Goal: Task Accomplishment & Management: Use online tool/utility

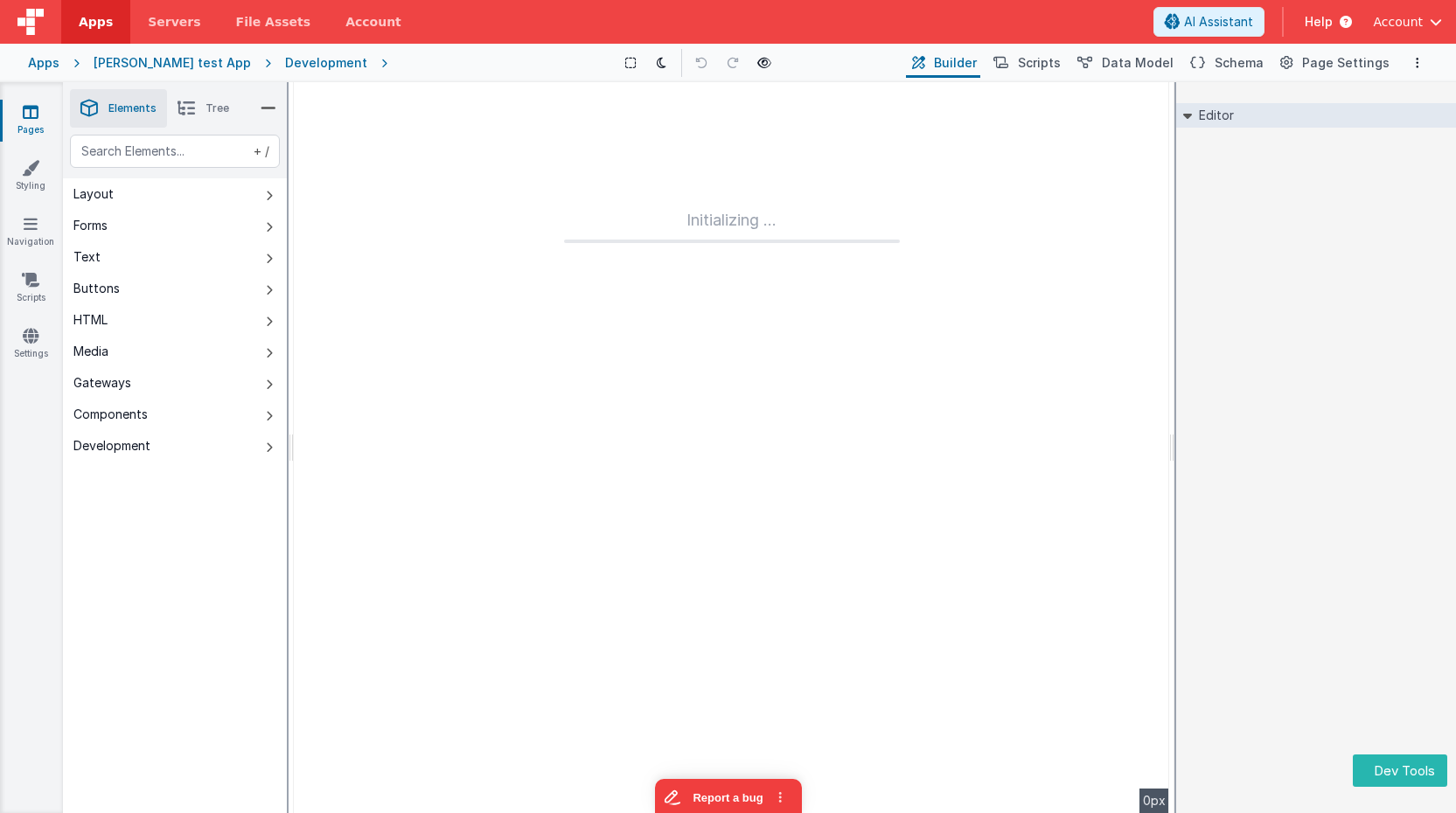
click at [34, 23] on img at bounding box center [31, 22] width 27 height 27
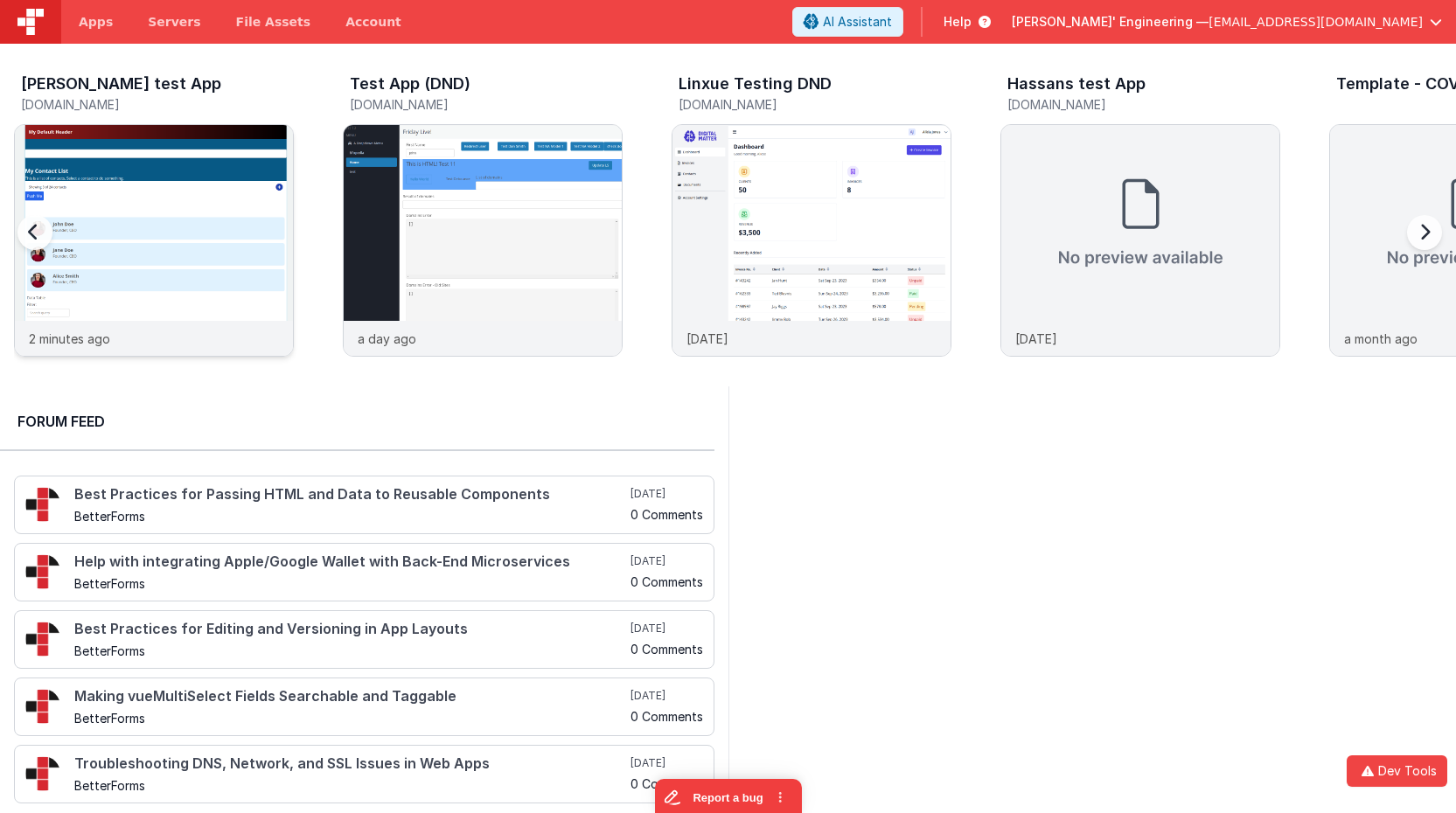
click at [171, 188] on img at bounding box center [154, 264] width 278 height 278
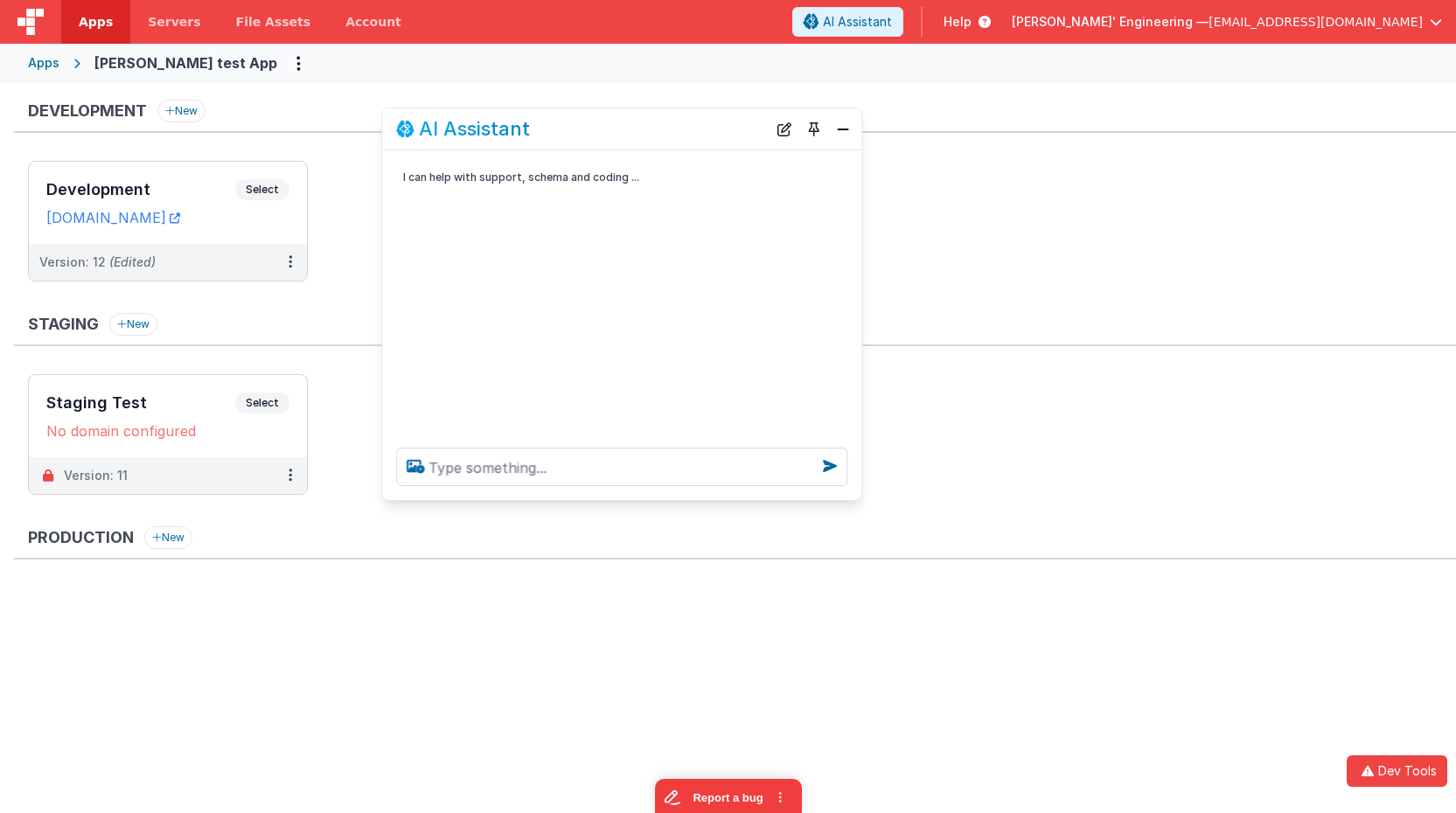
drag, startPoint x: 338, startPoint y: 430, endPoint x: 831, endPoint y: 430, distance: 493.0
click at [707, 128] on div "AI Assistant" at bounding box center [581, 128] width 371 height 21
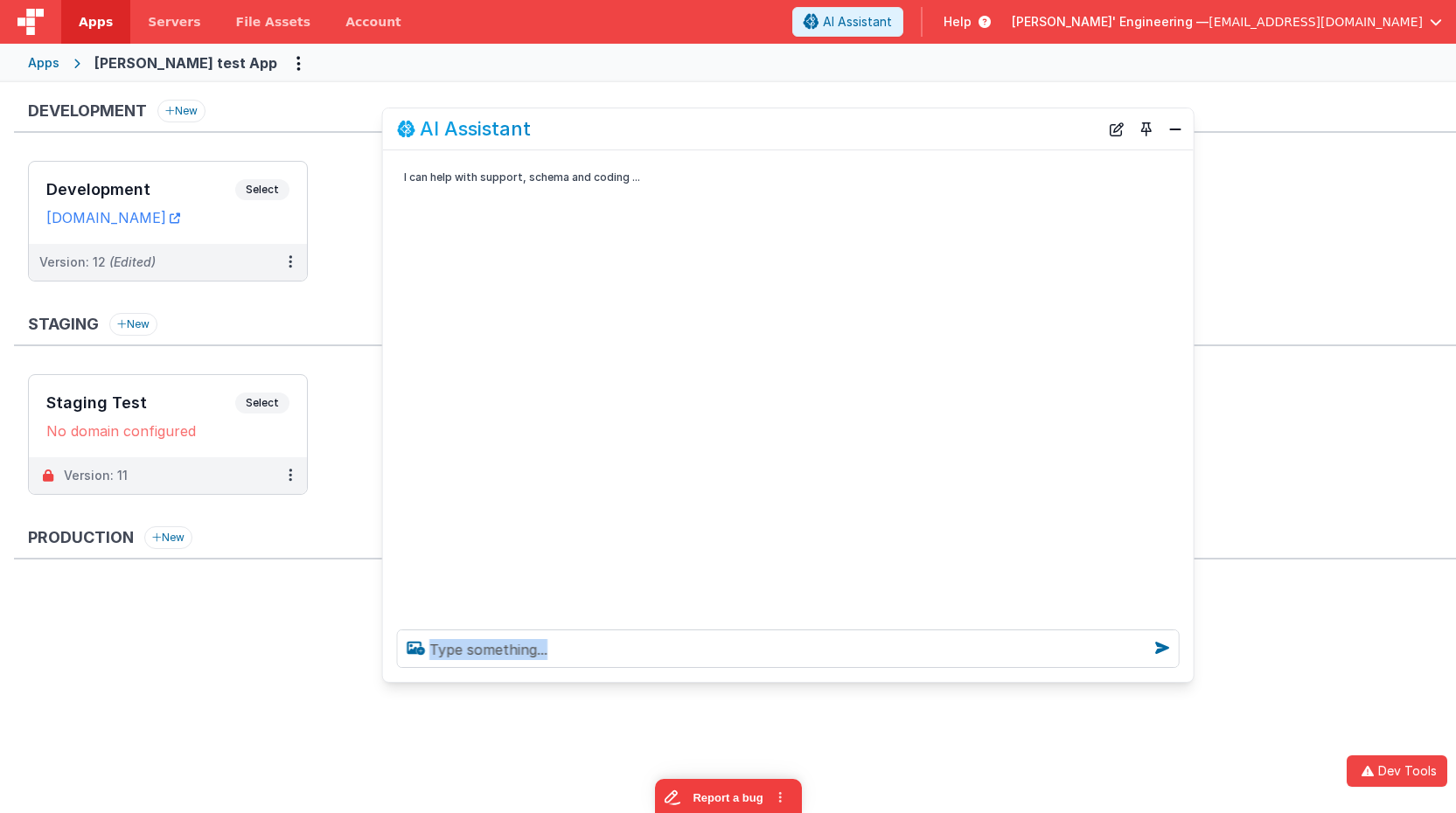
drag, startPoint x: 857, startPoint y: 495, endPoint x: 933, endPoint y: 673, distance: 193.5
click at [1190, 679] on div at bounding box center [789, 648] width 811 height 66
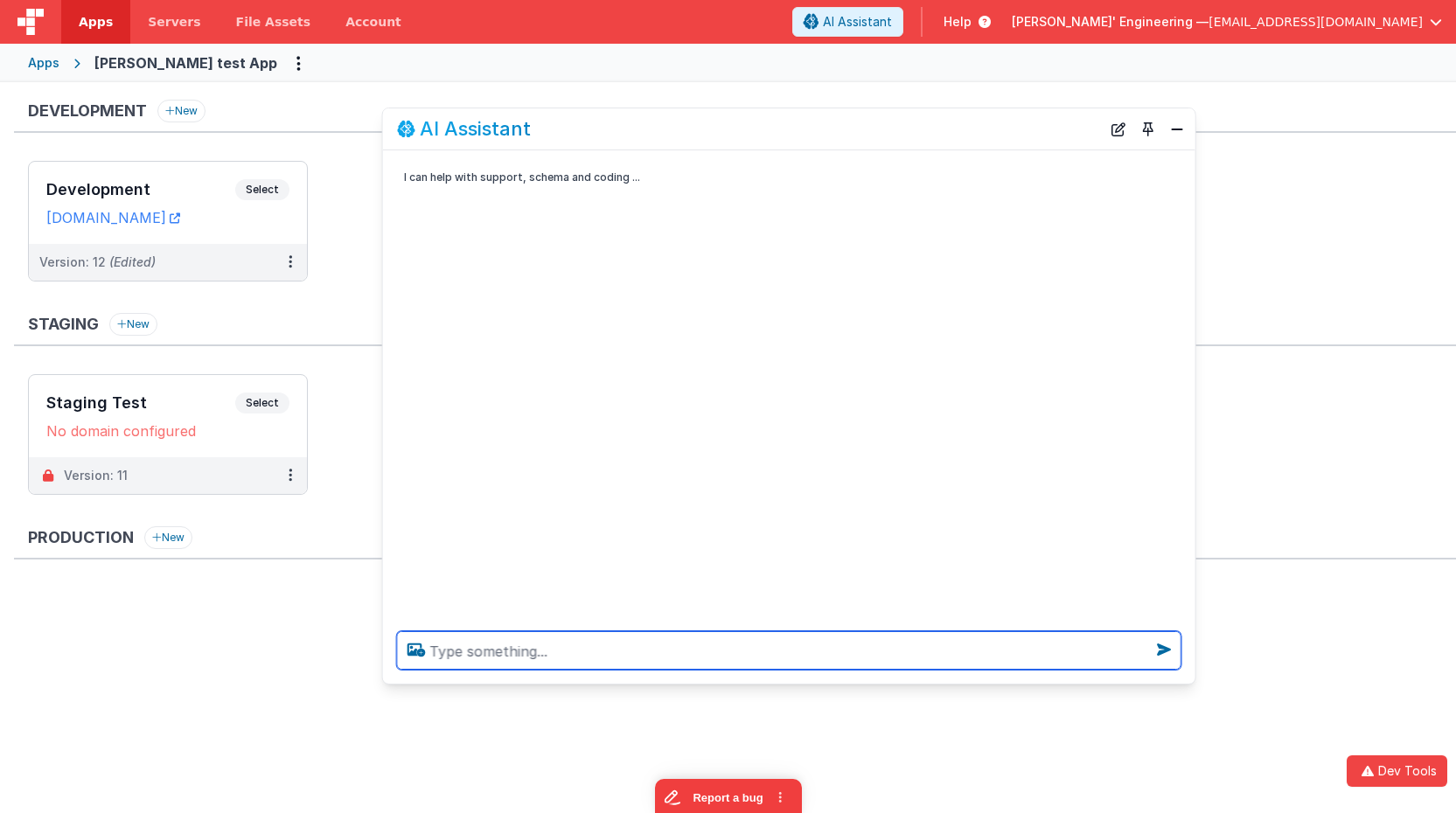
click at [887, 659] on textarea at bounding box center [789, 650] width 785 height 38
type textarea "firday live videos on PWA's"
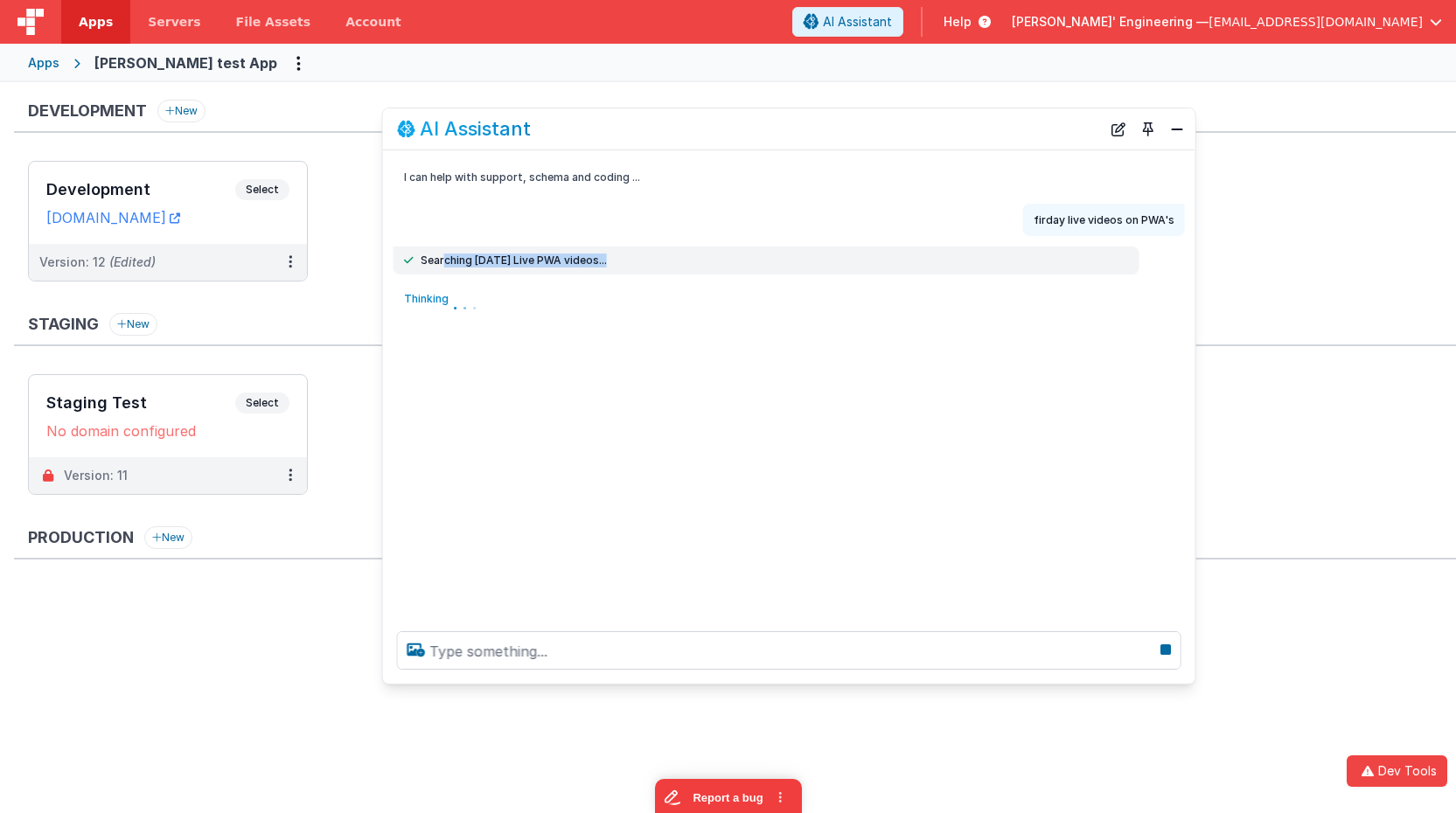
drag, startPoint x: 447, startPoint y: 259, endPoint x: 601, endPoint y: 259, distance: 154.0
click at [601, 259] on div "Searching Friday Live PWA videos..." at bounding box center [766, 260] width 725 height 14
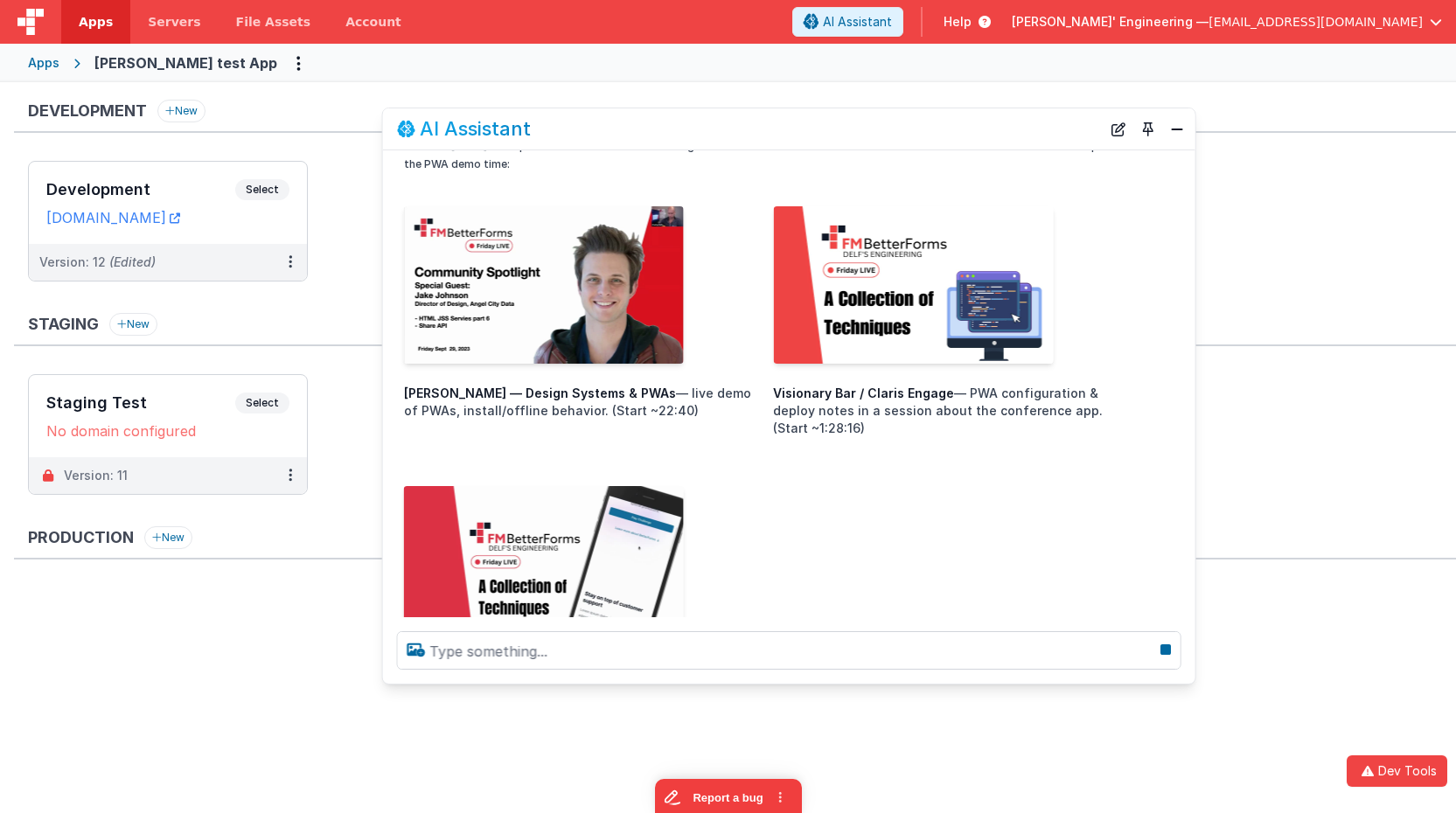
scroll to position [194, 0]
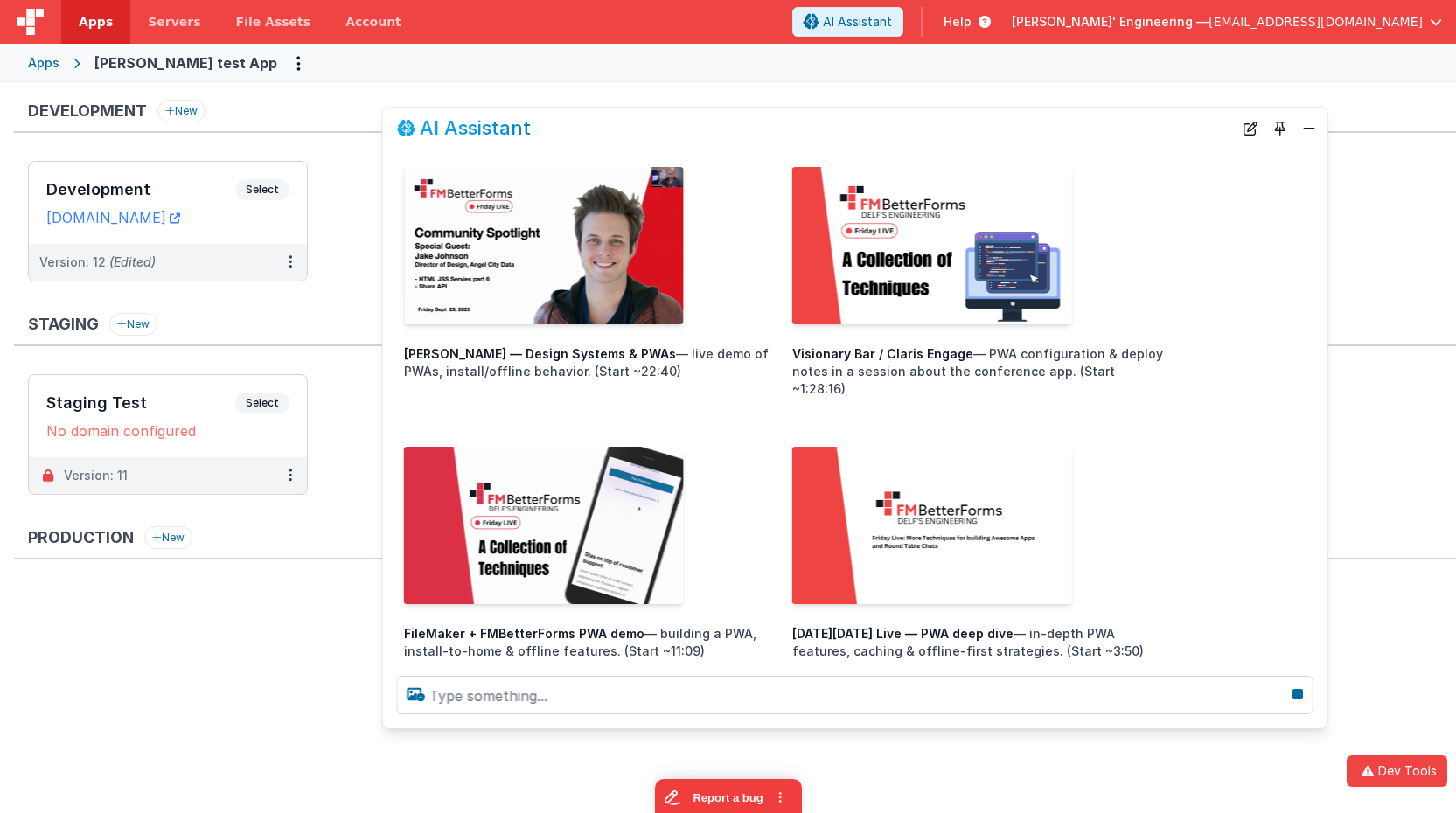
drag, startPoint x: 1181, startPoint y: 681, endPoint x: 1313, endPoint y: 727, distance: 139.8
click at [1313, 727] on div at bounding box center [856, 695] width 945 height 66
click at [546, 254] on img at bounding box center [544, 246] width 280 height 158
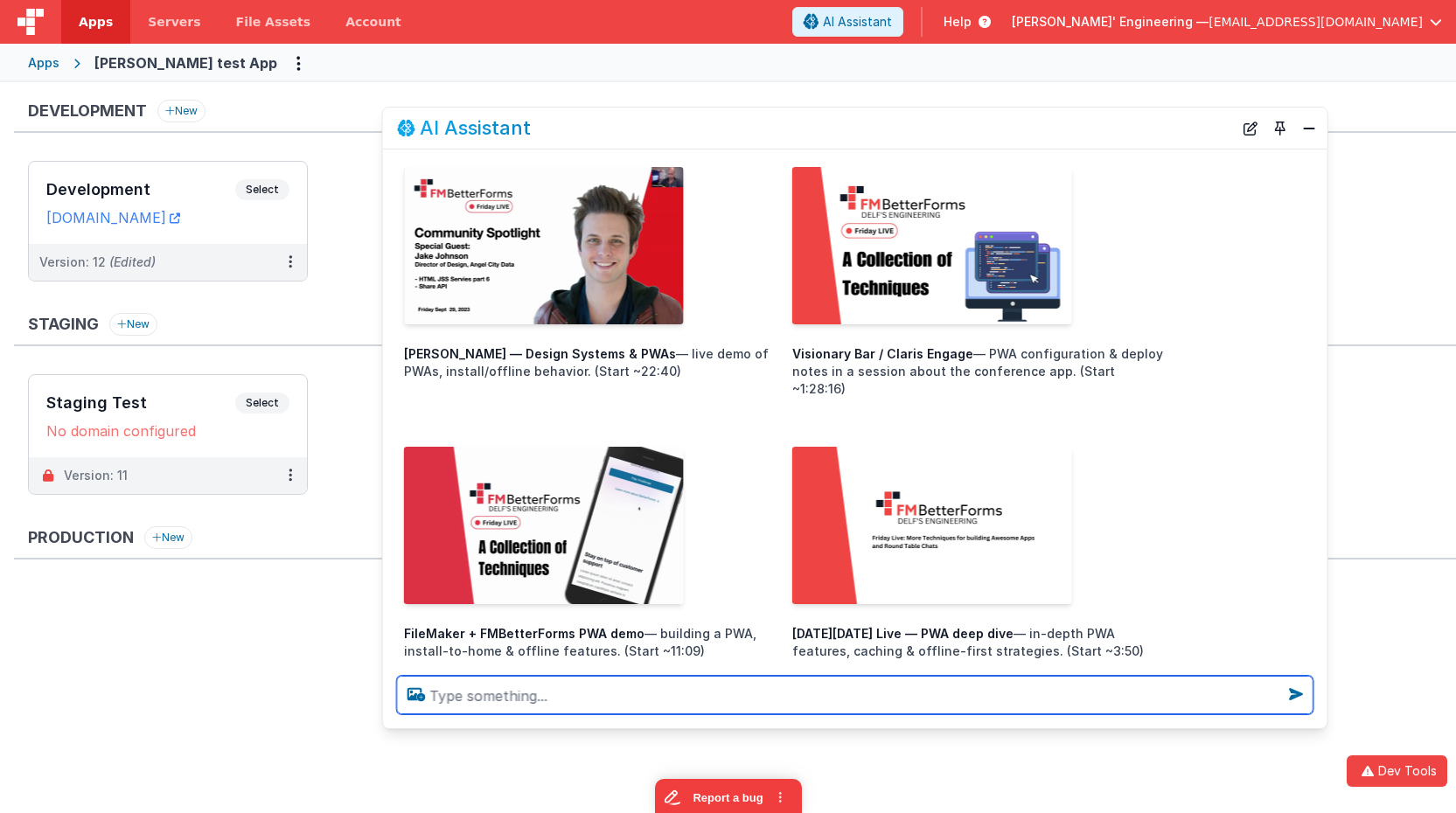
scroll to position [0, 0]
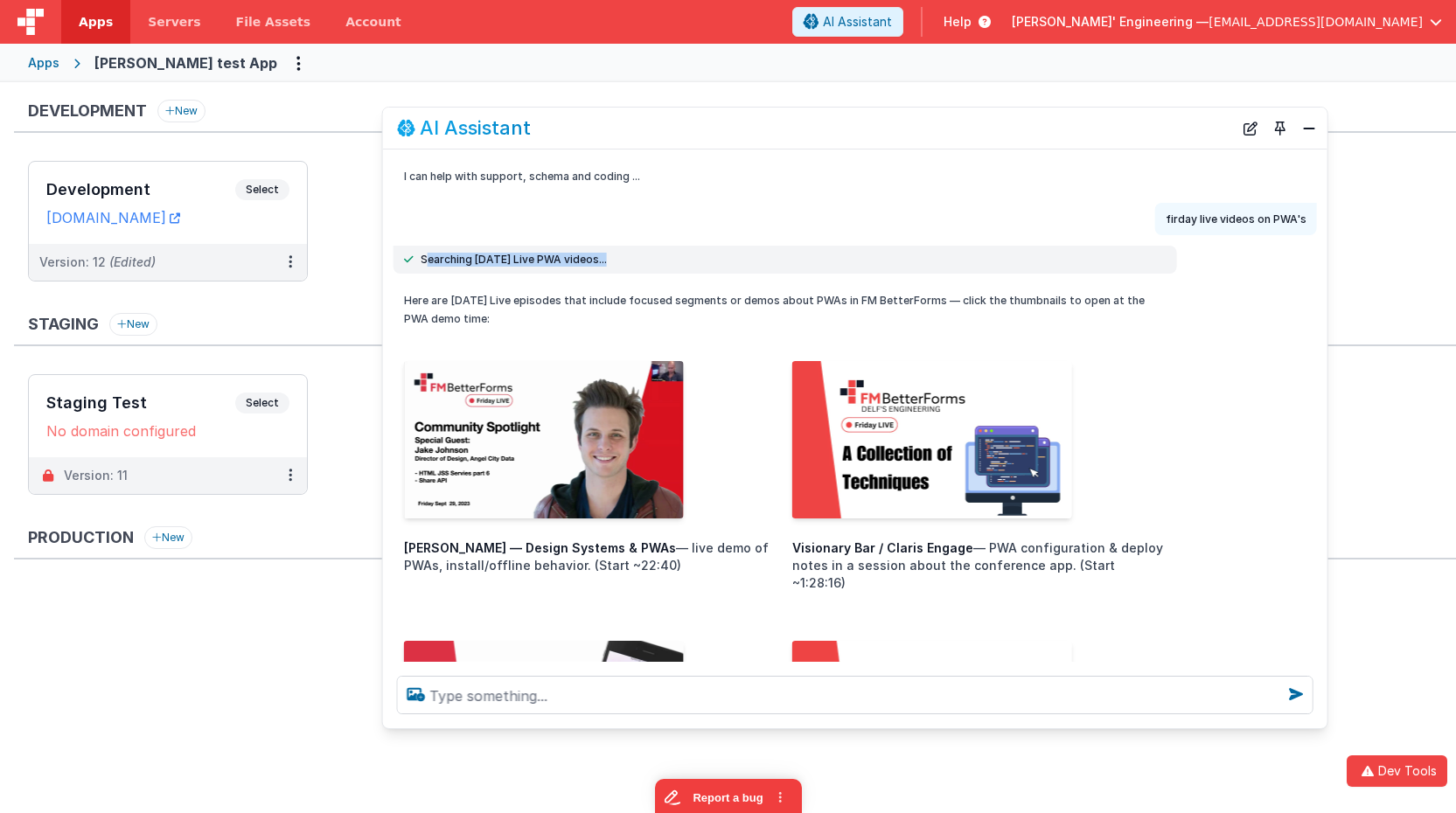
drag, startPoint x: 423, startPoint y: 260, endPoint x: 612, endPoint y: 261, distance: 189.0
click at [612, 261] on div "Searching Friday Live PWA videos..." at bounding box center [785, 259] width 763 height 14
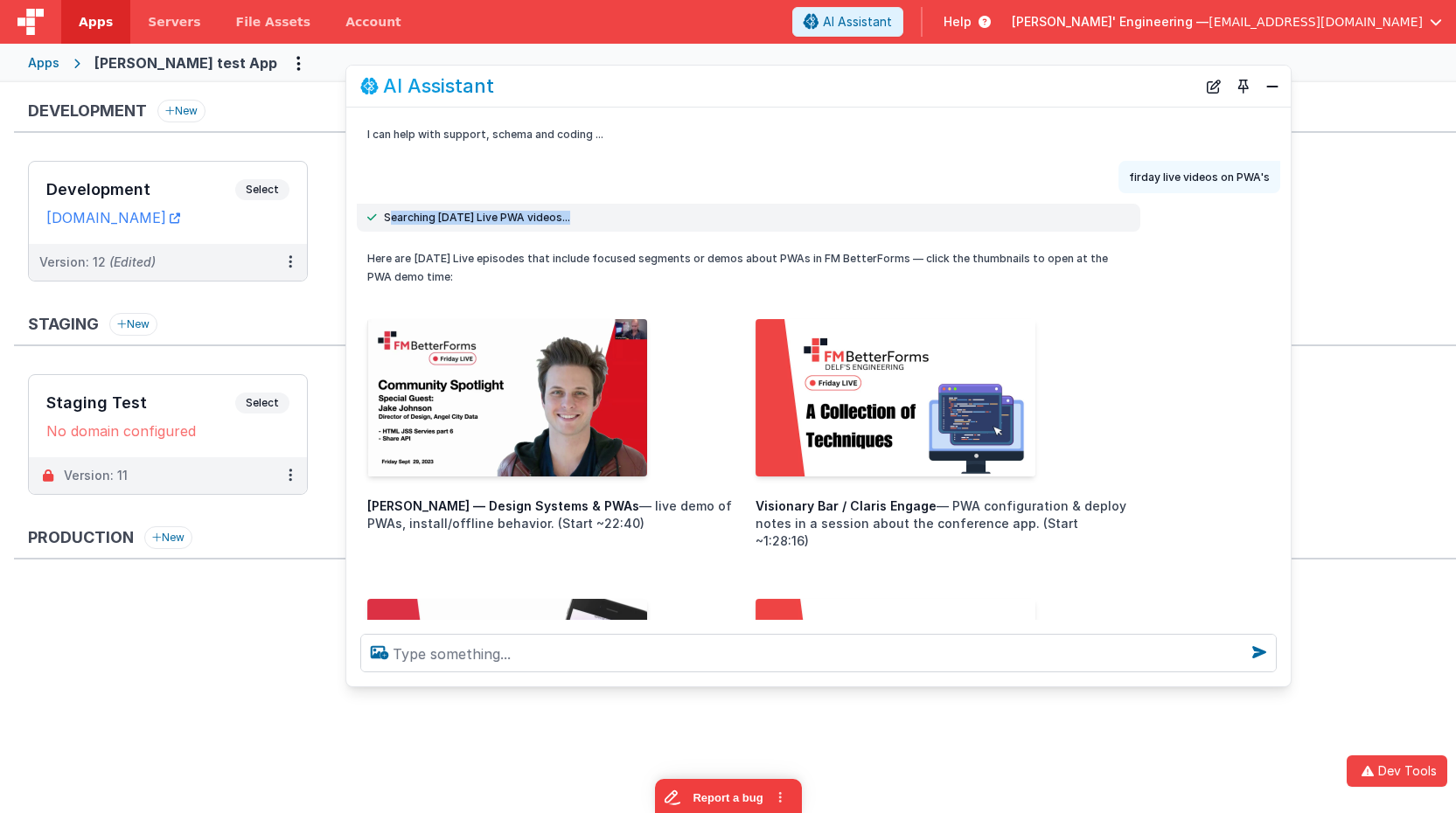
drag, startPoint x: 909, startPoint y: 128, endPoint x: 817, endPoint y: 514, distance: 396.8
click at [873, 87] on div "AI Assistant" at bounding box center [778, 86] width 836 height 21
drag, startPoint x: 1130, startPoint y: 173, endPoint x: 1271, endPoint y: 172, distance: 141.0
click at [1271, 172] on div "firday live videos on PWA's" at bounding box center [1199, 178] width 162 height 33
click at [1214, 90] on button "New Chat" at bounding box center [1214, 87] width 25 height 25
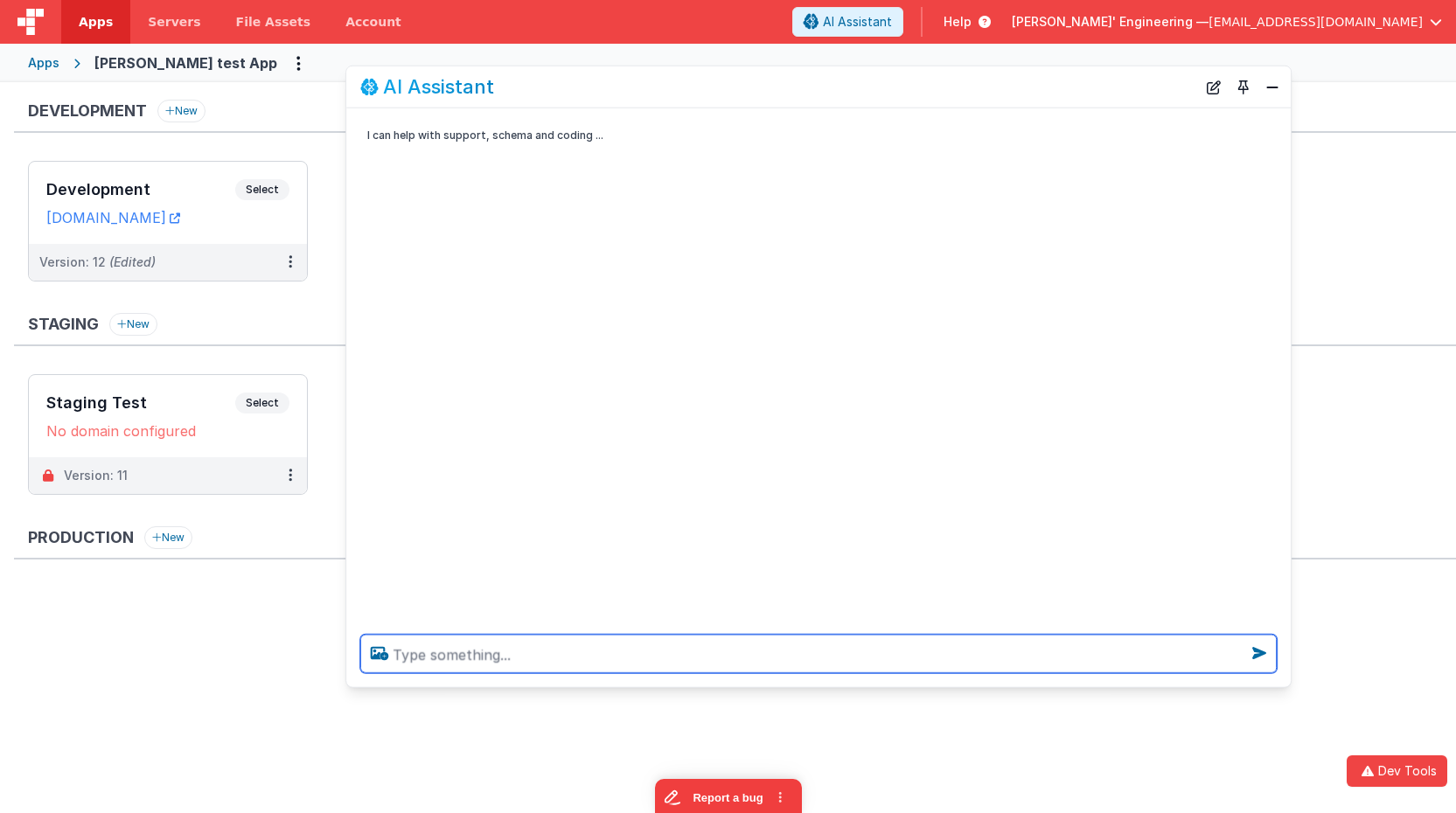
click at [776, 643] on textarea at bounding box center [818, 654] width 917 height 38
type textarea "s"
type textarea "waht can I do here"
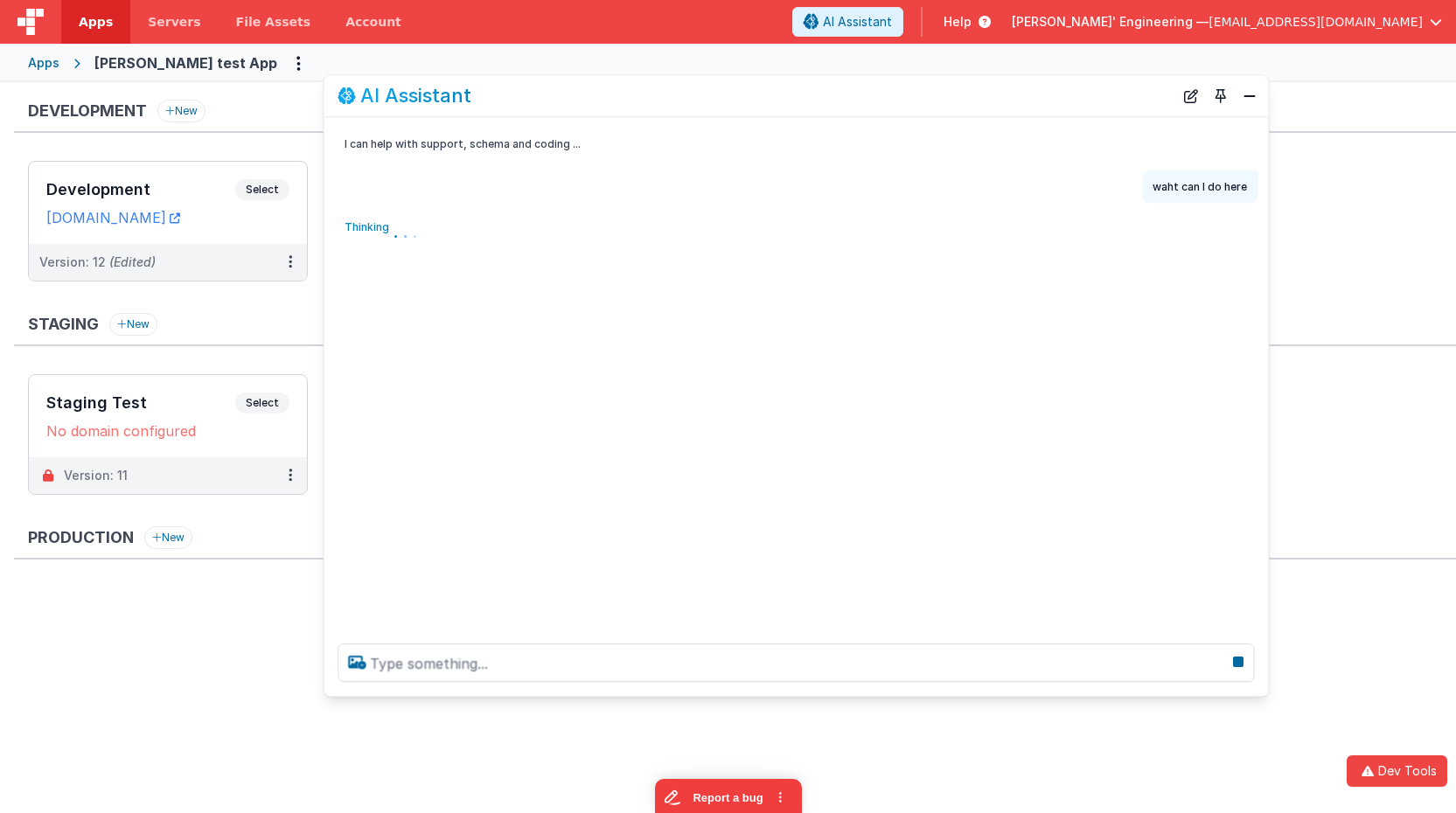
drag, startPoint x: 1057, startPoint y: 85, endPoint x: 1034, endPoint y: 95, distance: 25.1
click at [1034, 95] on div "AI Assistant" at bounding box center [755, 97] width 836 height 21
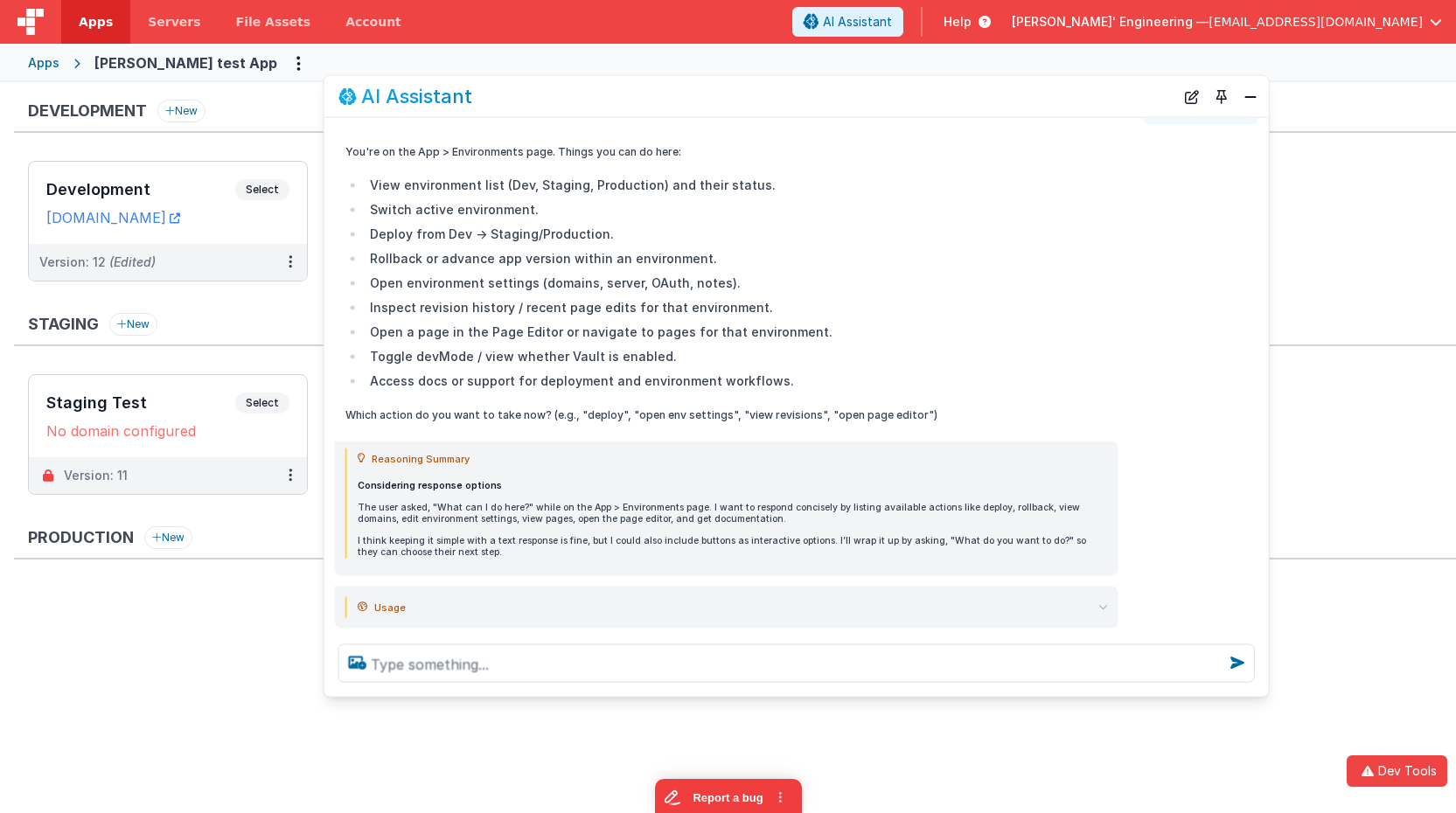
scroll to position [109, 0]
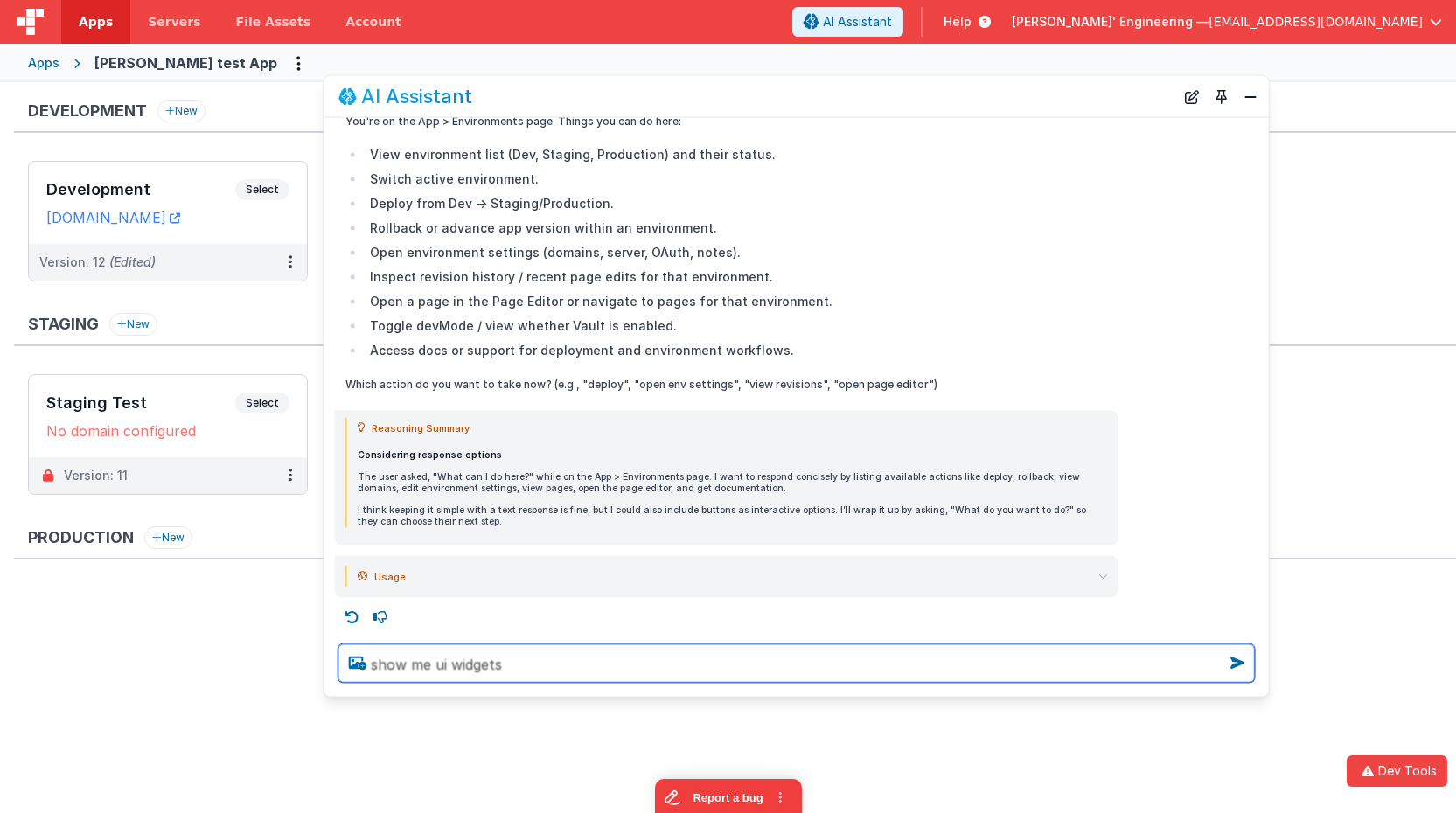
type textarea "show me ui widgets"
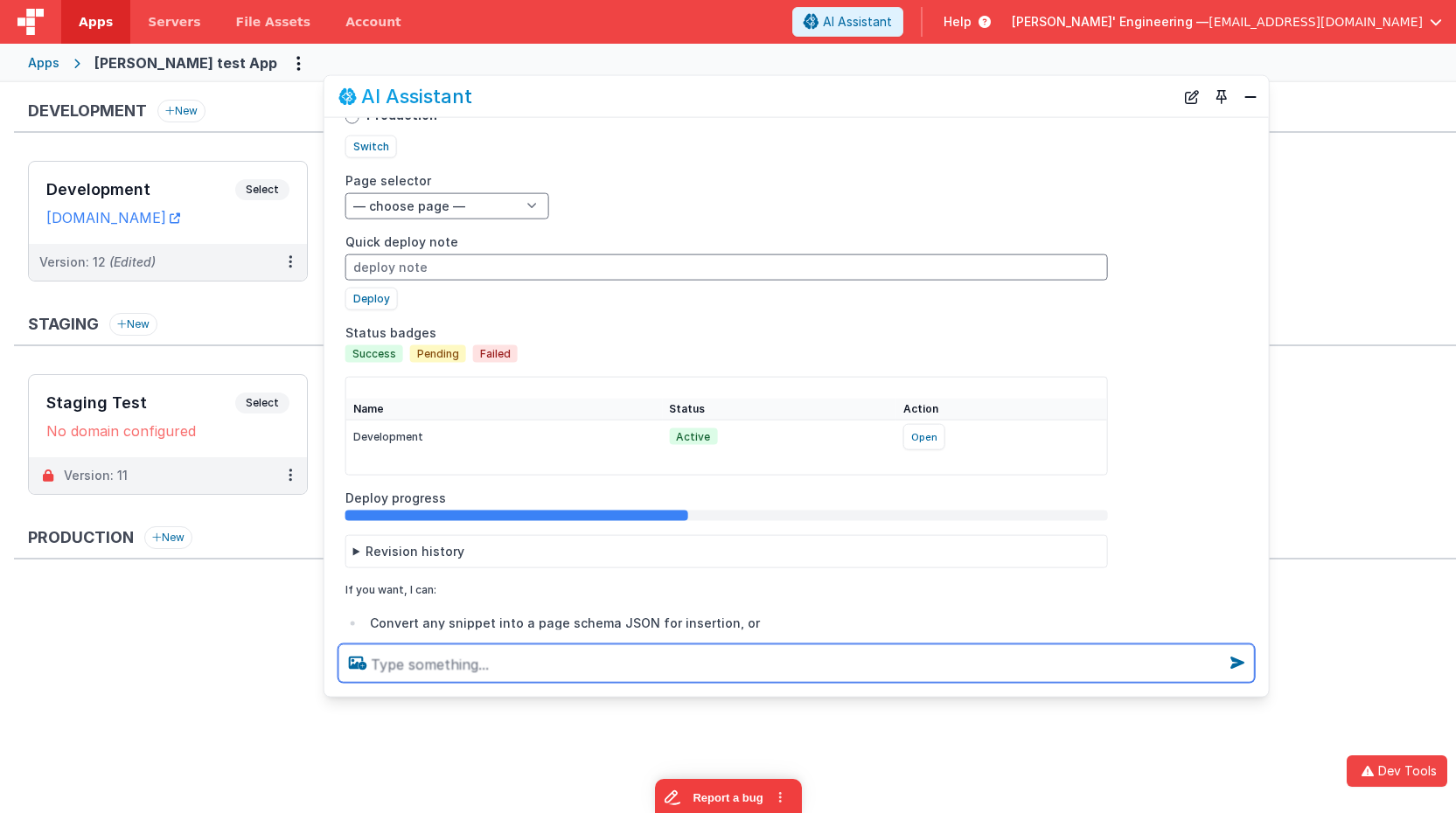
scroll to position [868, 0]
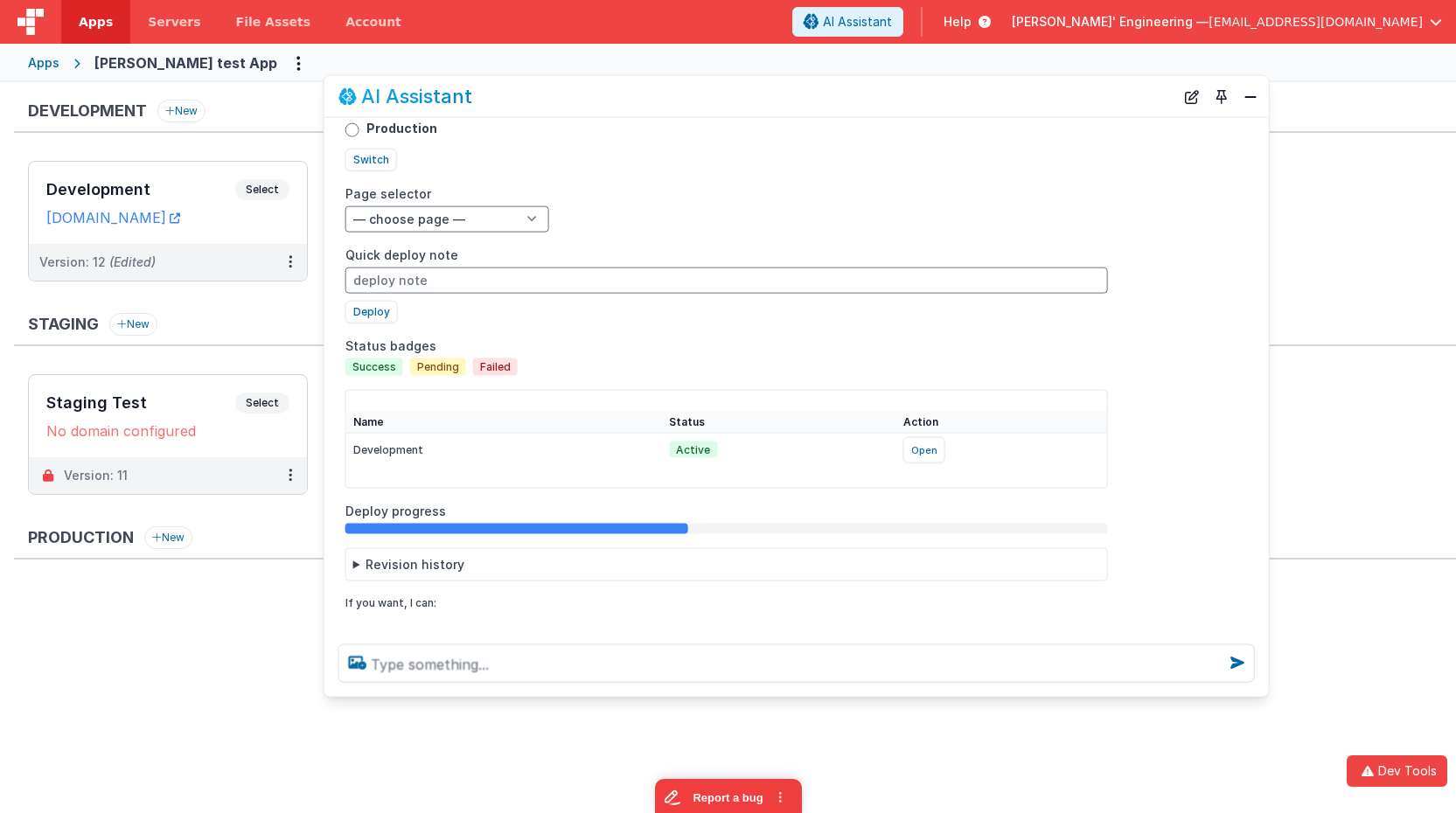
click at [355, 566] on summary "Revision history" at bounding box center [726, 564] width 747 height 18
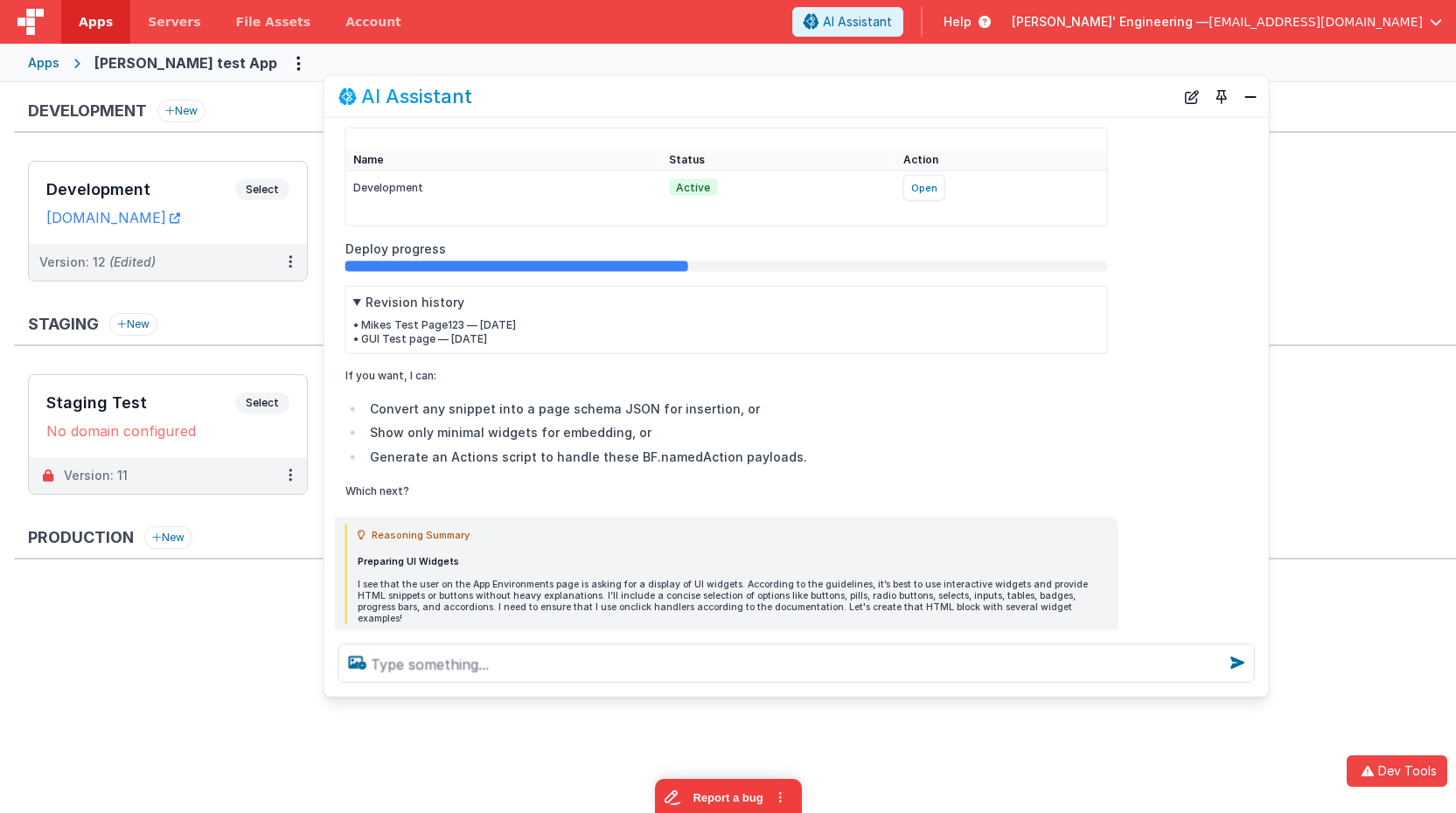
scroll to position [1153, 0]
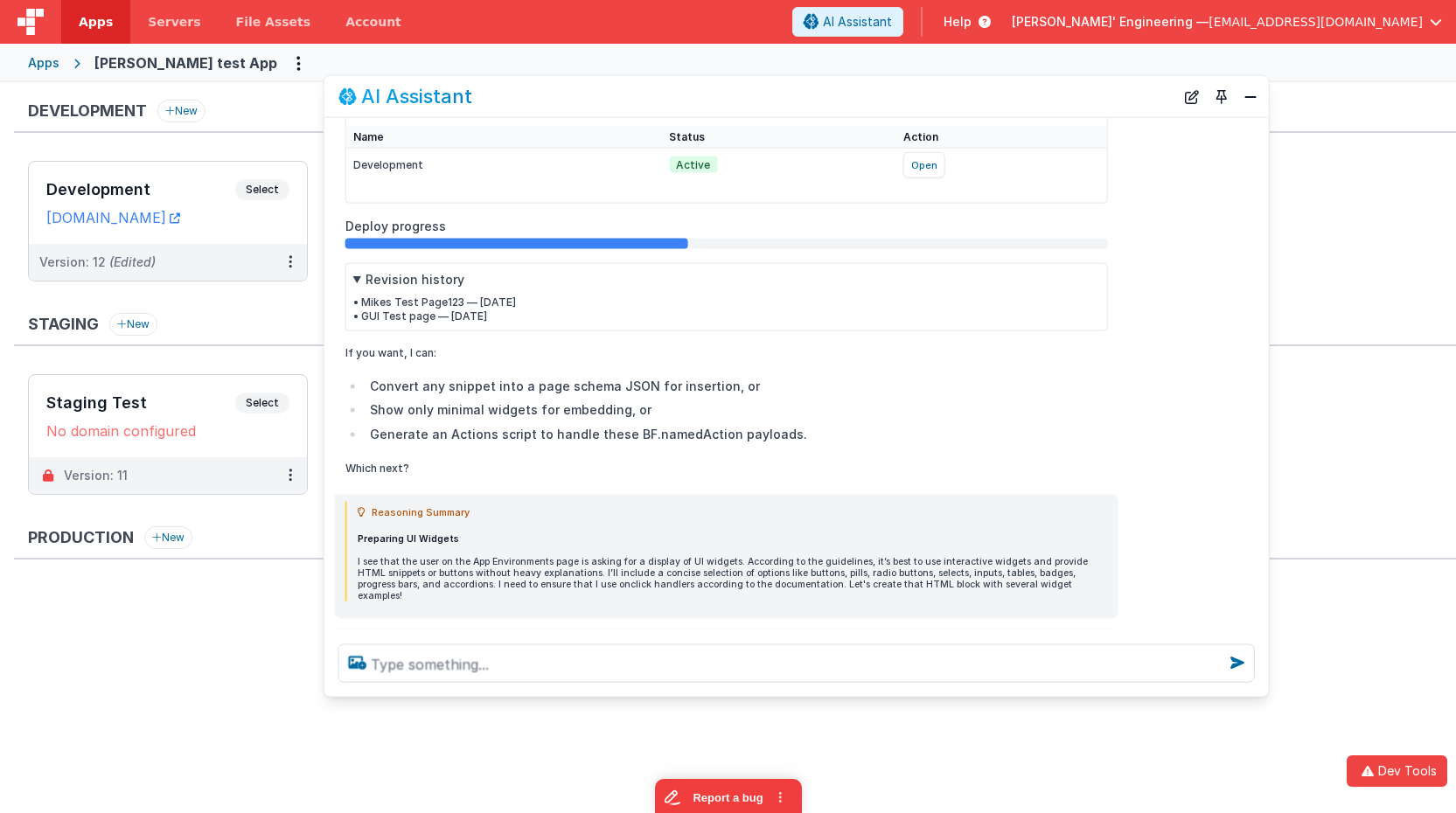
click at [358, 276] on summary "Revision history" at bounding box center [726, 279] width 747 height 18
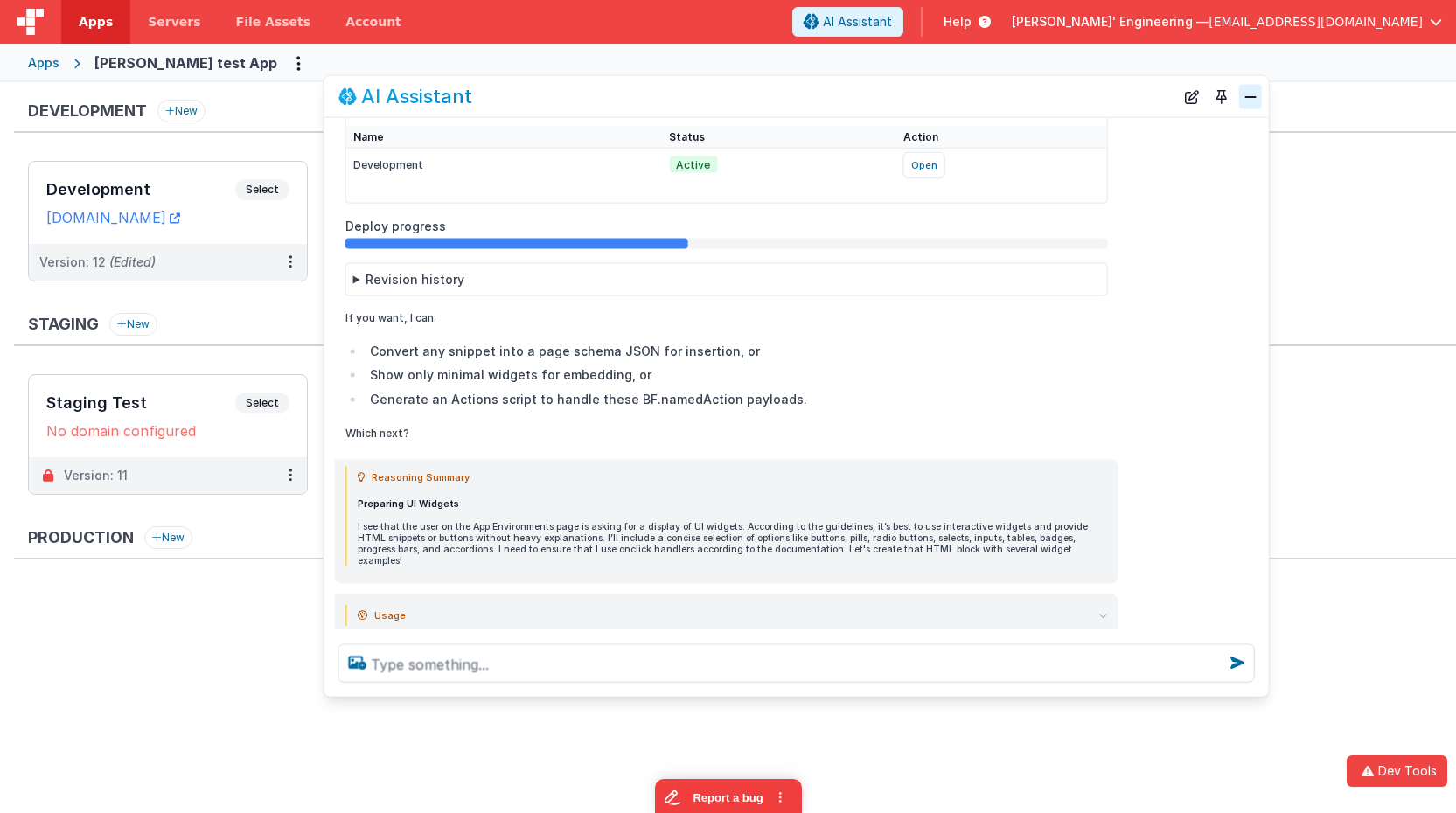
click at [1241, 101] on button "Close" at bounding box center [1251, 97] width 23 height 25
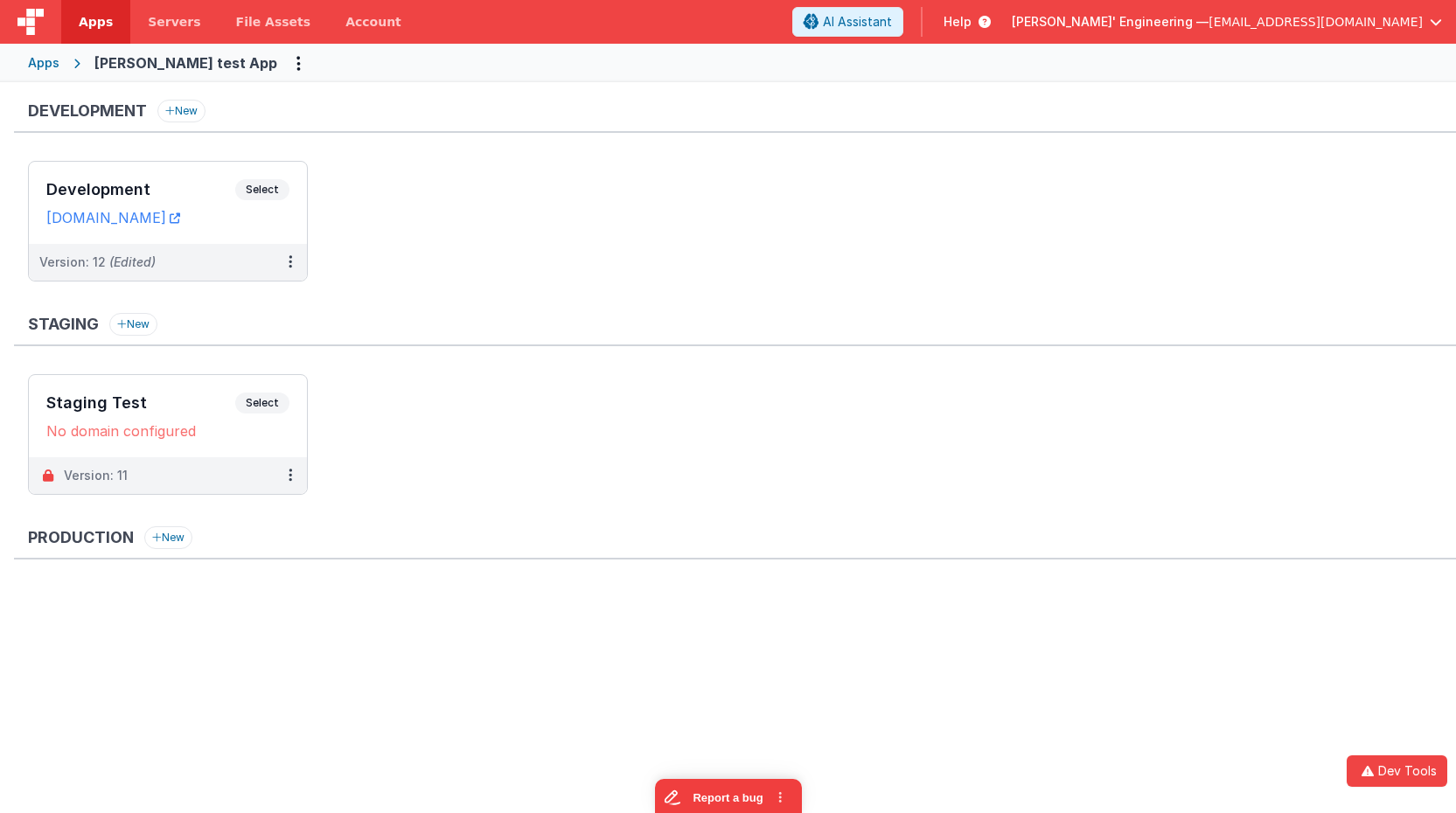
click at [867, 340] on div "Staging New" at bounding box center [735, 330] width 1443 height 34
click at [892, 23] on span "AI Assistant" at bounding box center [857, 22] width 69 height 18
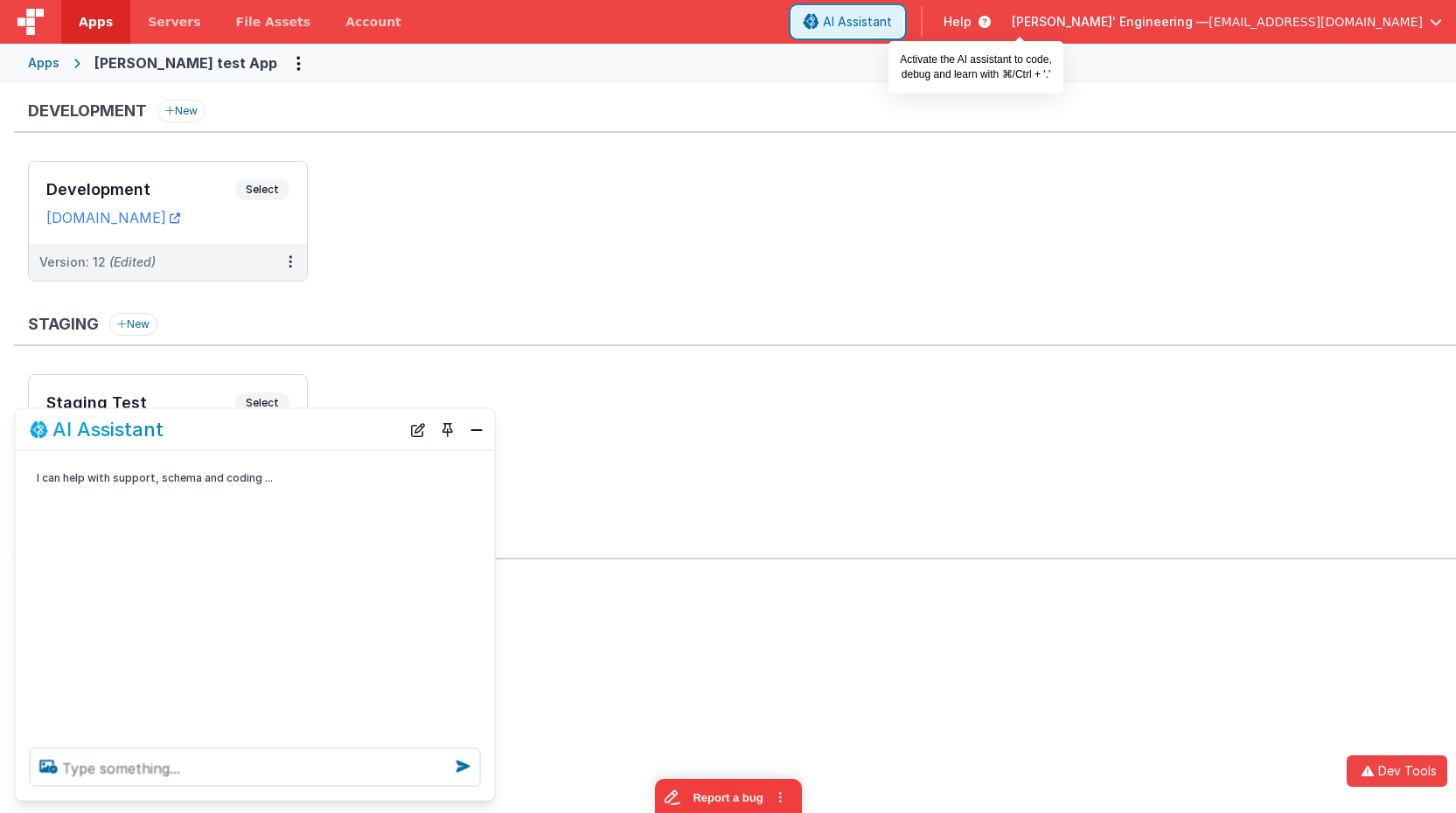
click at [892, 23] on span "AI Assistant" at bounding box center [857, 22] width 69 height 18
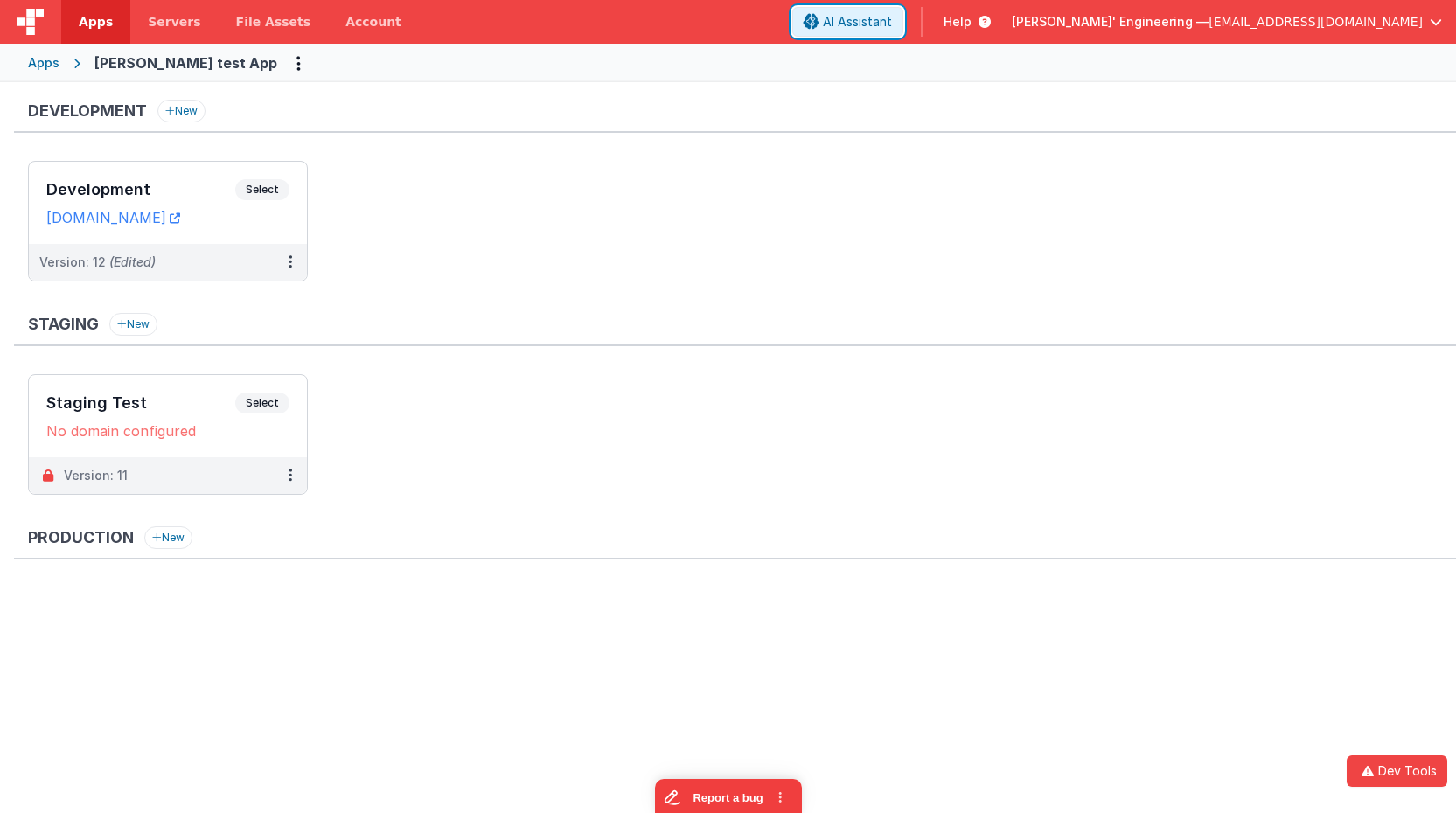
click at [892, 23] on span "AI Assistant" at bounding box center [857, 22] width 69 height 18
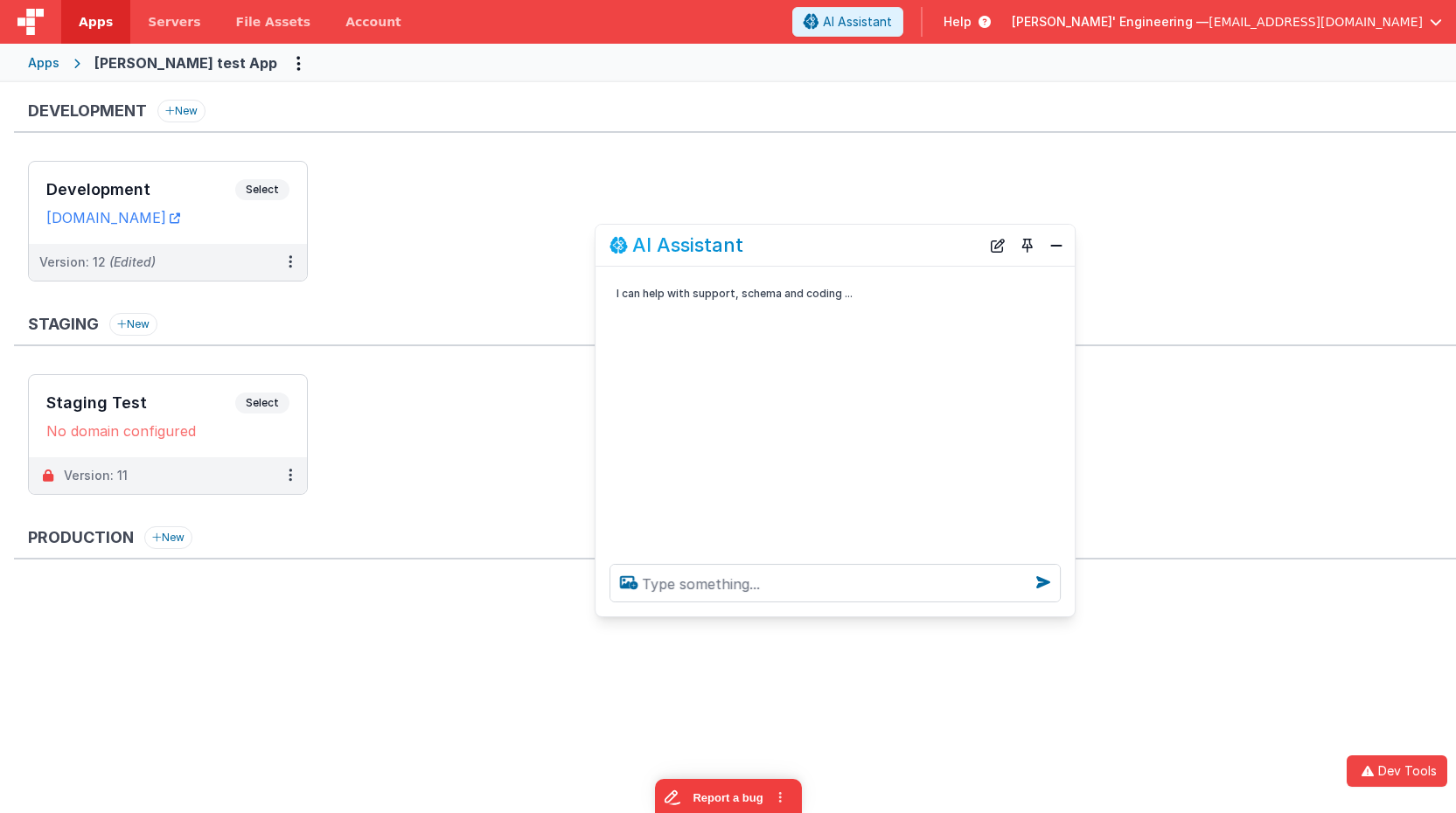
drag, startPoint x: 418, startPoint y: 413, endPoint x: 814, endPoint y: 249, distance: 428.6
click at [814, 249] on div "AI Assistant" at bounding box center [794, 245] width 371 height 21
drag, startPoint x: 1060, startPoint y: 246, endPoint x: 908, endPoint y: 244, distance: 152.0
click at [1060, 246] on button "Close" at bounding box center [1057, 246] width 23 height 25
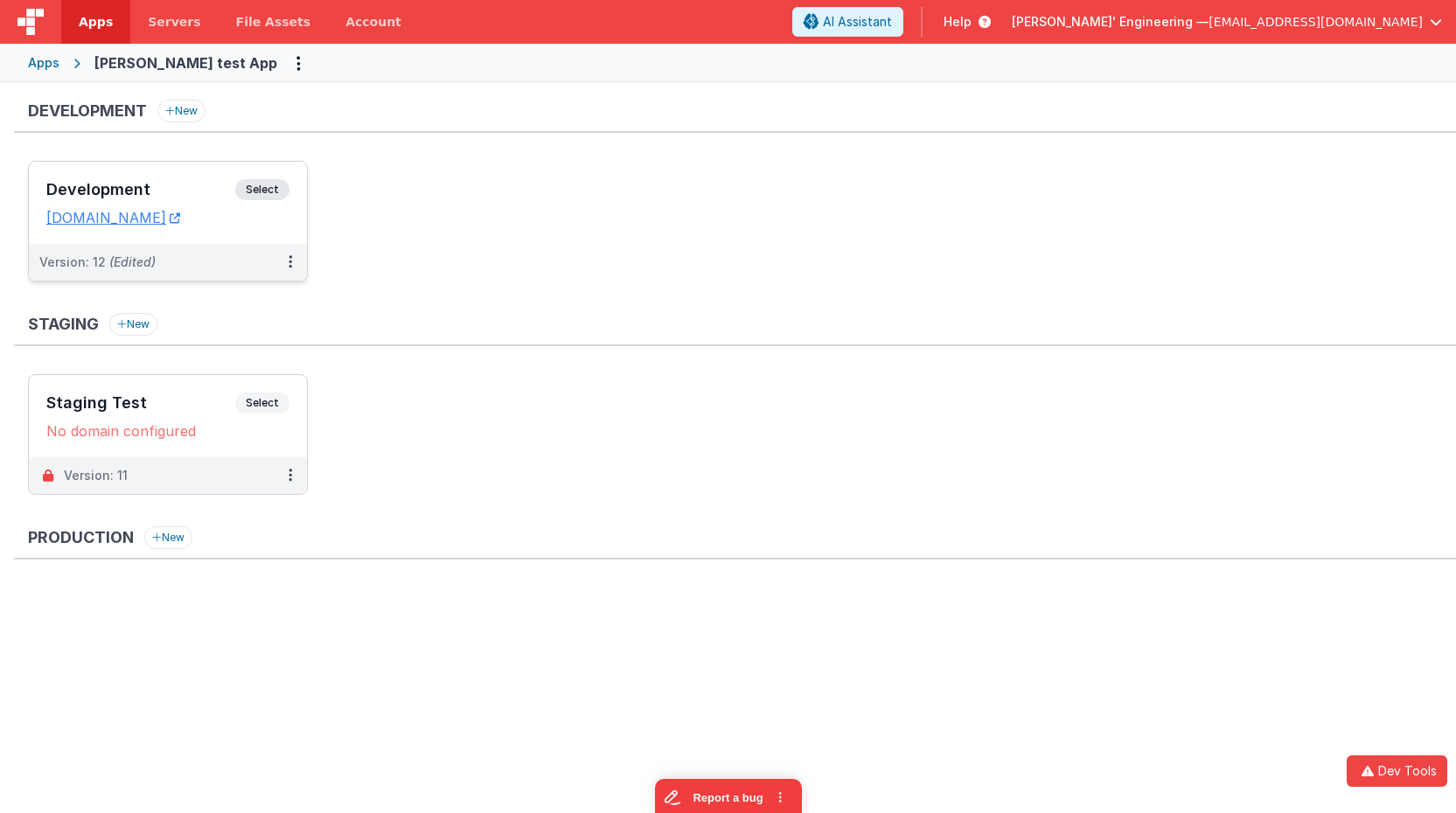
click at [222, 182] on h3 "Development" at bounding box center [140, 190] width 189 height 18
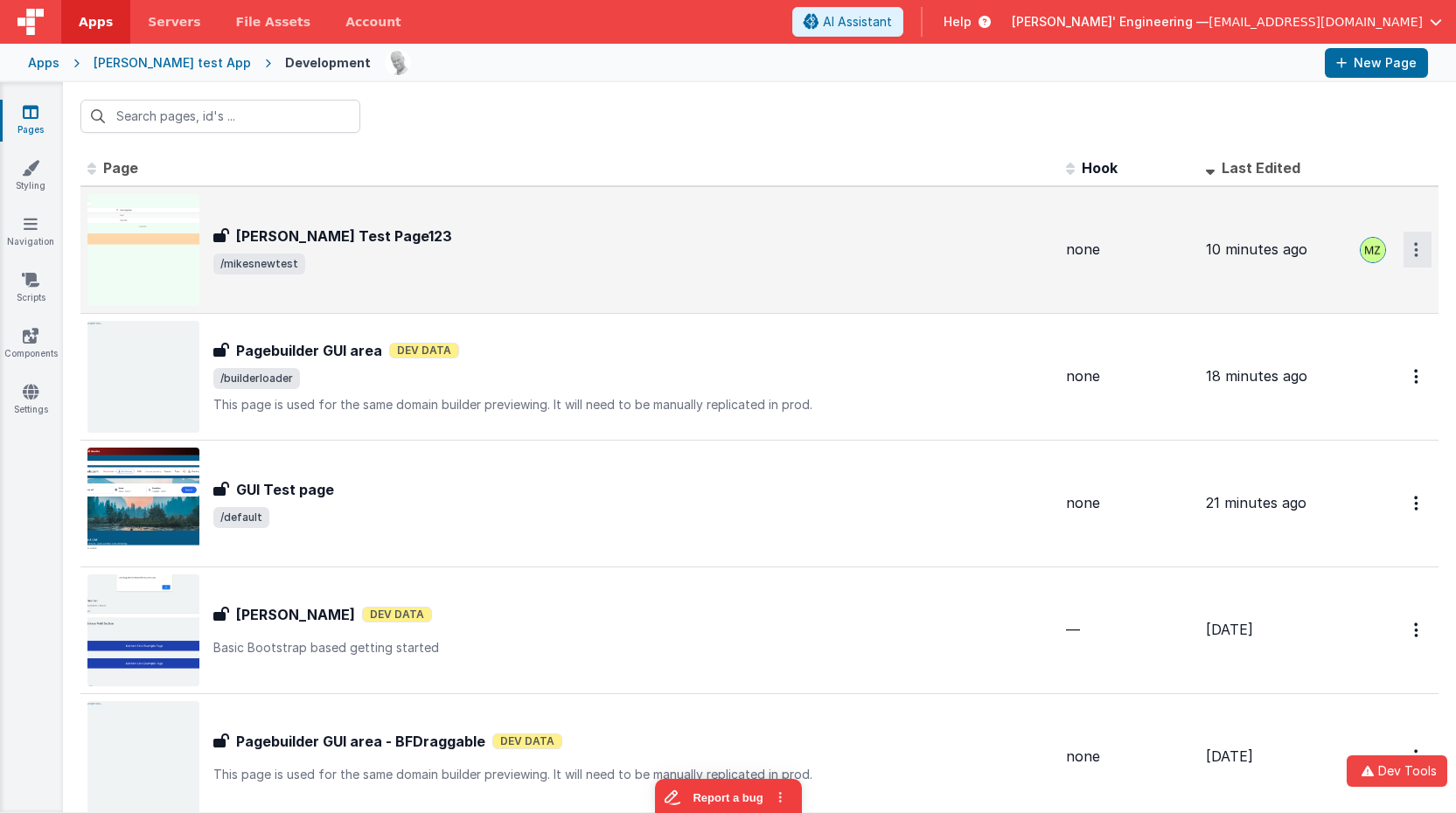
click at [1415, 252] on icon "Options" at bounding box center [1416, 250] width 4 height 15
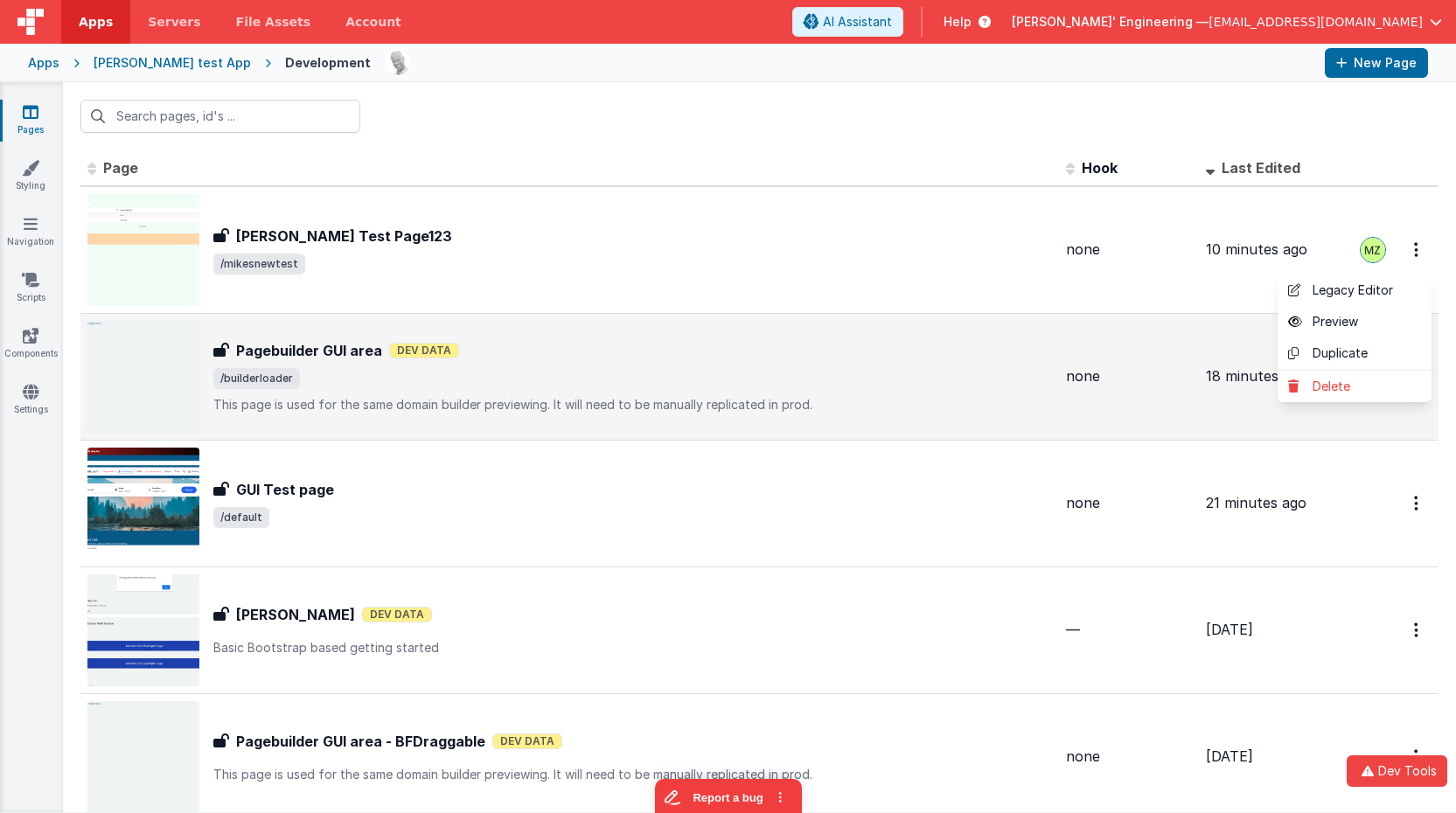
click at [1204, 336] on button at bounding box center [728, 406] width 1456 height 813
click at [1412, 267] on button "Options" at bounding box center [1418, 250] width 28 height 35
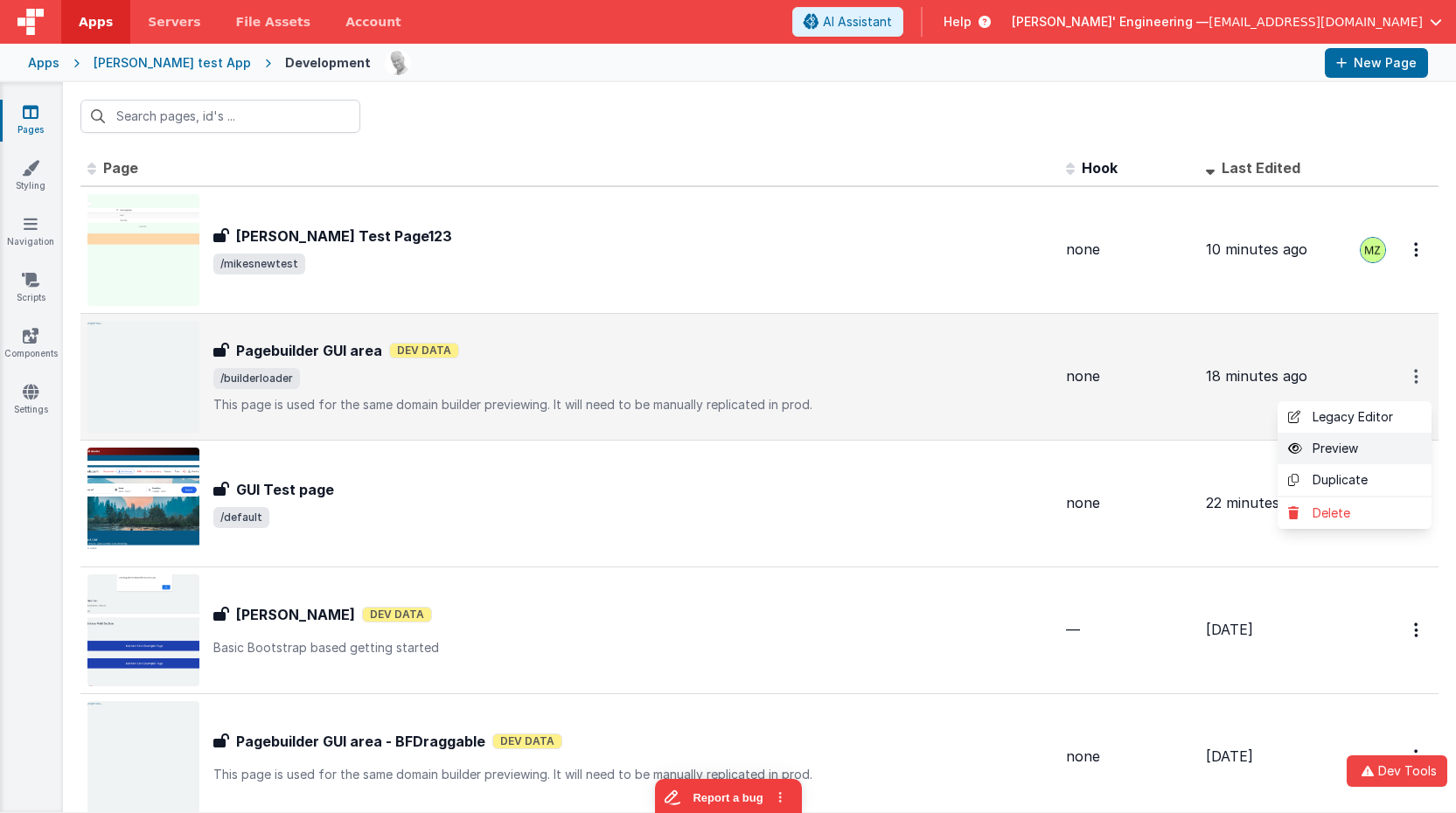
scroll to position [2, 0]
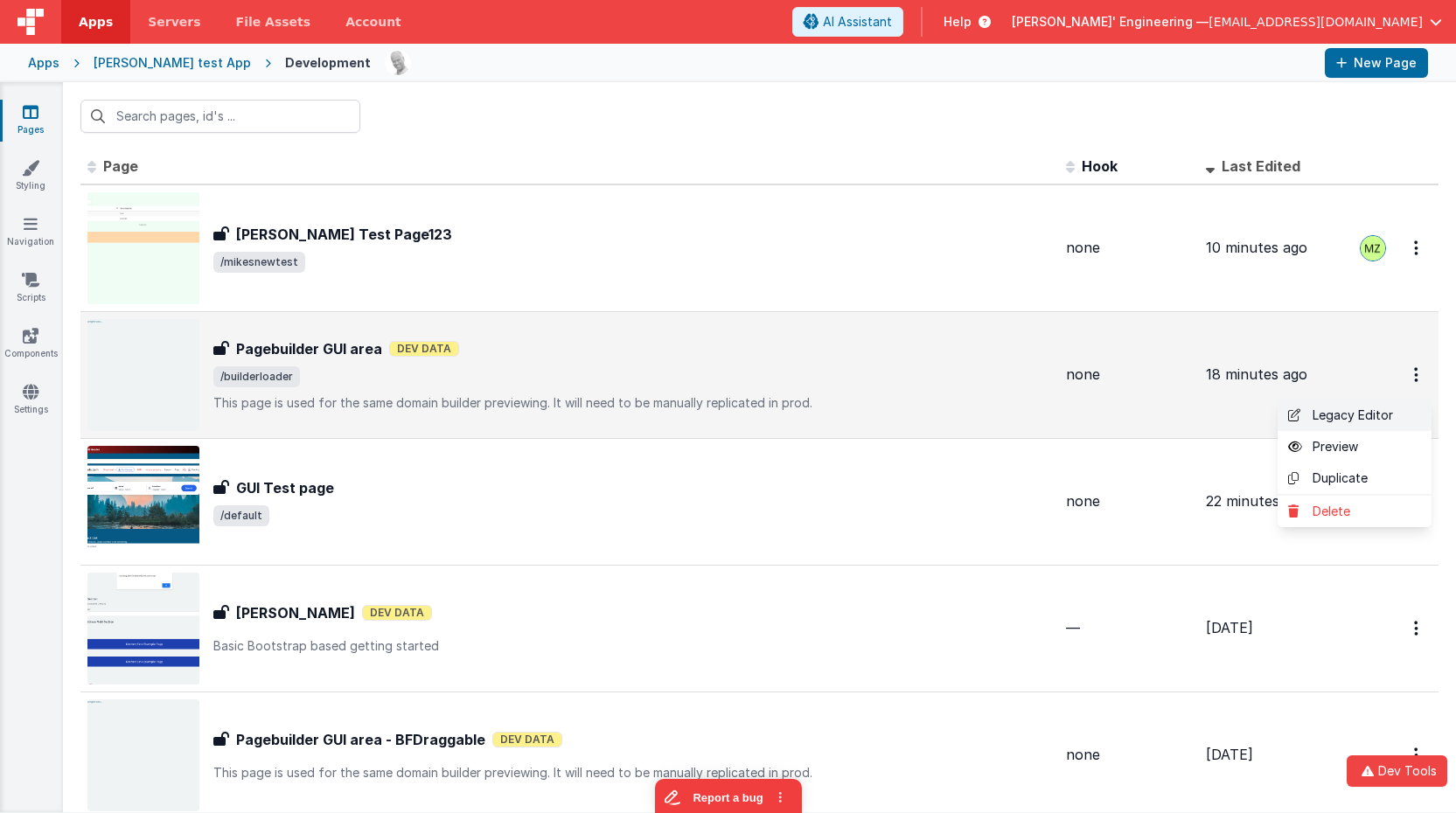
click at [1366, 424] on link "Legacy Editor" at bounding box center [1355, 415] width 154 height 32
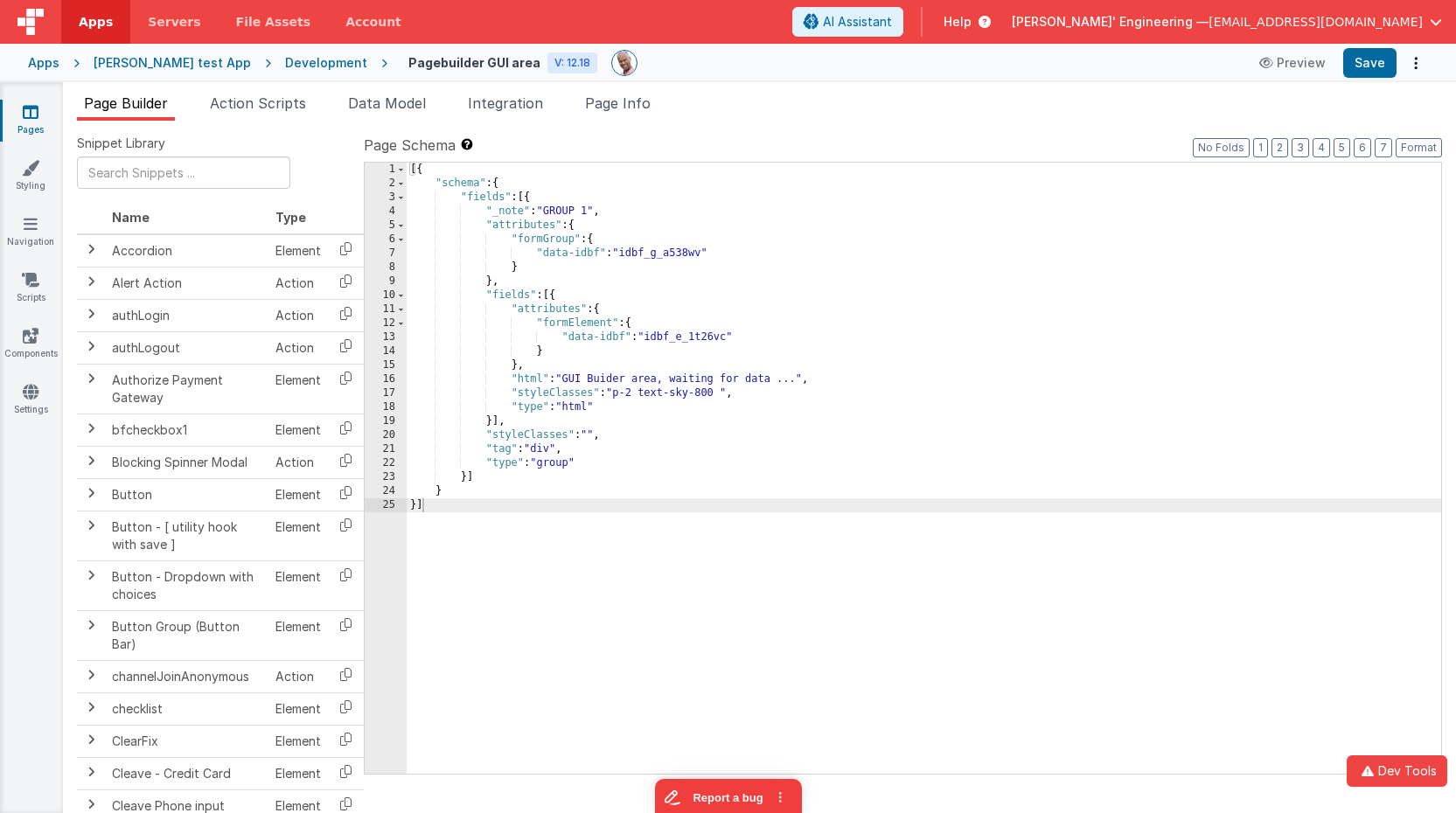
click at [613, 382] on div "[{ "schema" : { "fields" : [{ "_note" : "GROUP 1" , "attributes" : { "formGroup…" at bounding box center [924, 483] width 1034 height 639
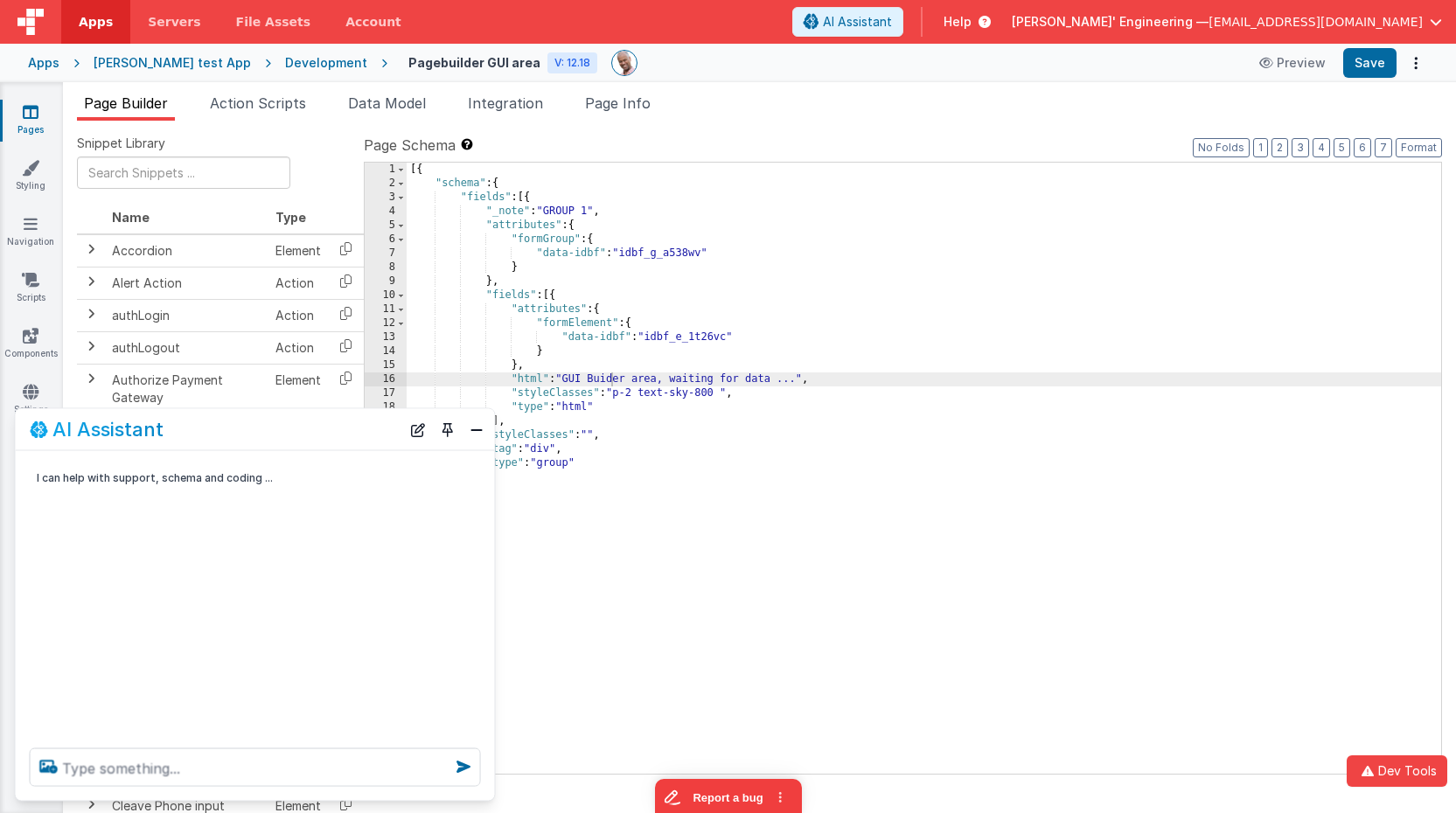
click at [380, 375] on div "16" at bounding box center [385, 380] width 42 height 14
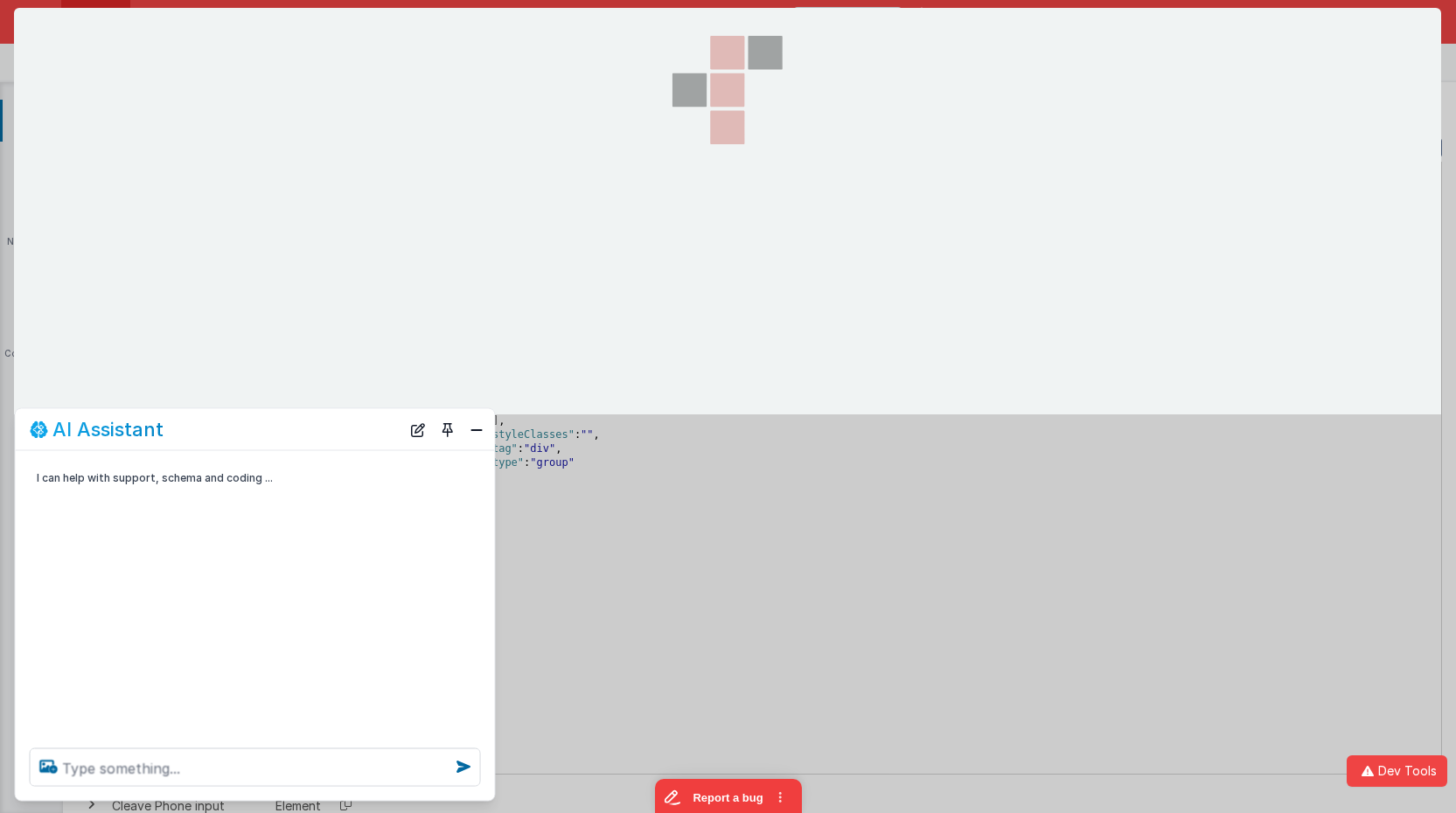
click at [376, 377] on section at bounding box center [728, 211] width 1428 height 406
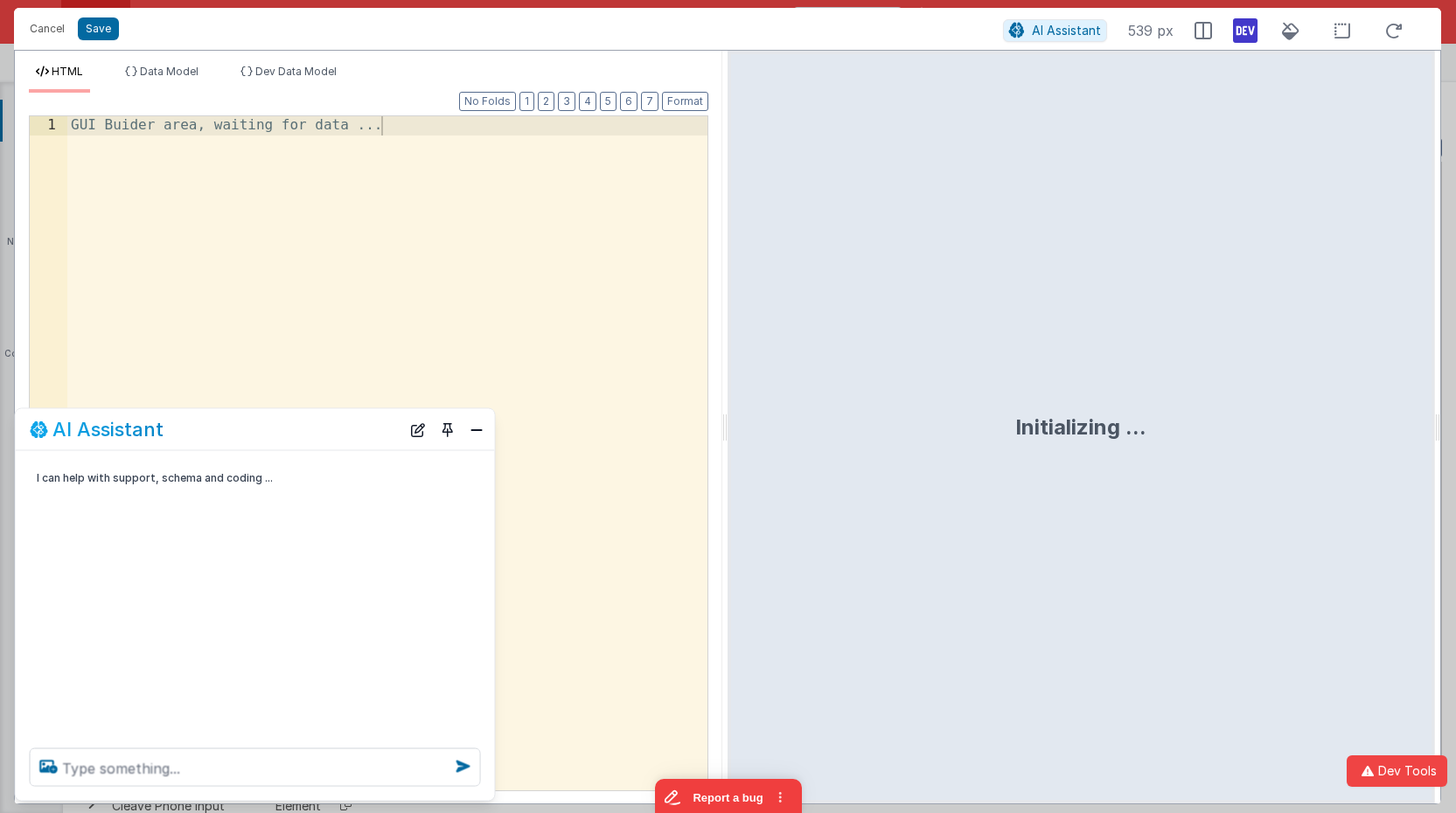
click at [492, 429] on div "AI Assistant" at bounding box center [255, 430] width 479 height 41
click at [484, 429] on button "Close" at bounding box center [476, 430] width 23 height 25
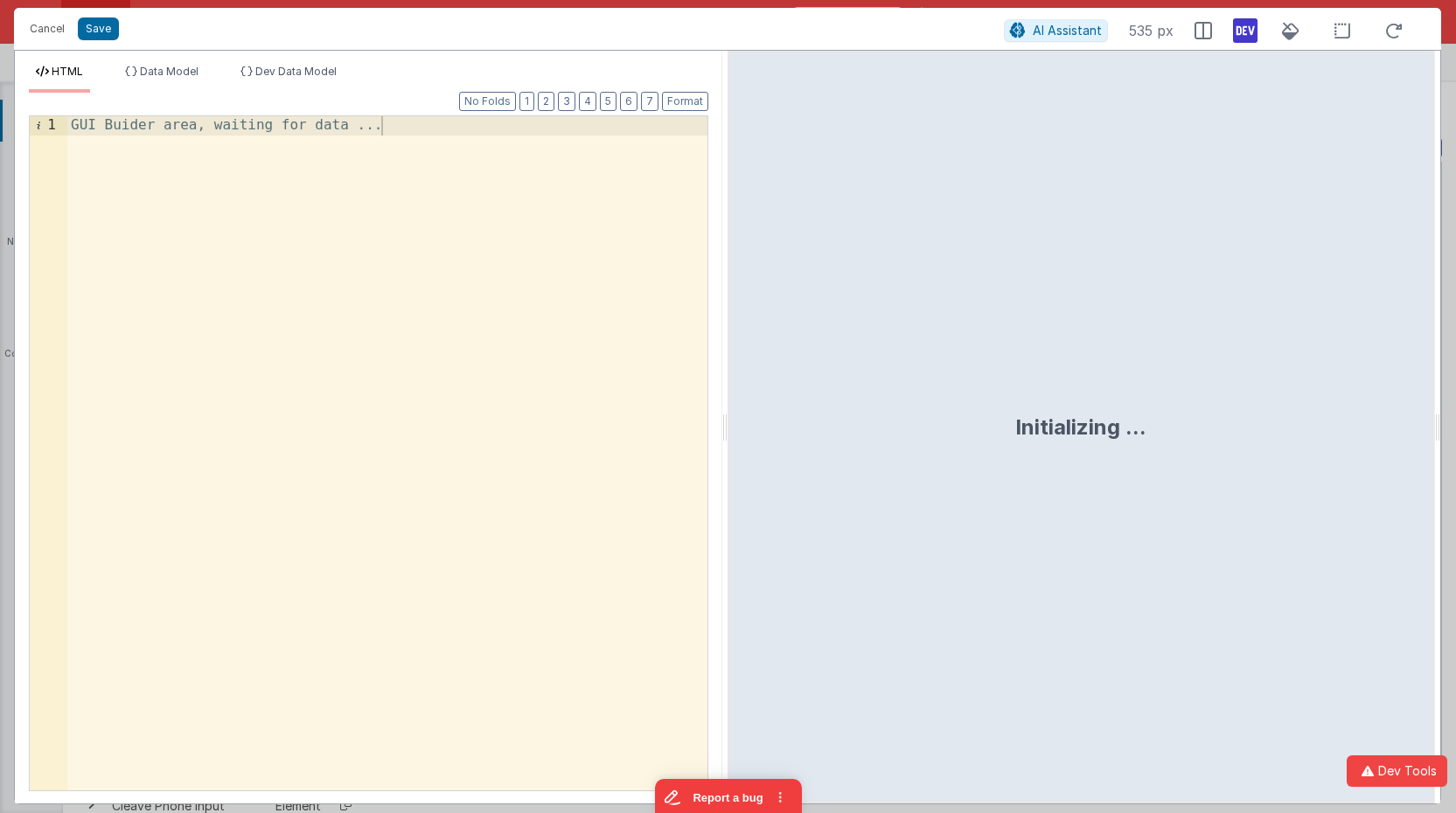
click at [493, 321] on div "GUI Buider area, waiting for data ..." at bounding box center [387, 472] width 640 height 712
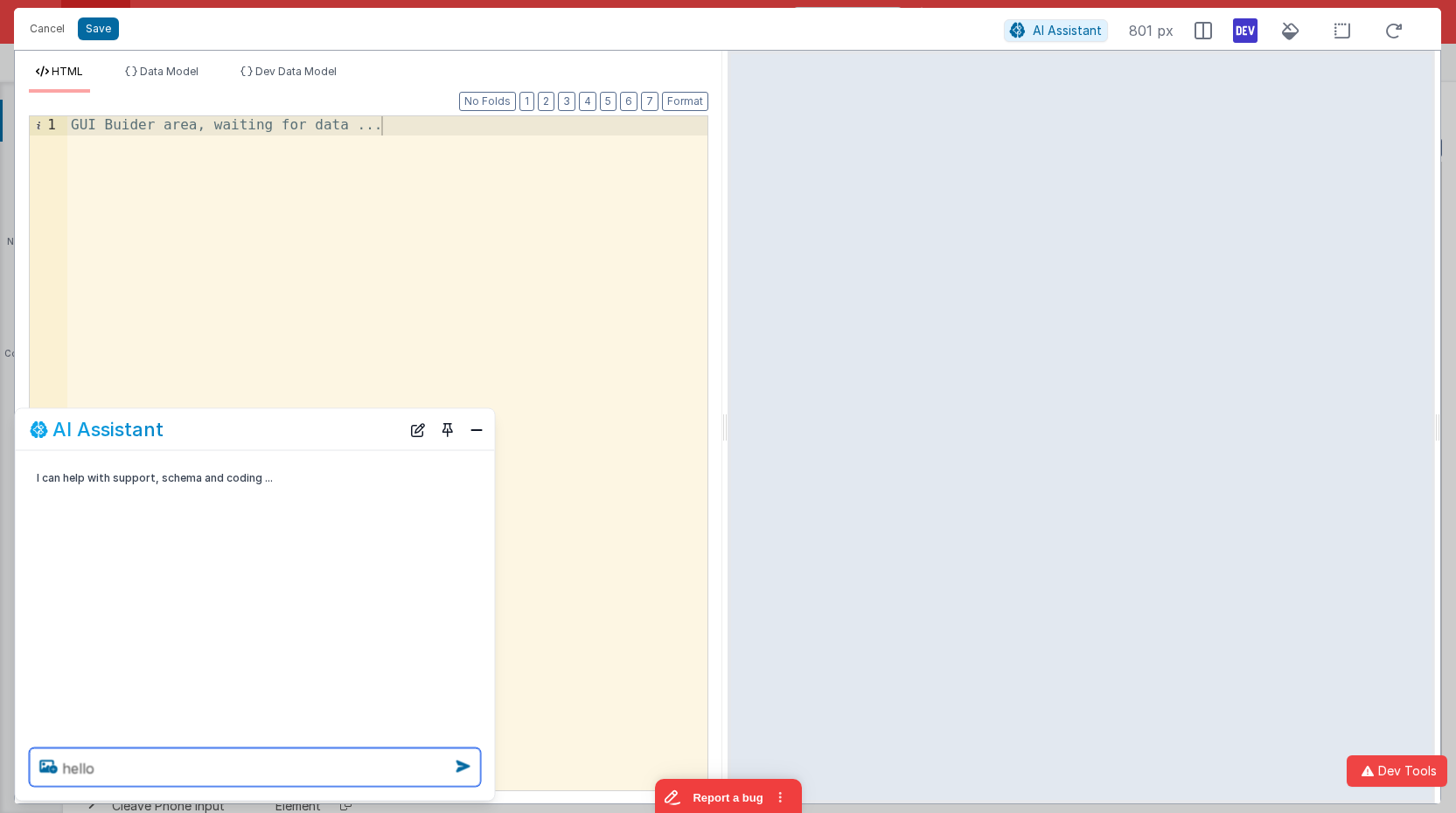
type textarea "hello"
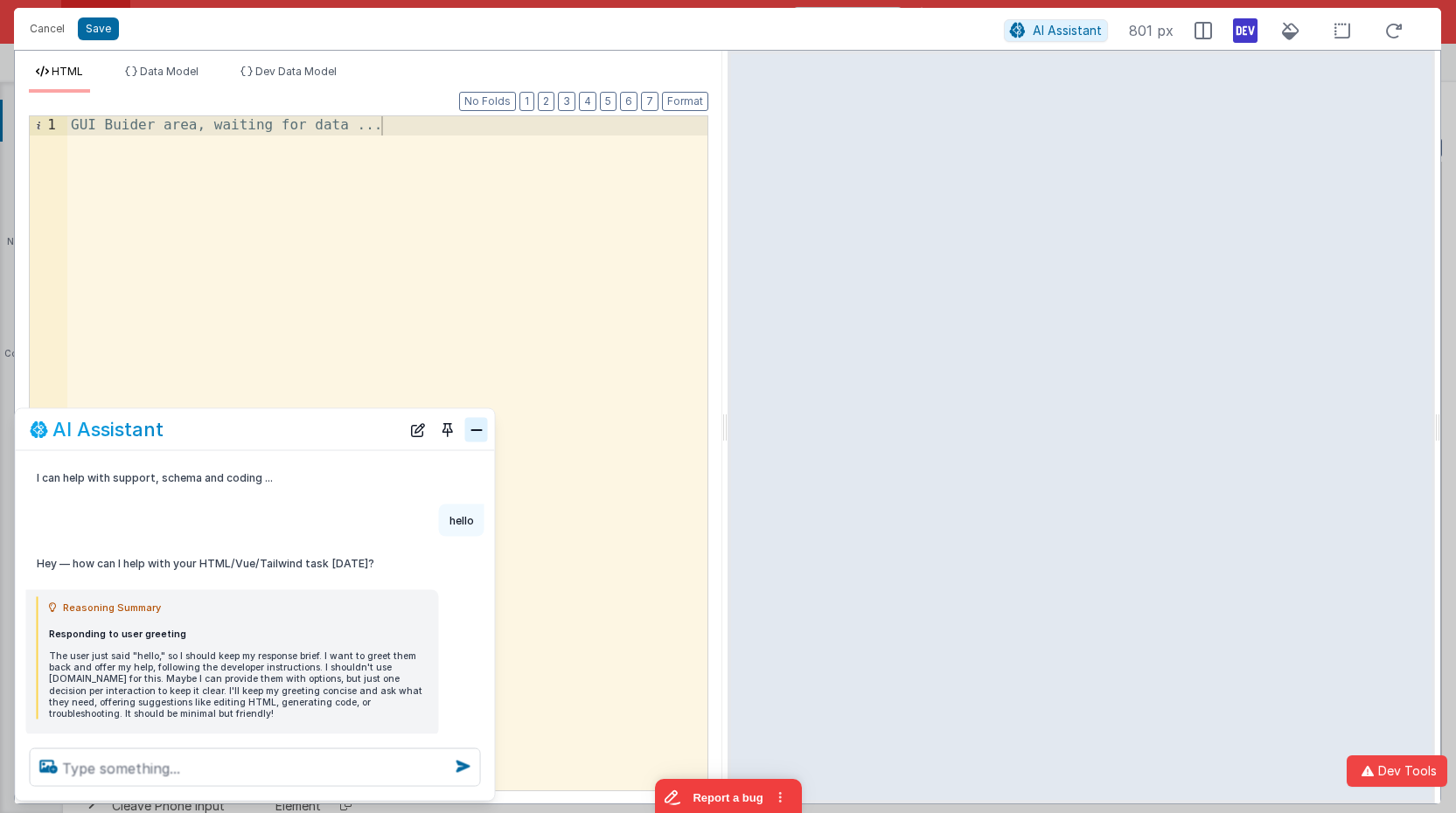
click at [479, 431] on button "Close" at bounding box center [476, 430] width 23 height 25
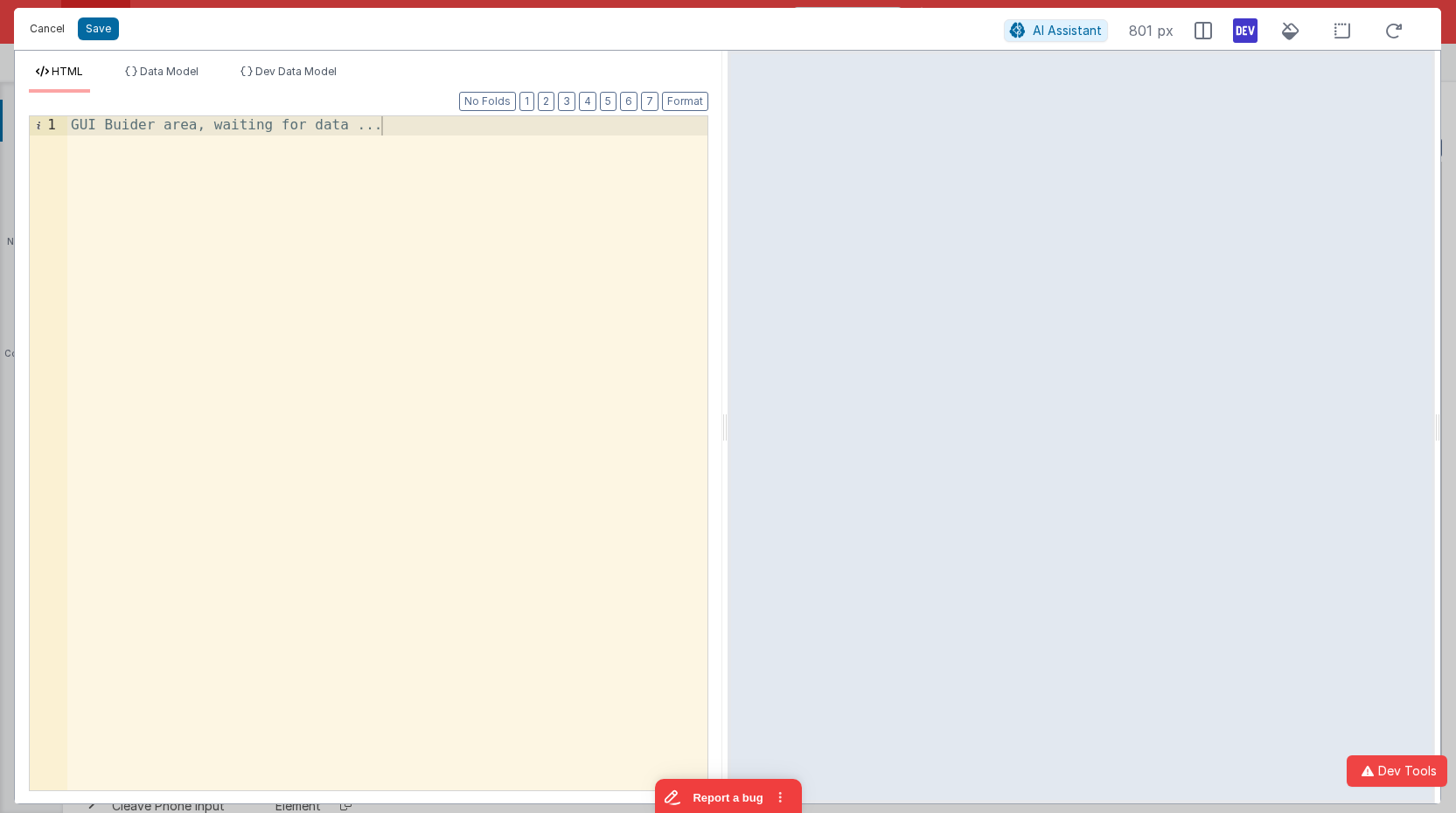
click at [58, 32] on button "Cancel" at bounding box center [47, 29] width 52 height 25
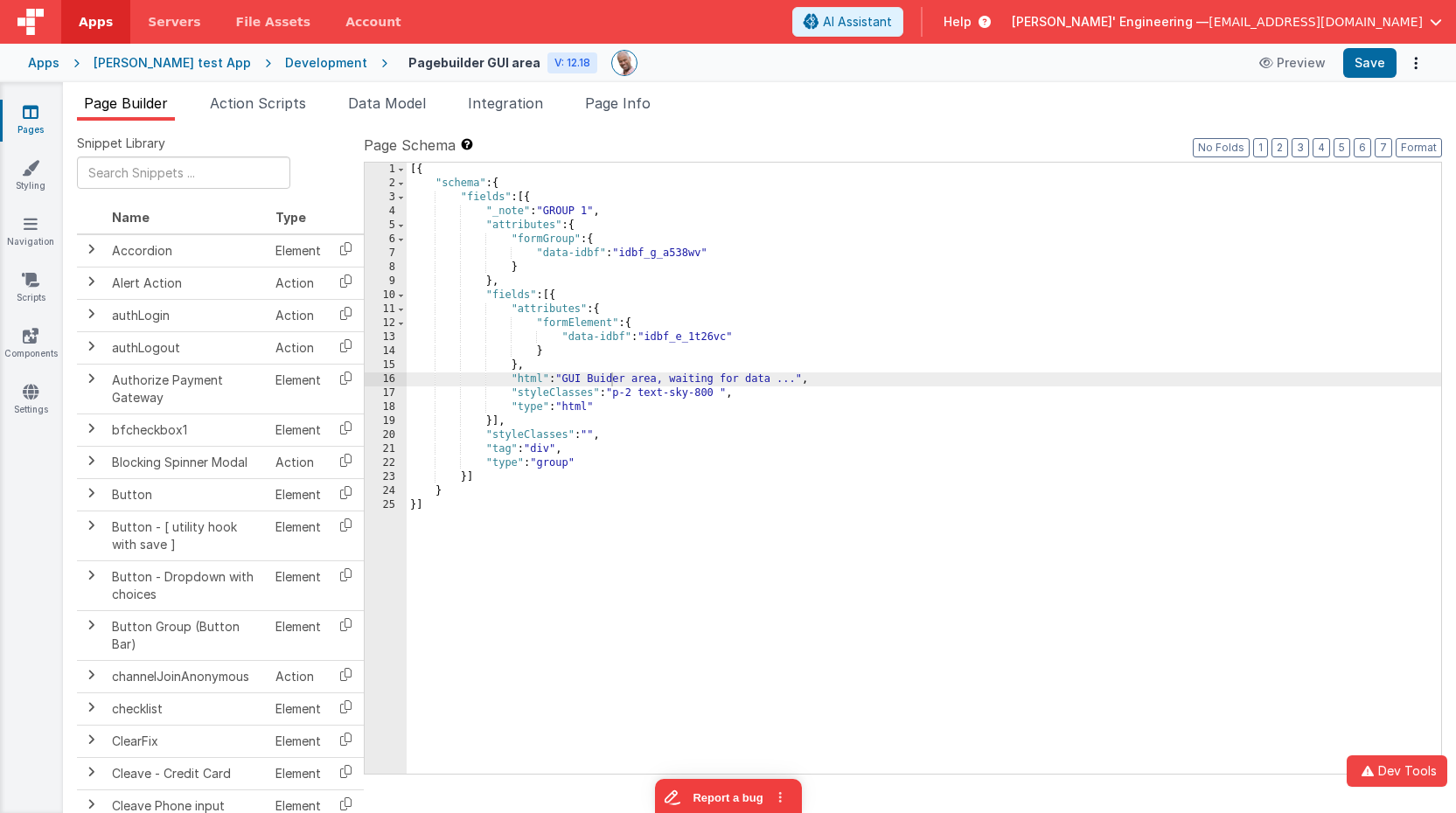
click at [36, 111] on icon at bounding box center [31, 112] width 16 height 18
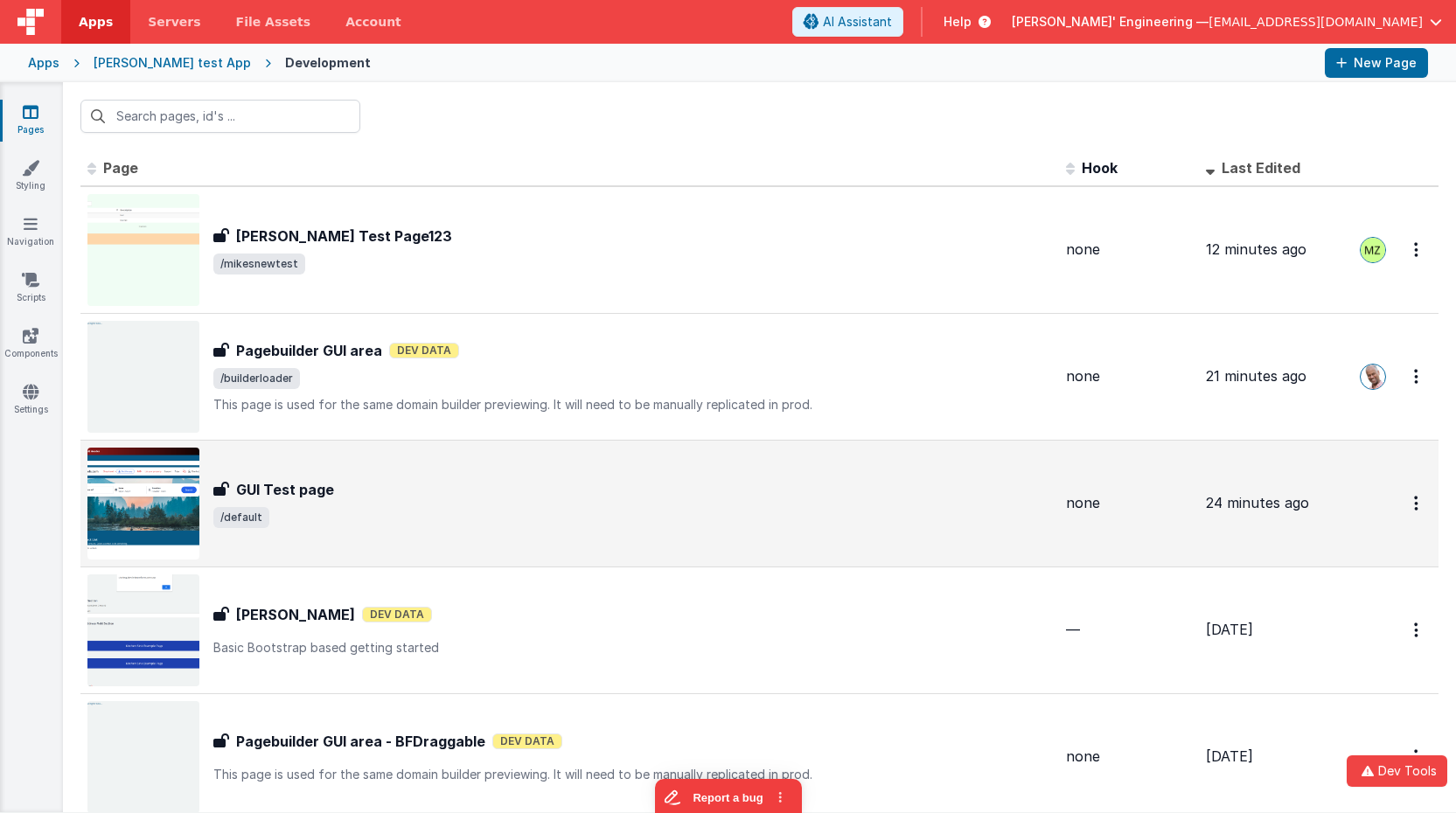
click at [468, 476] on div "GUI Test page GUI Test page /default" at bounding box center [569, 504] width 964 height 112
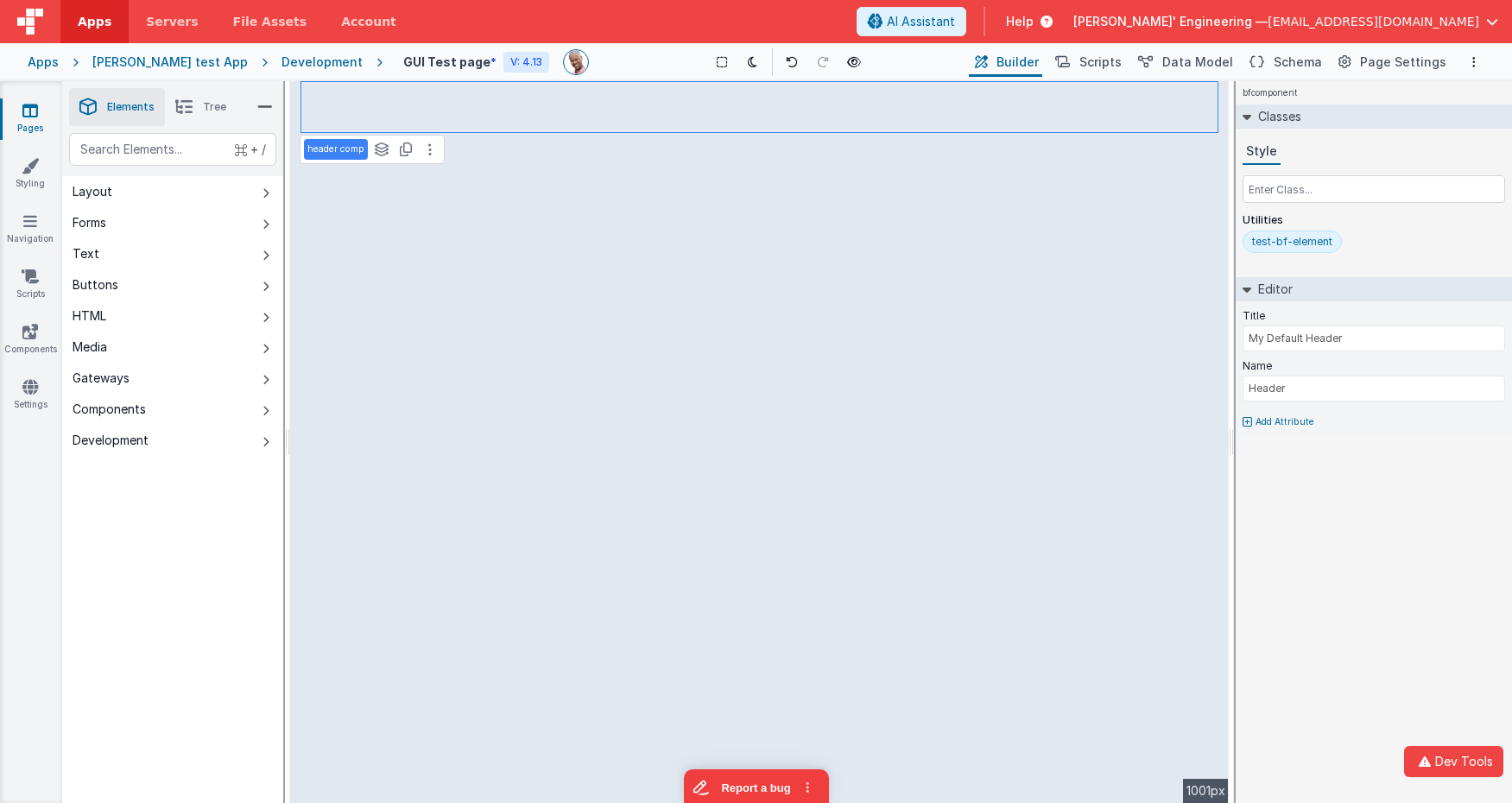
click at [1352, 467] on div "bfcomponent Classes Style Utilities test-bf-element Editor Title My Default Hea…" at bounding box center [1374, 443] width 276 height 723
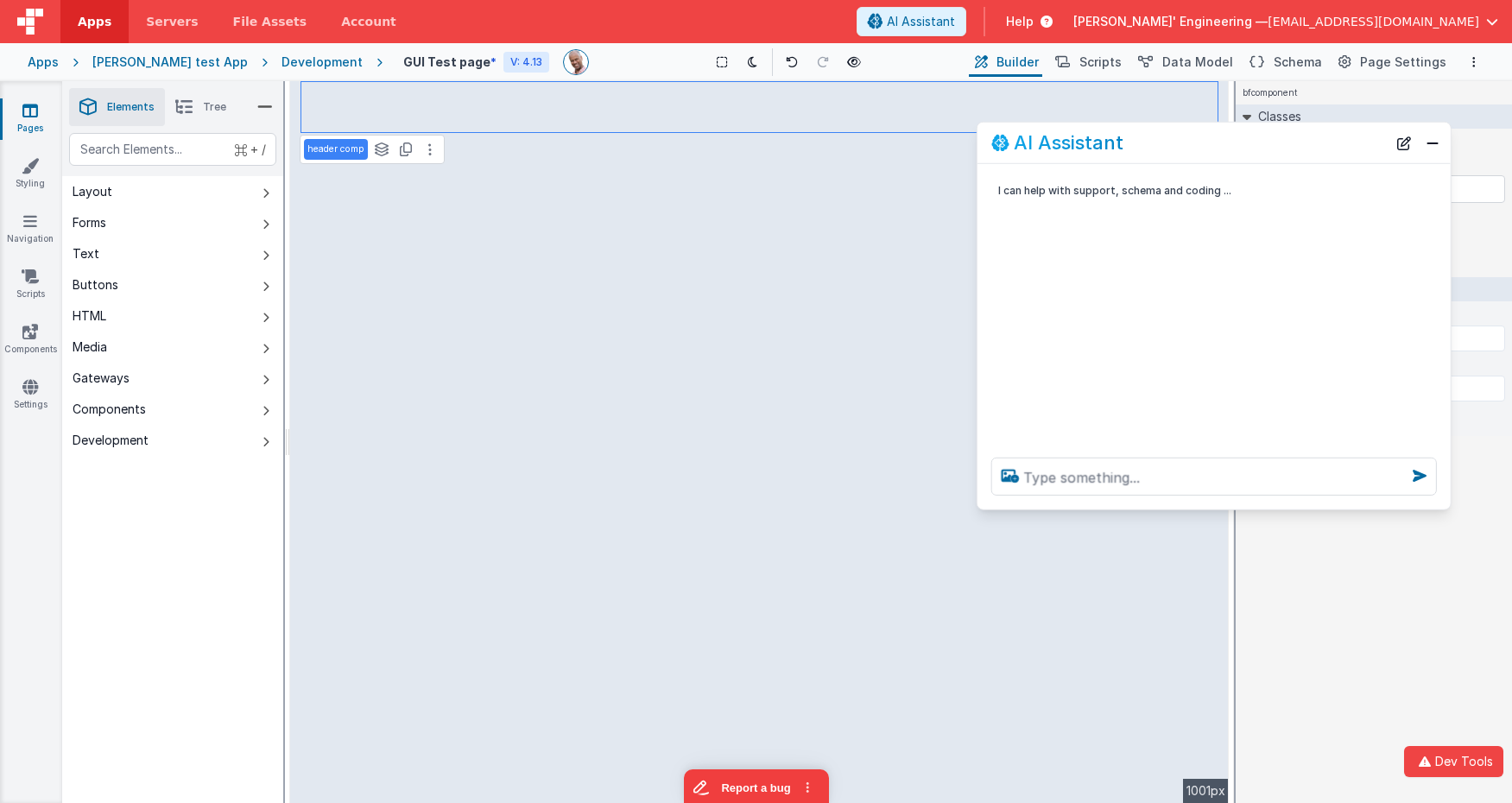
drag, startPoint x: 174, startPoint y: 435, endPoint x: 1137, endPoint y: 154, distance: 1003.2
click at [1137, 154] on div "AI Assistant" at bounding box center [1214, 143] width 473 height 40
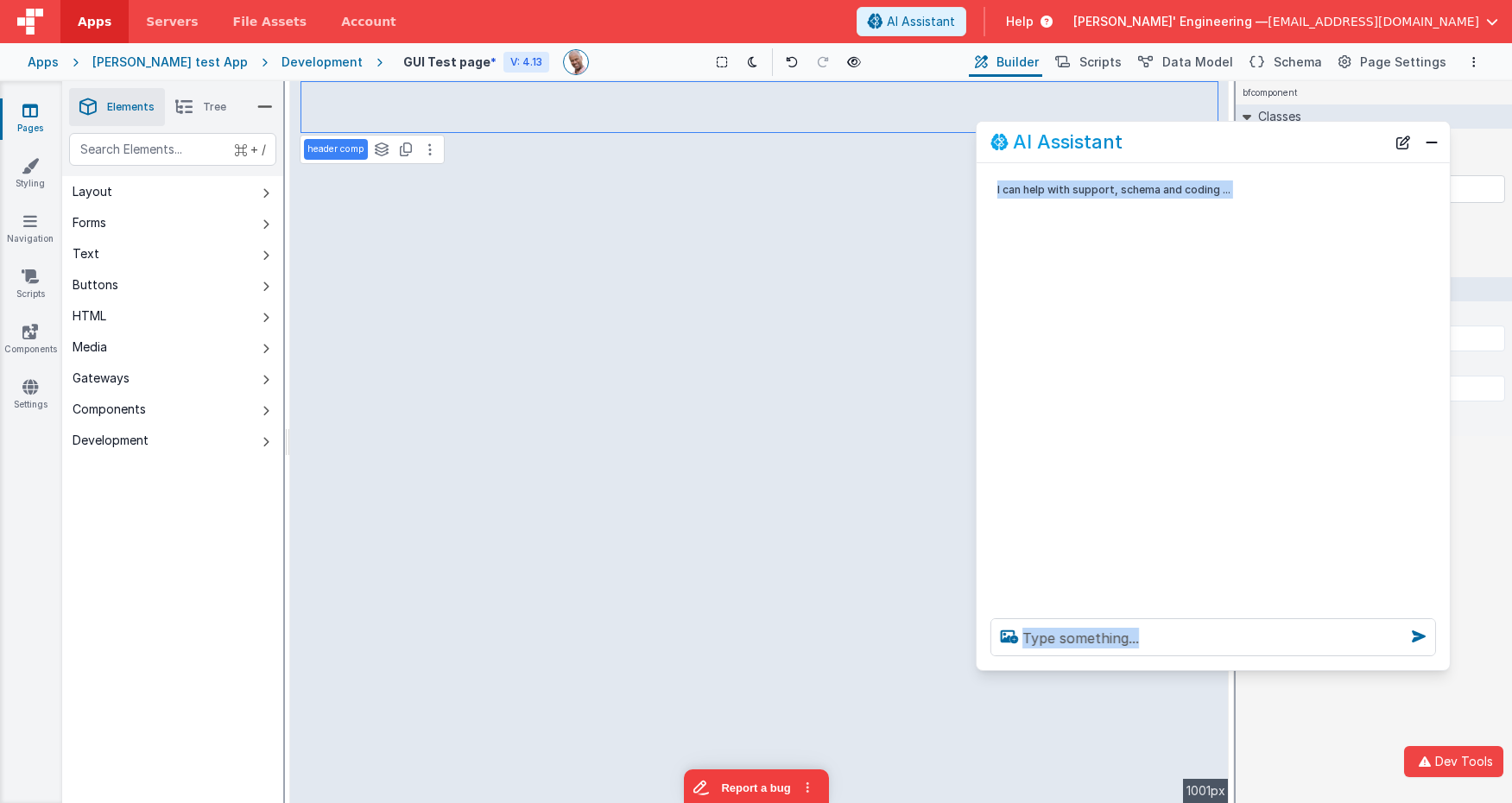
drag, startPoint x: 1244, startPoint y: 507, endPoint x: 1242, endPoint y: 667, distance: 160.0
click at [1242, 669] on div at bounding box center [1213, 637] width 473 height 66
click at [1256, 527] on div "I can help with support, schema and coding ..." at bounding box center [1213, 384] width 473 height 443
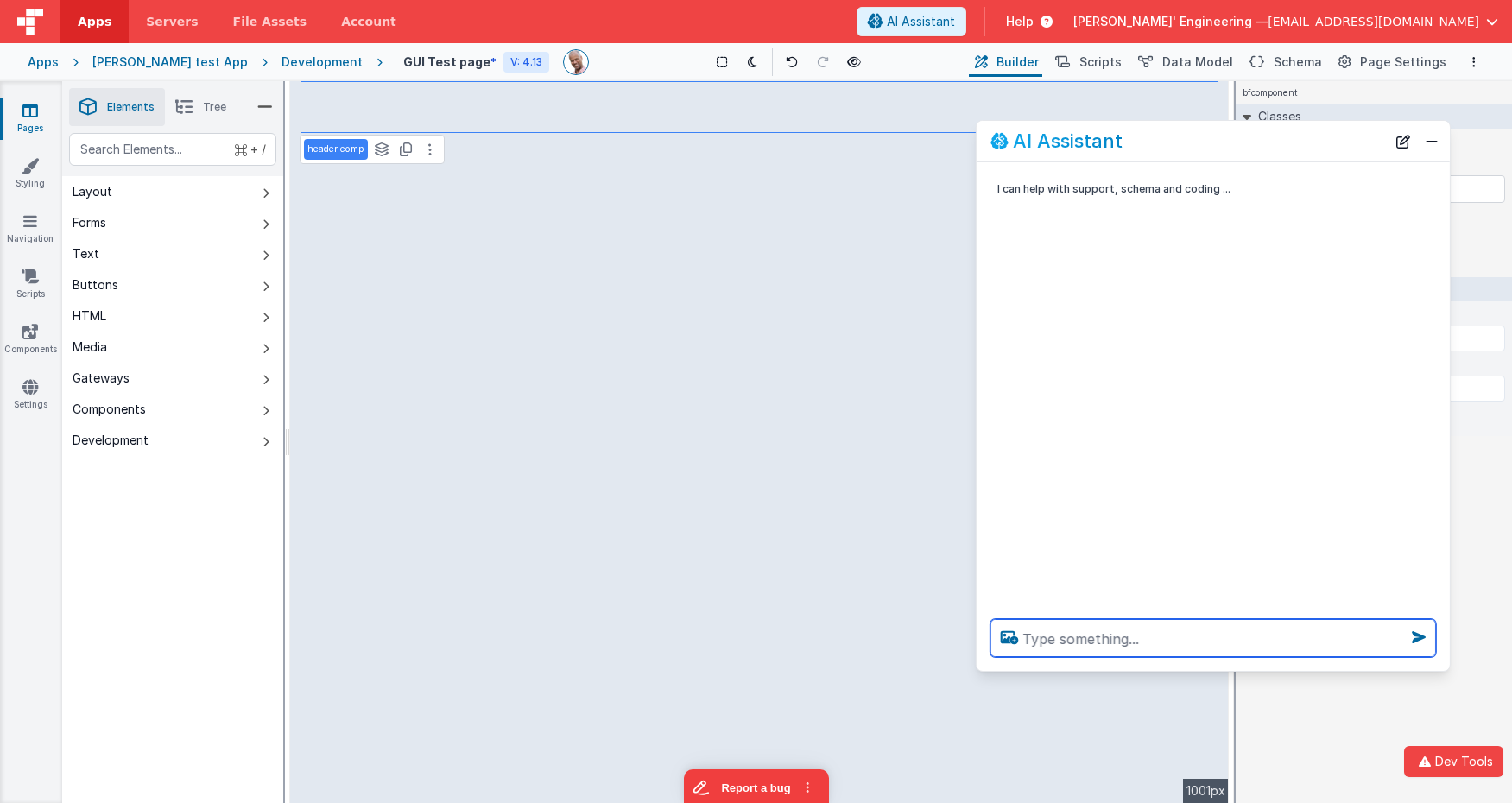
click at [1199, 635] on textarea at bounding box center [1214, 638] width 446 height 38
click at [1437, 143] on button "Close" at bounding box center [1432, 142] width 23 height 24
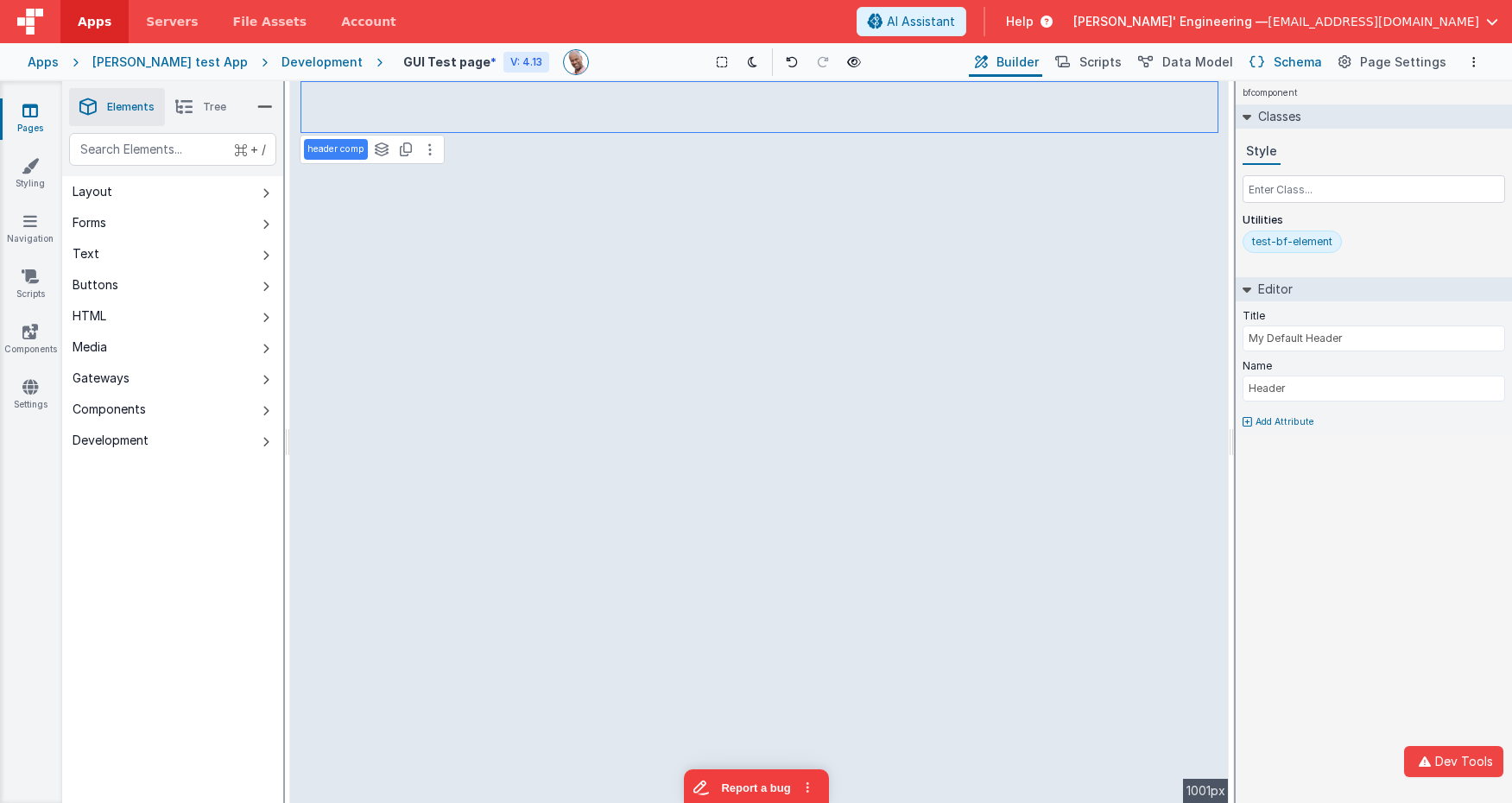
click at [1272, 52] on button "Schema" at bounding box center [1285, 62] width 82 height 30
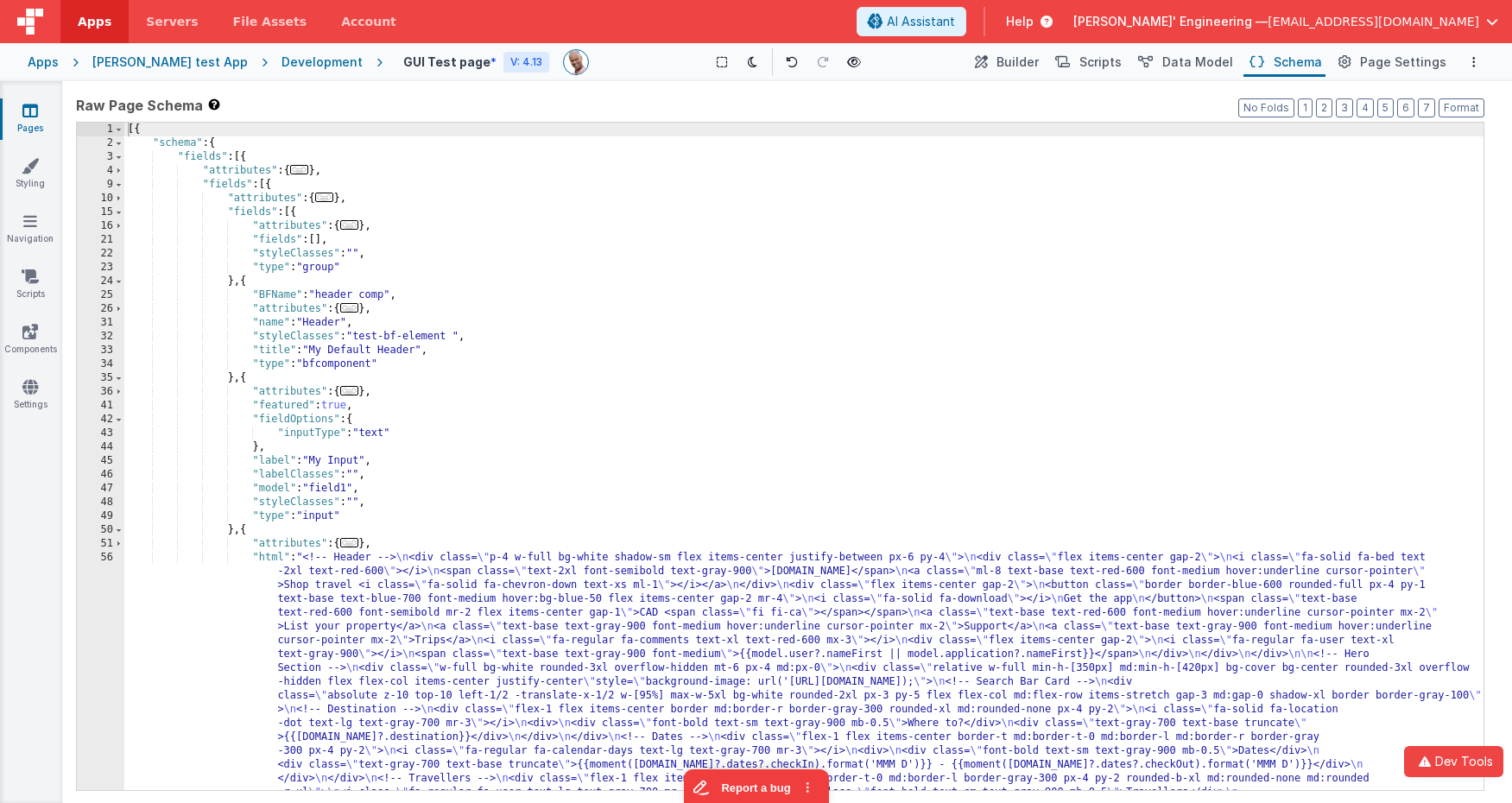
click at [862, 164] on div "[{ "schema" : { "fields" : [{ "attributes" : { ... } , "fields" : [{ "attribute…" at bounding box center [804, 650] width 1359 height 1055
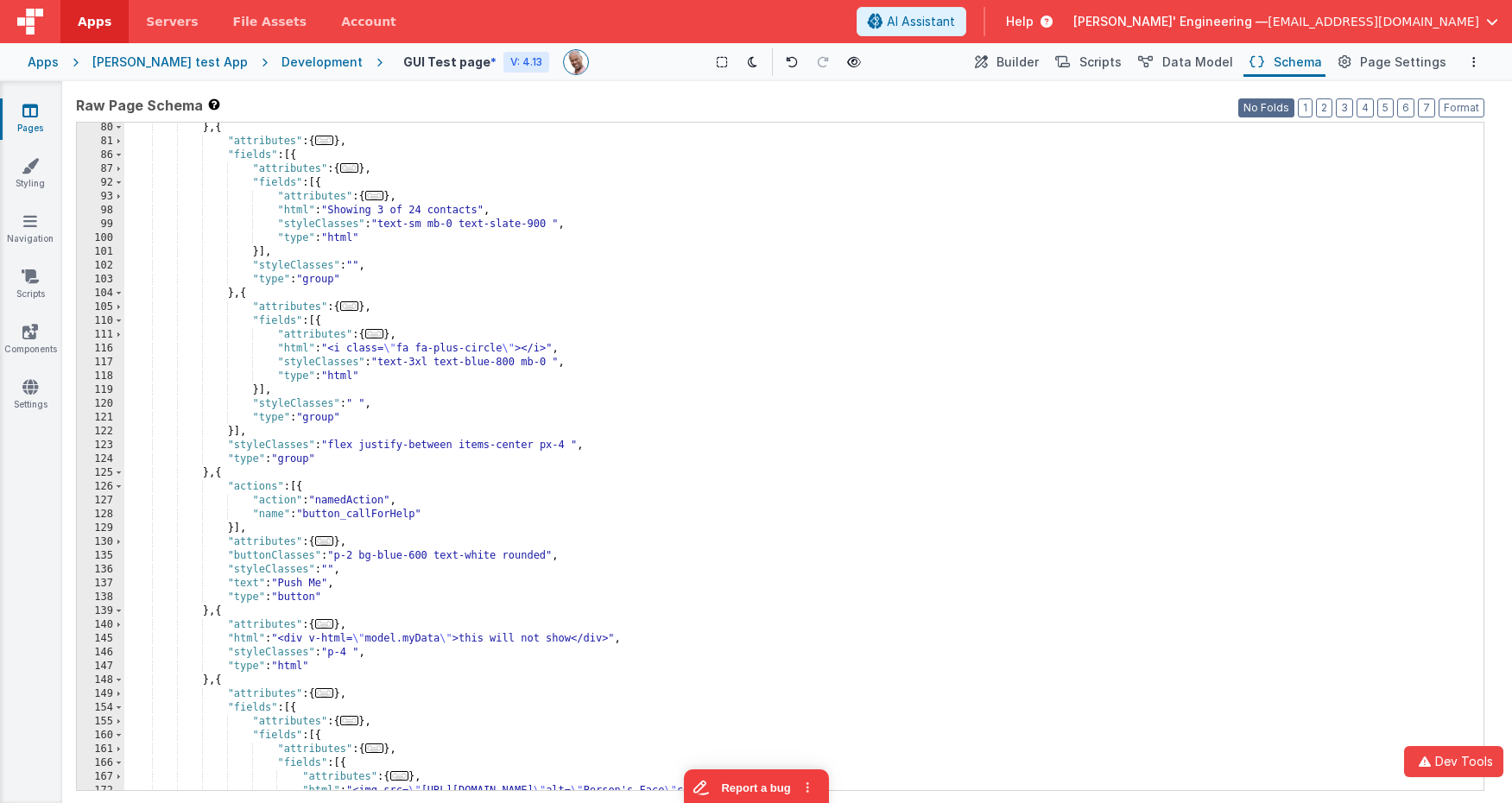
scroll to position [318, 0]
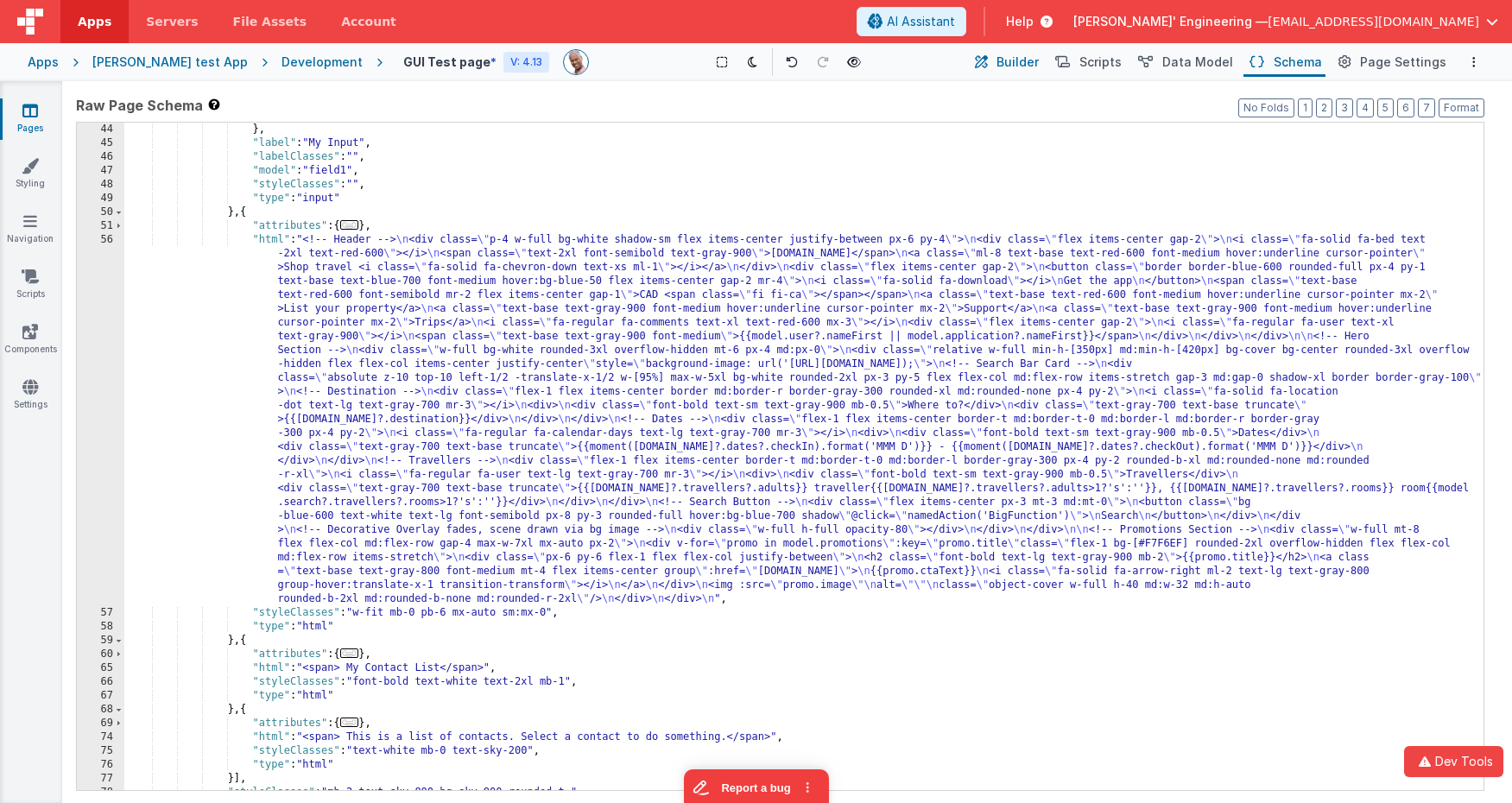
click at [1031, 64] on span "Builder" at bounding box center [1018, 62] width 42 height 17
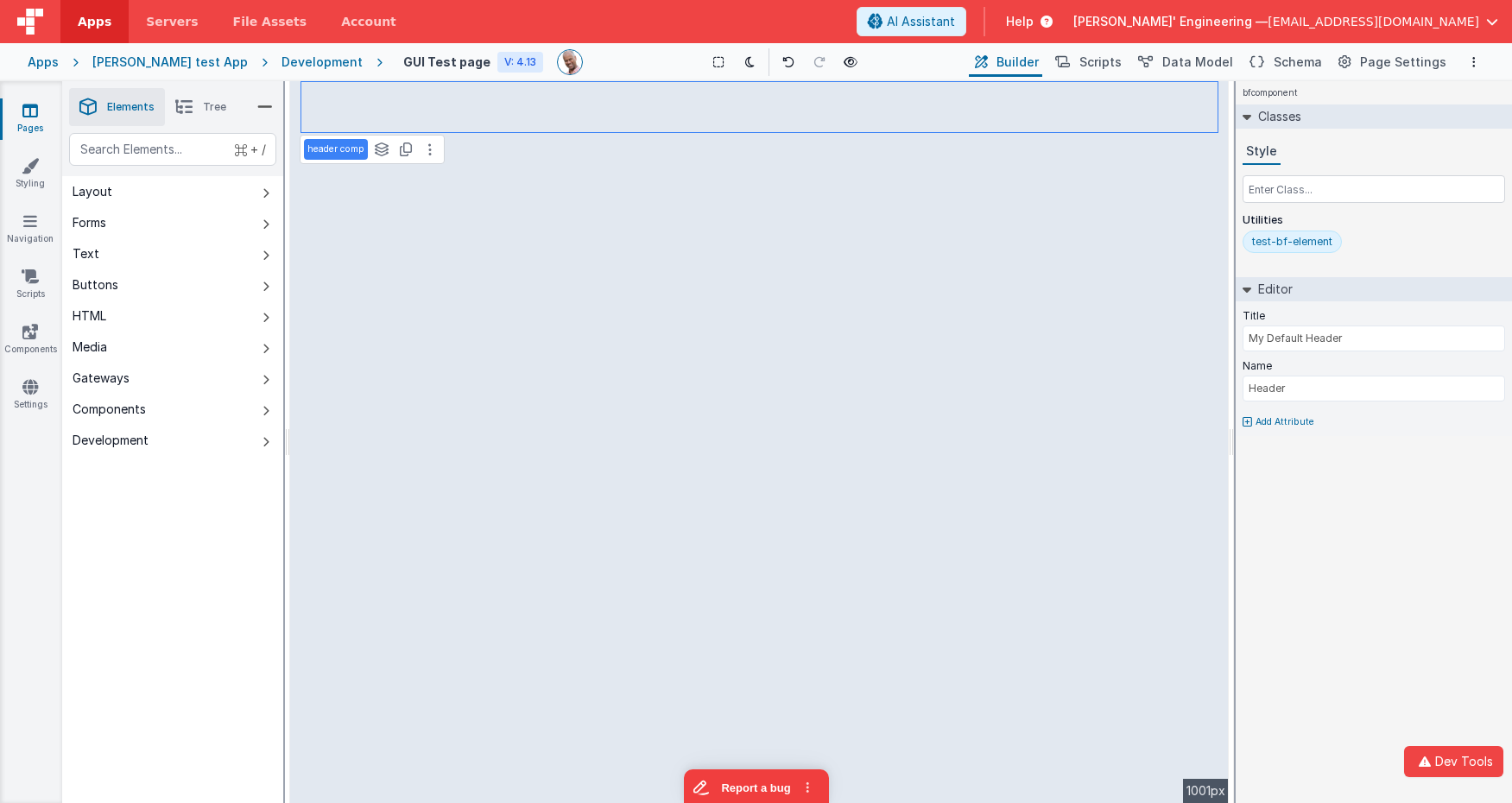
drag, startPoint x: 308, startPoint y: 61, endPoint x: 721, endPoint y: 52, distance: 413.1
click at [721, 52] on div "Apps Charles GUI test App Development GUI Test page V: 4.13 Show Group Outlines…" at bounding box center [756, 61] width 1512 height 38
drag, startPoint x: 129, startPoint y: 144, endPoint x: 285, endPoint y: 118, distance: 158.2
click at [129, 145] on div "text" at bounding box center [172, 150] width 207 height 33
drag, startPoint x: 298, startPoint y: 56, endPoint x: 336, endPoint y: 71, distance: 40.9
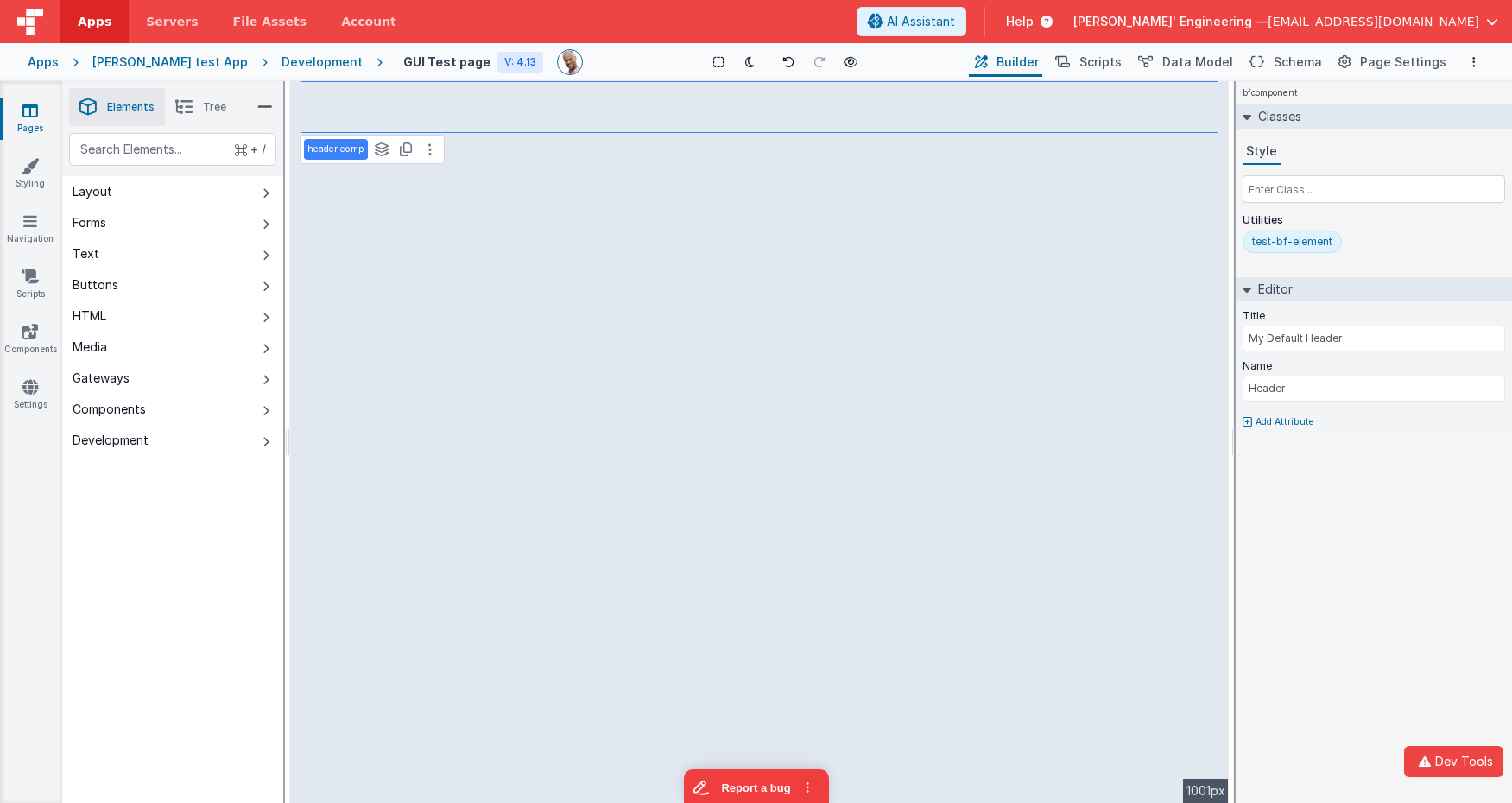
click at [298, 56] on div "Development" at bounding box center [322, 62] width 81 height 17
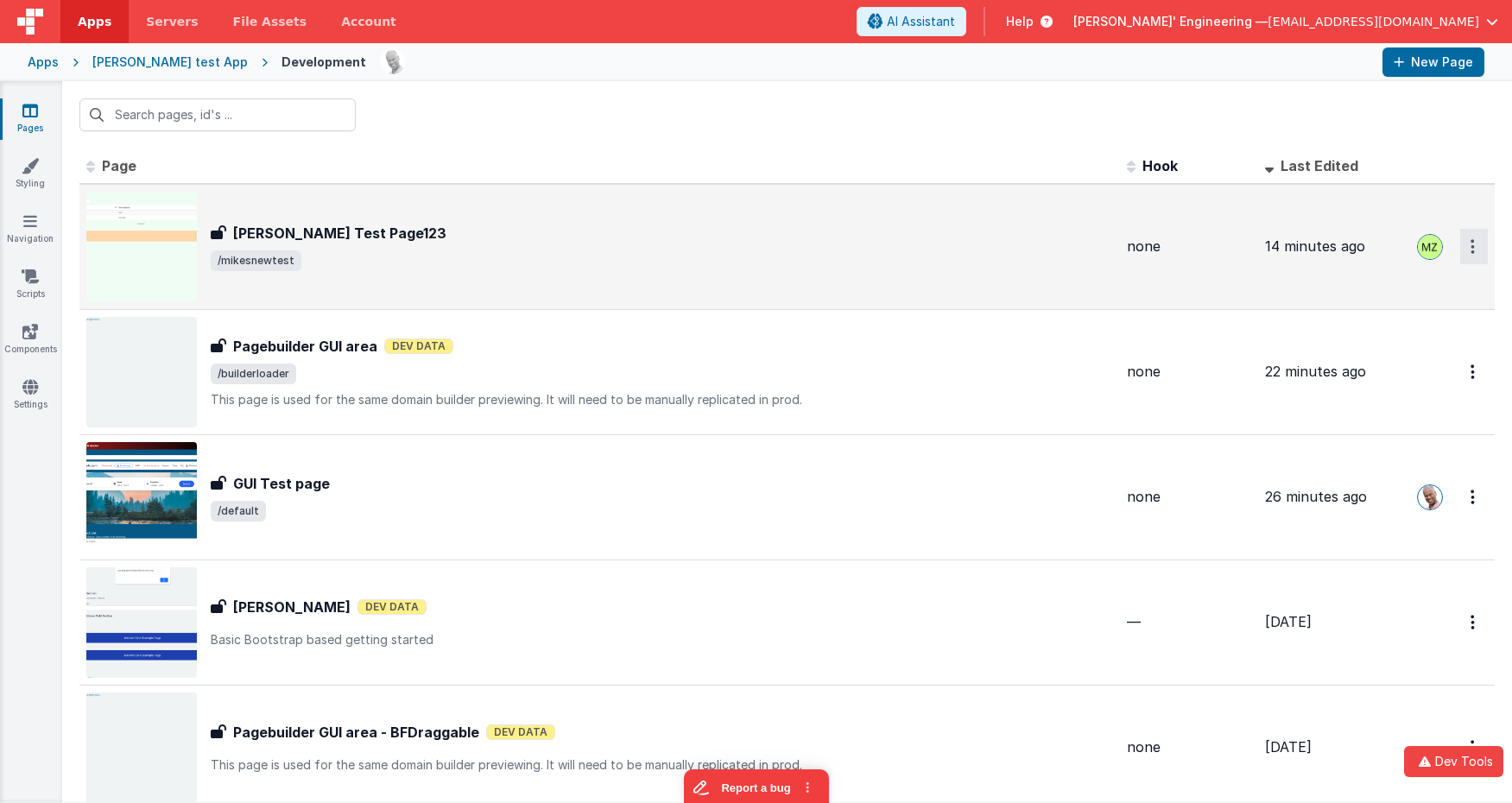
click at [1437, 248] on button "Options" at bounding box center [1474, 247] width 28 height 35
click at [1408, 287] on link "Legacy Editor" at bounding box center [1412, 287] width 152 height 31
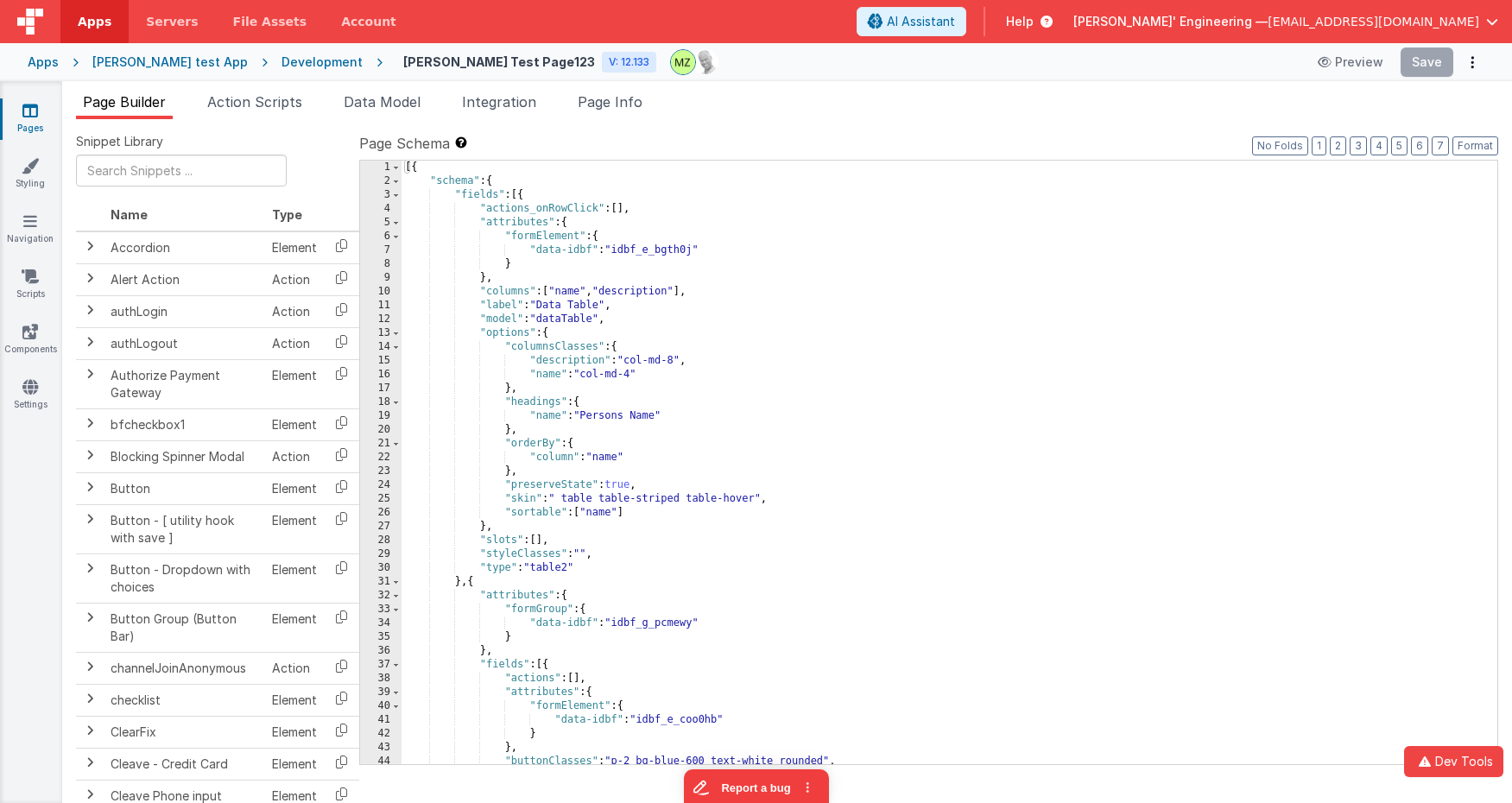
click at [282, 62] on div "Development" at bounding box center [322, 62] width 81 height 17
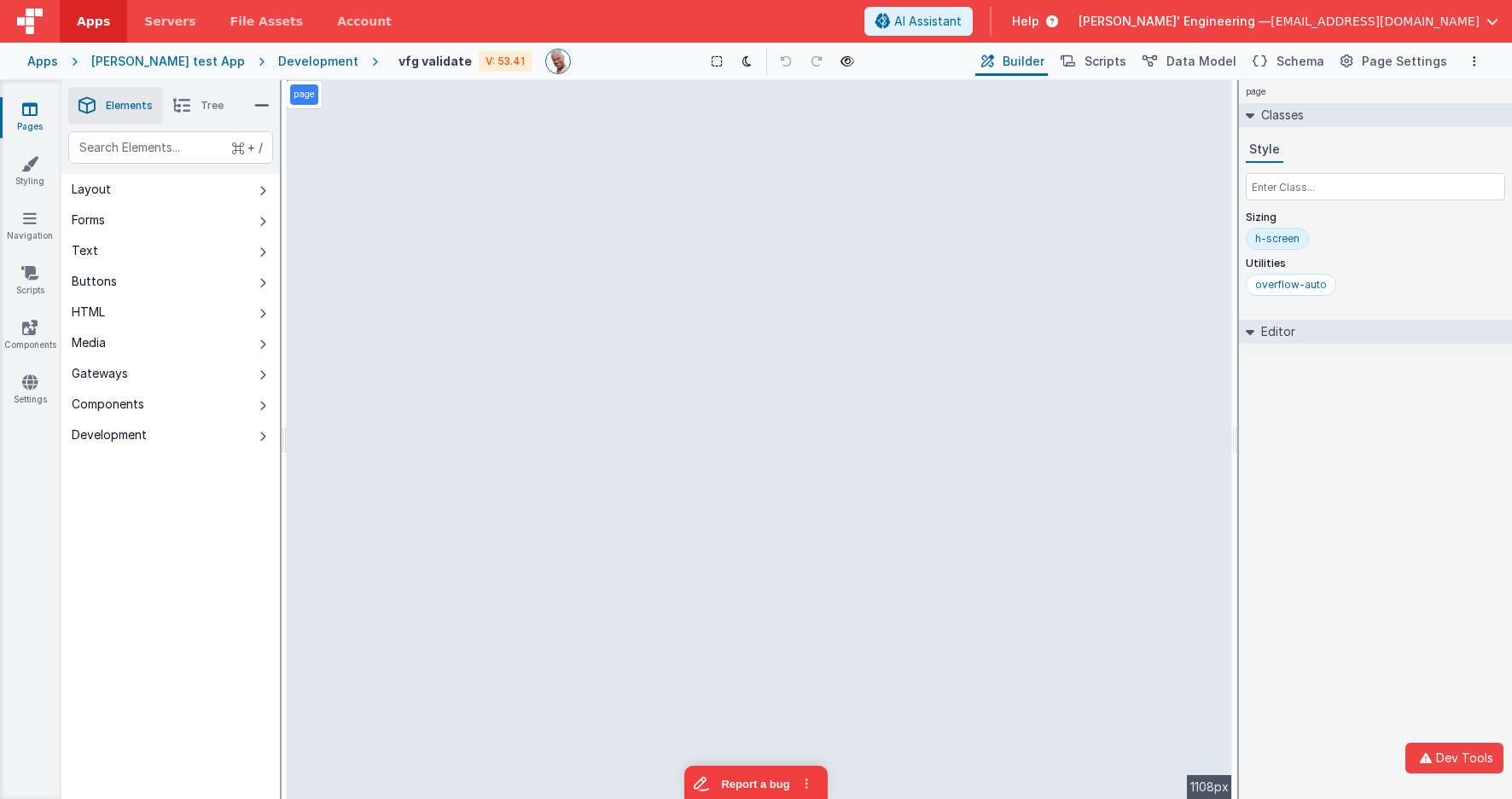
click at [284, 64] on div "Development" at bounding box center [318, 61] width 80 height 17
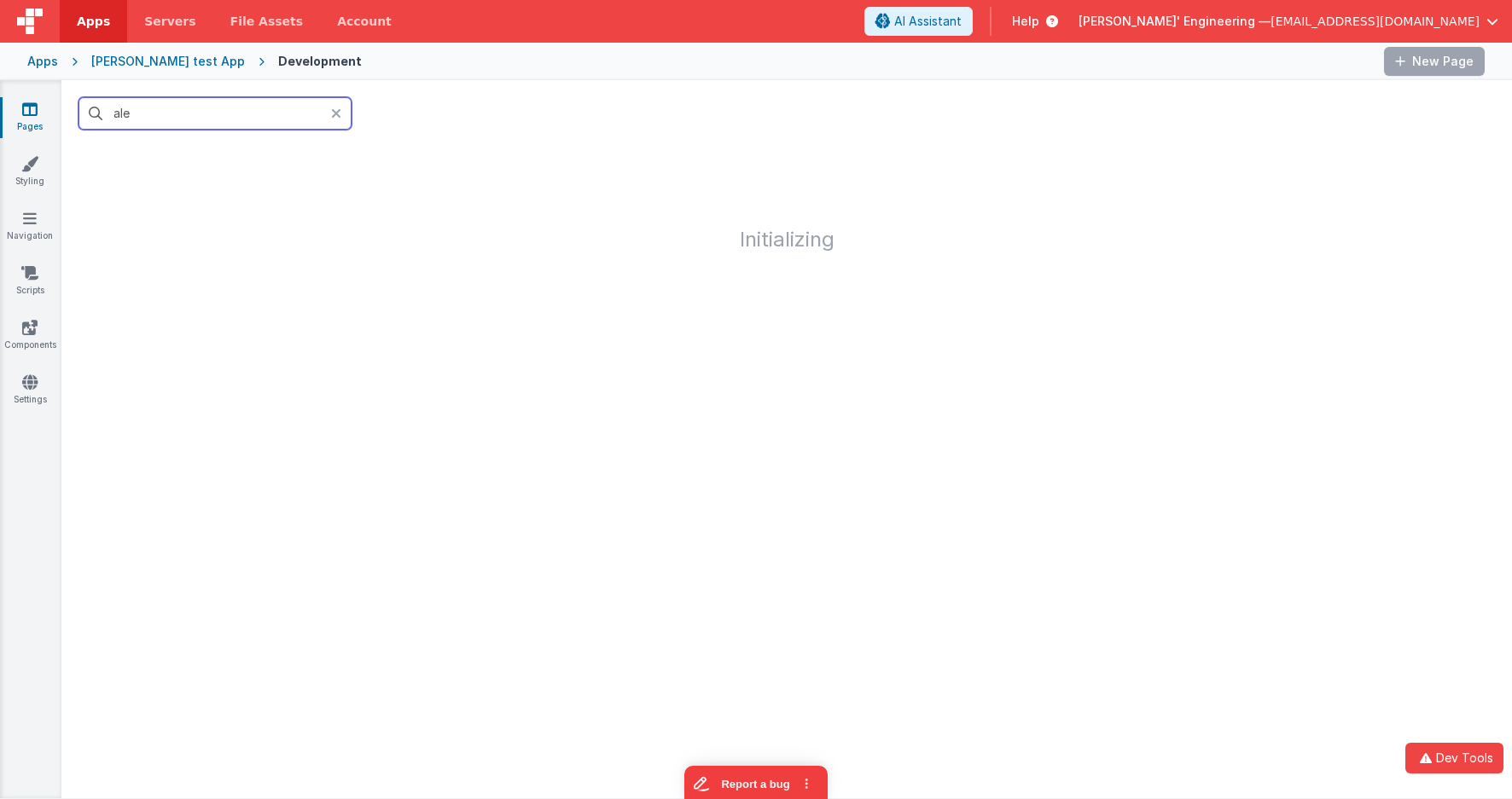
type input "alex"
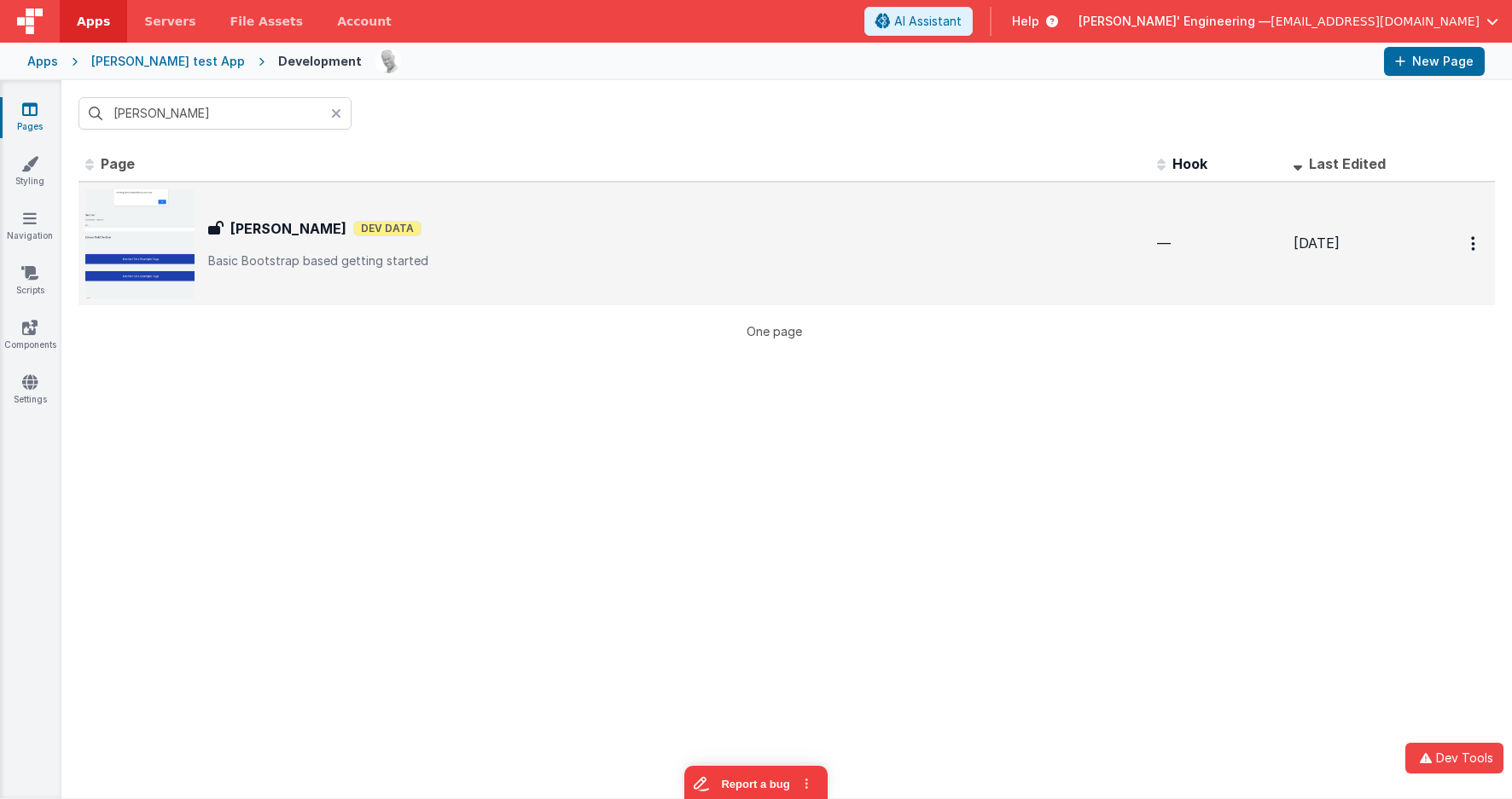
click at [283, 250] on div "Alex Test Alex Test Dev Data Basic Bootstrap based getting started" at bounding box center [676, 244] width 935 height 51
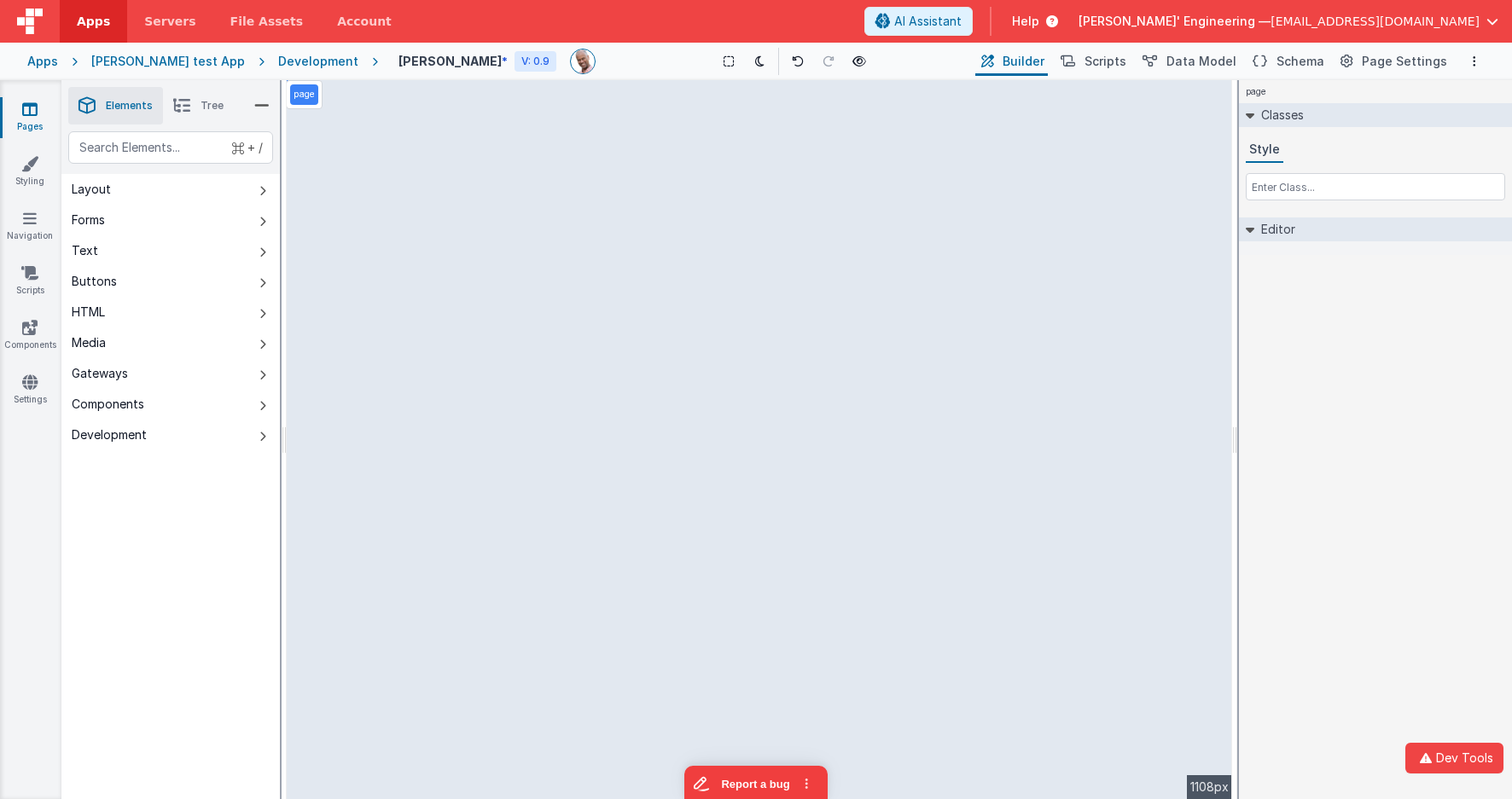
click at [289, 55] on div "Development" at bounding box center [318, 61] width 80 height 17
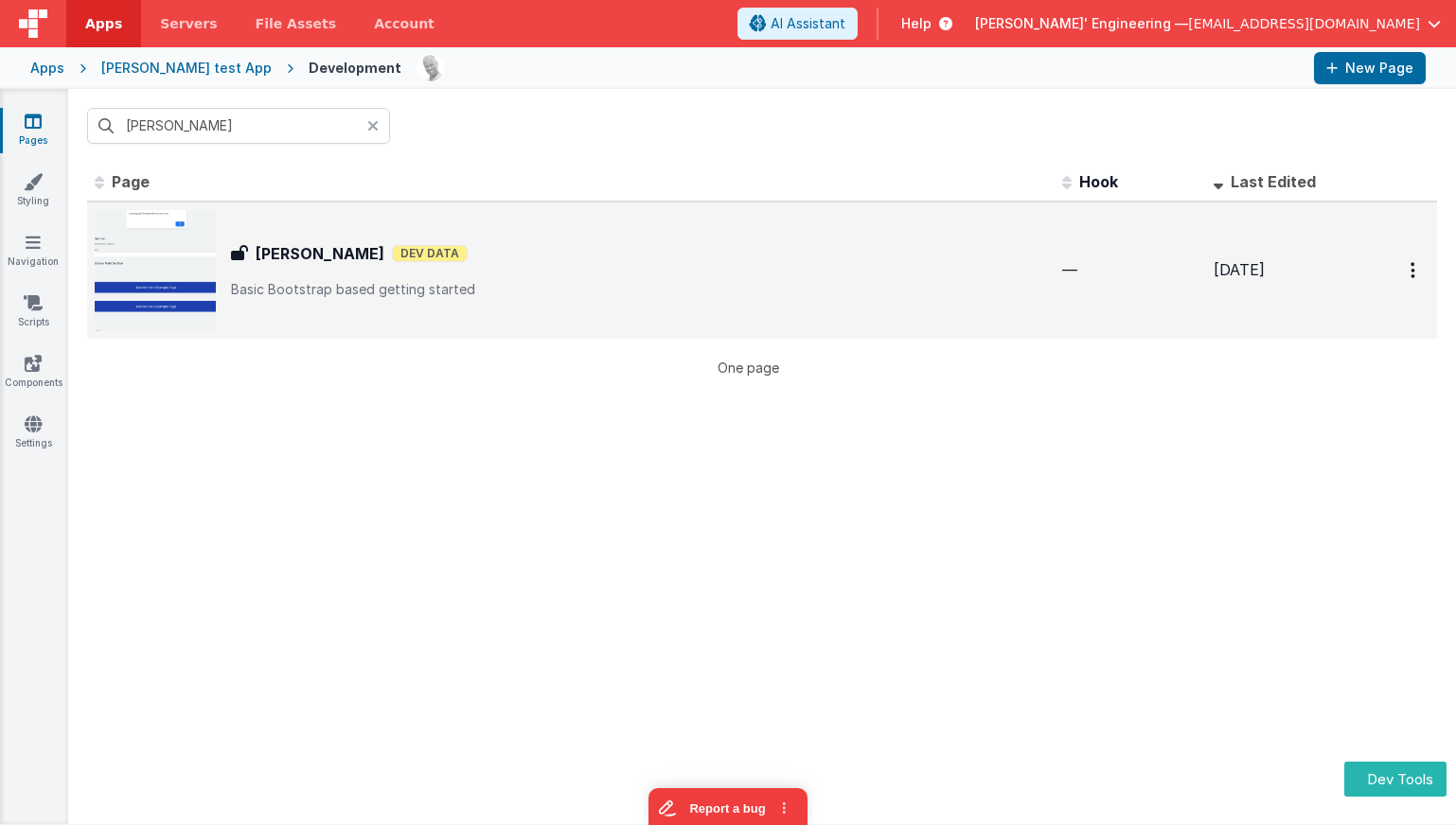
click at [488, 261] on div "Alex Test Dev Data" at bounding box center [638, 254] width 816 height 23
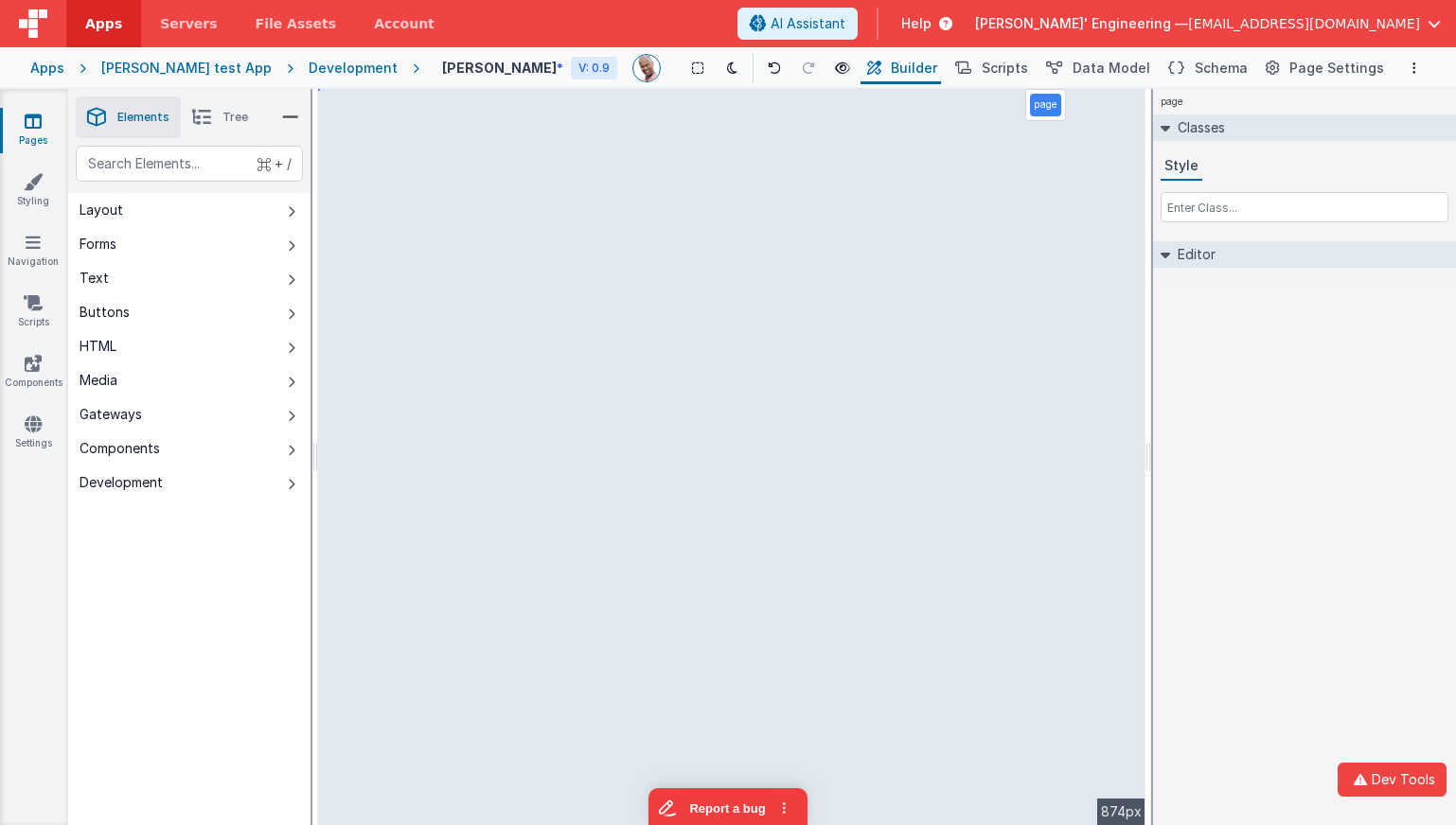
click at [334, 78] on div "Apps Charles GUI test App Development Alex Test * V: 0.9 Show Group Outlines To…" at bounding box center [728, 67] width 1456 height 41
click at [330, 74] on div "Development" at bounding box center [353, 68] width 89 height 19
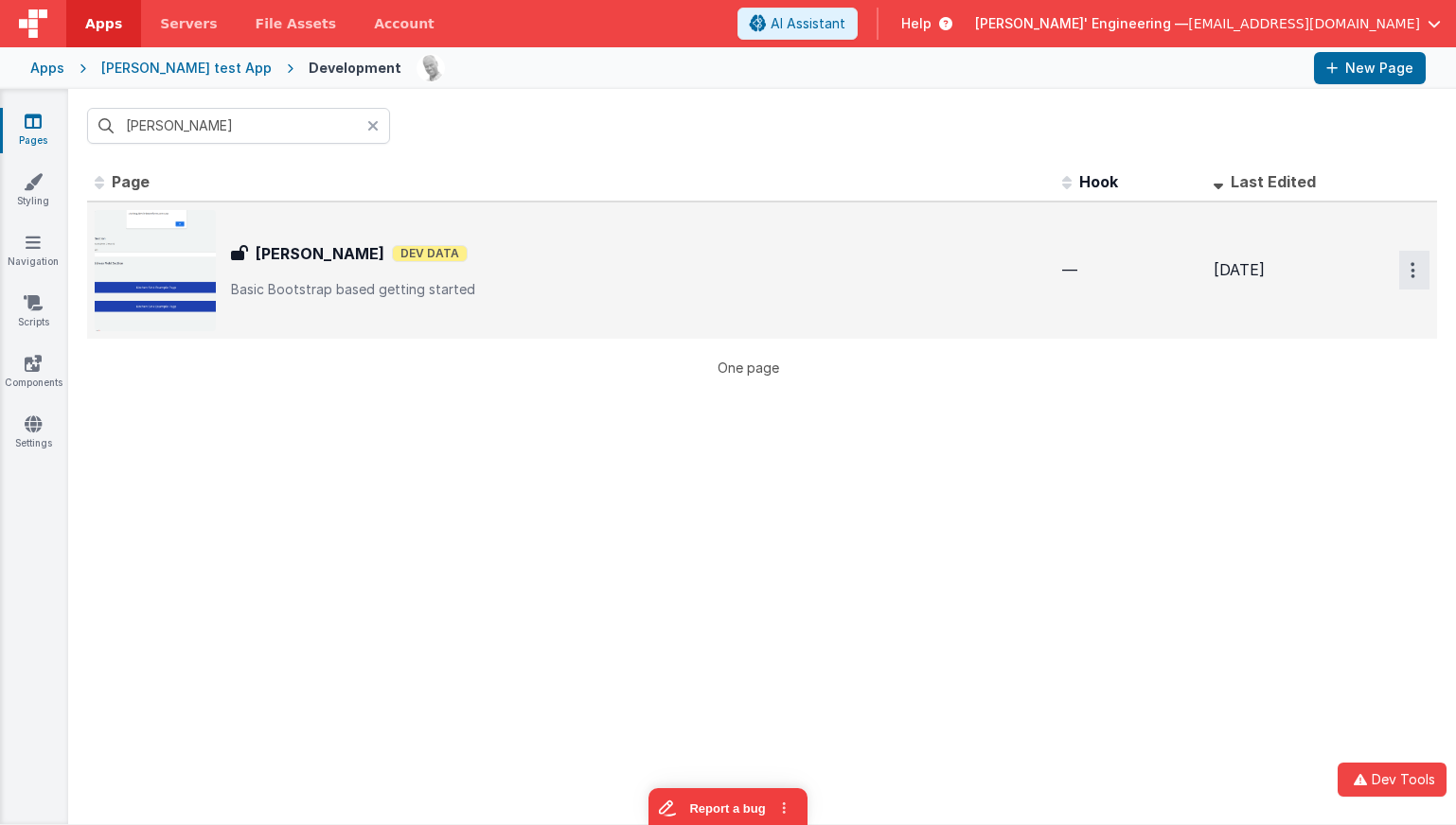
click at [1419, 268] on button "Options" at bounding box center [1415, 270] width 31 height 38
click at [1367, 322] on link "Legacy Editor" at bounding box center [1346, 314] width 167 height 34
click at [580, 266] on div "Alex Test Alex Test Dev Data Basic Bootstrap based getting started" at bounding box center [638, 270] width 816 height 57
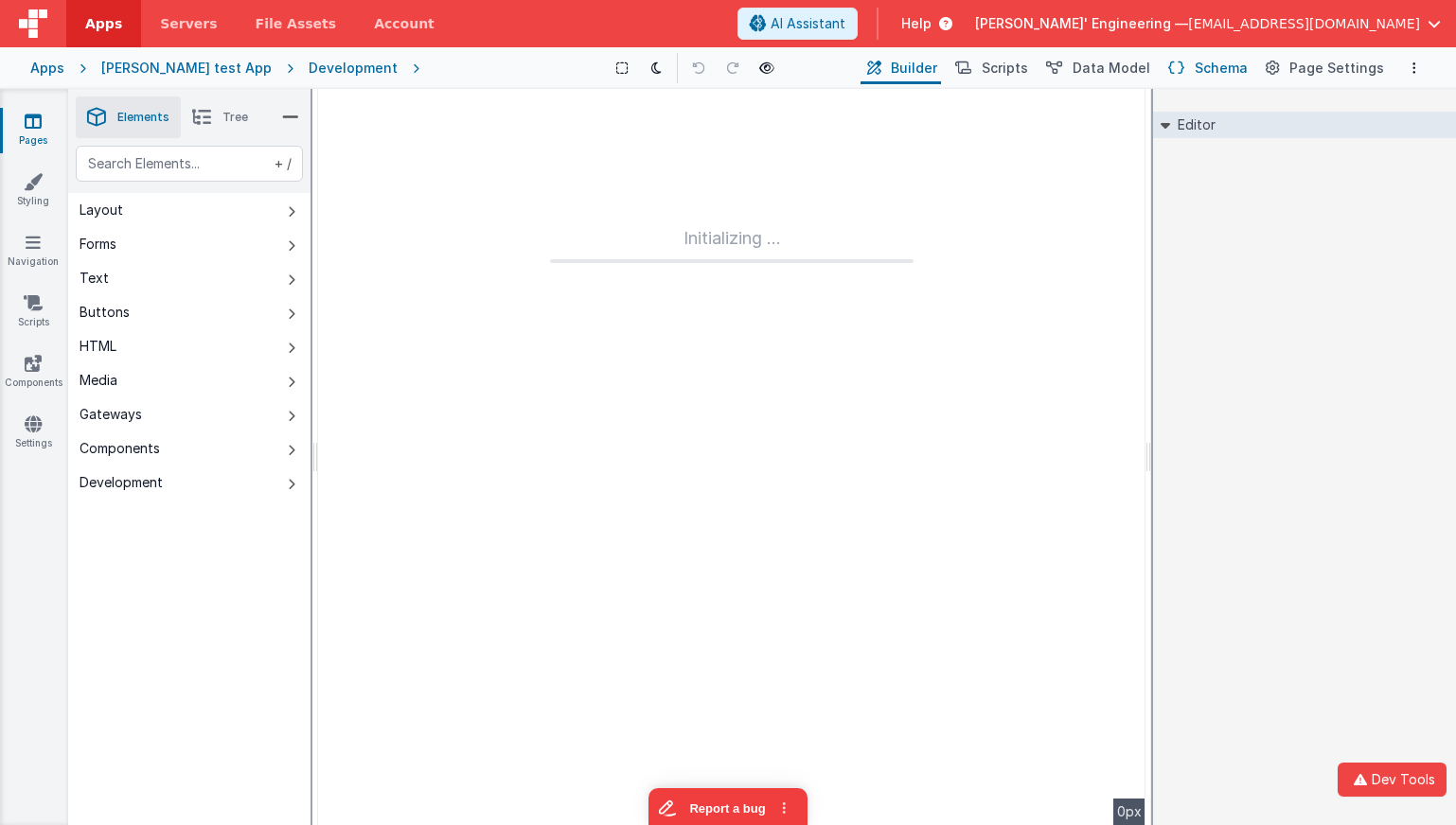
click at [1213, 73] on span "Schema" at bounding box center [1220, 68] width 53 height 19
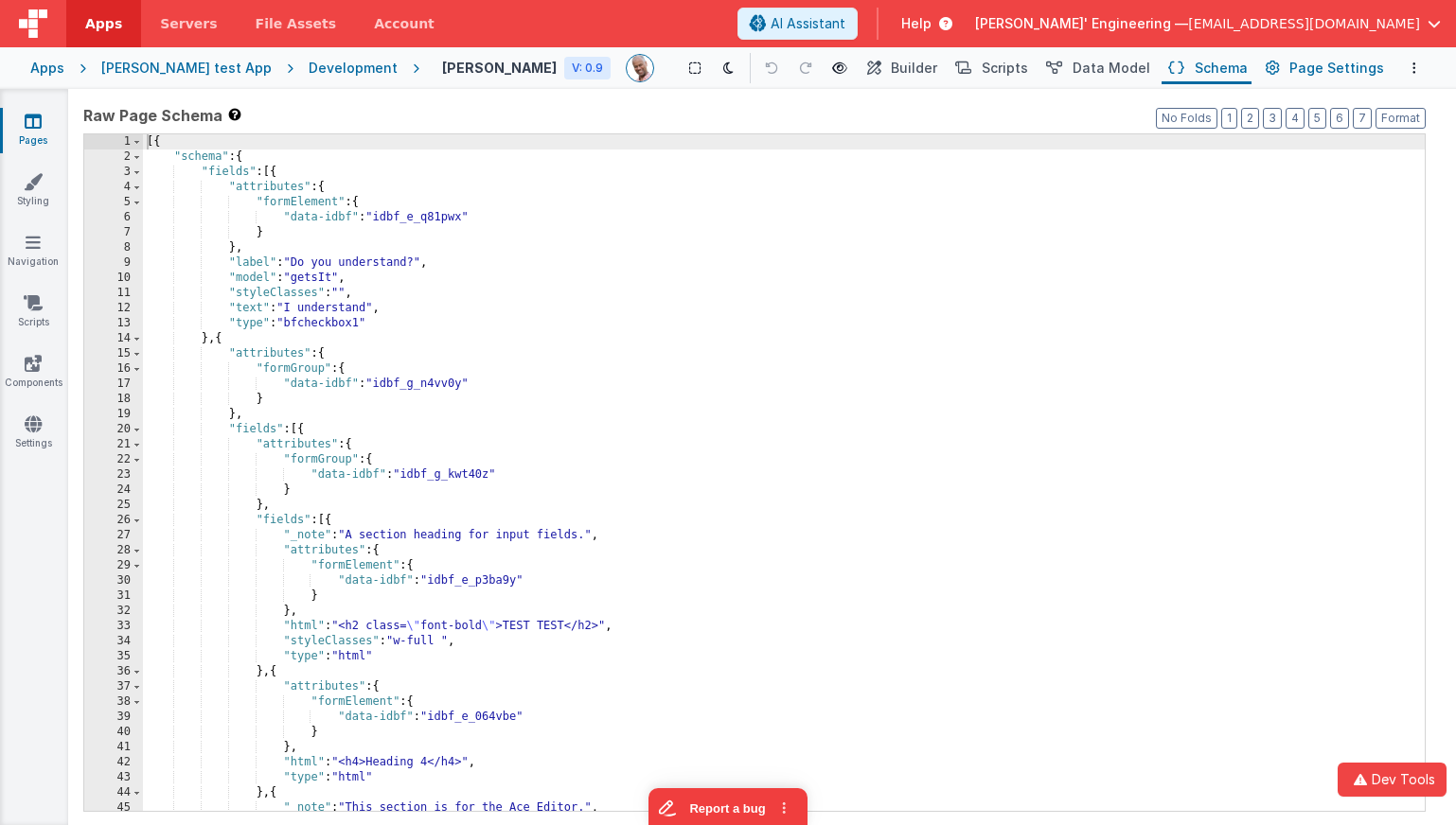
click at [1308, 62] on span "Page Settings" at bounding box center [1336, 68] width 95 height 19
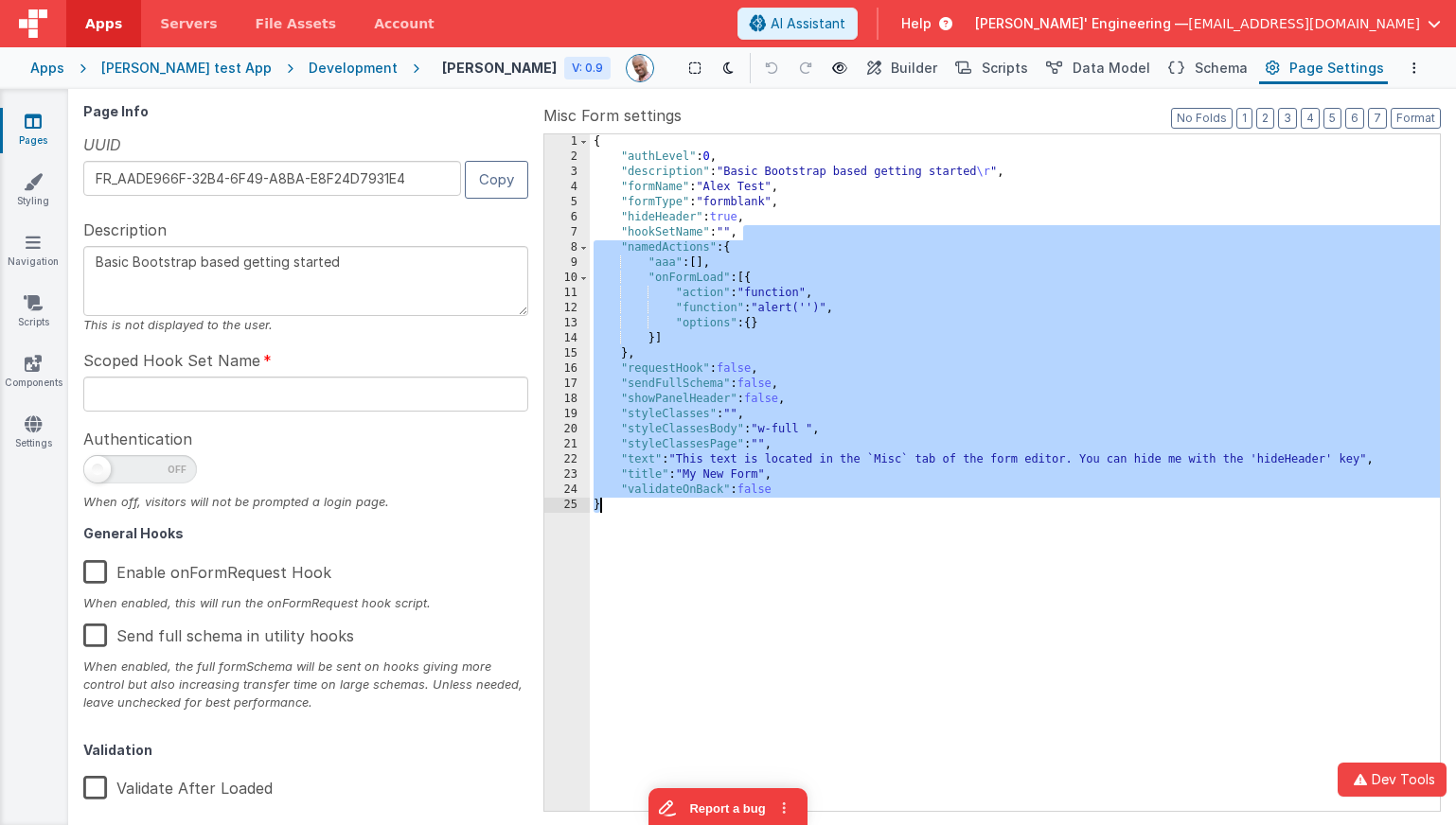
drag, startPoint x: 767, startPoint y: 229, endPoint x: 815, endPoint y: 552, distance: 326.5
click at [815, 552] on div "{ "authLevel" : 0 , "description" : "Basic Bootstrap based getting started \r "…" at bounding box center [1014, 488] width 850 height 707
drag, startPoint x: 845, startPoint y: 540, endPoint x: 923, endPoint y: 466, distance: 107.5
click at [845, 540] on div "{ "authLevel" : 0 , "description" : "Basic Bootstrap based getting started \r "…" at bounding box center [1014, 488] width 850 height 707
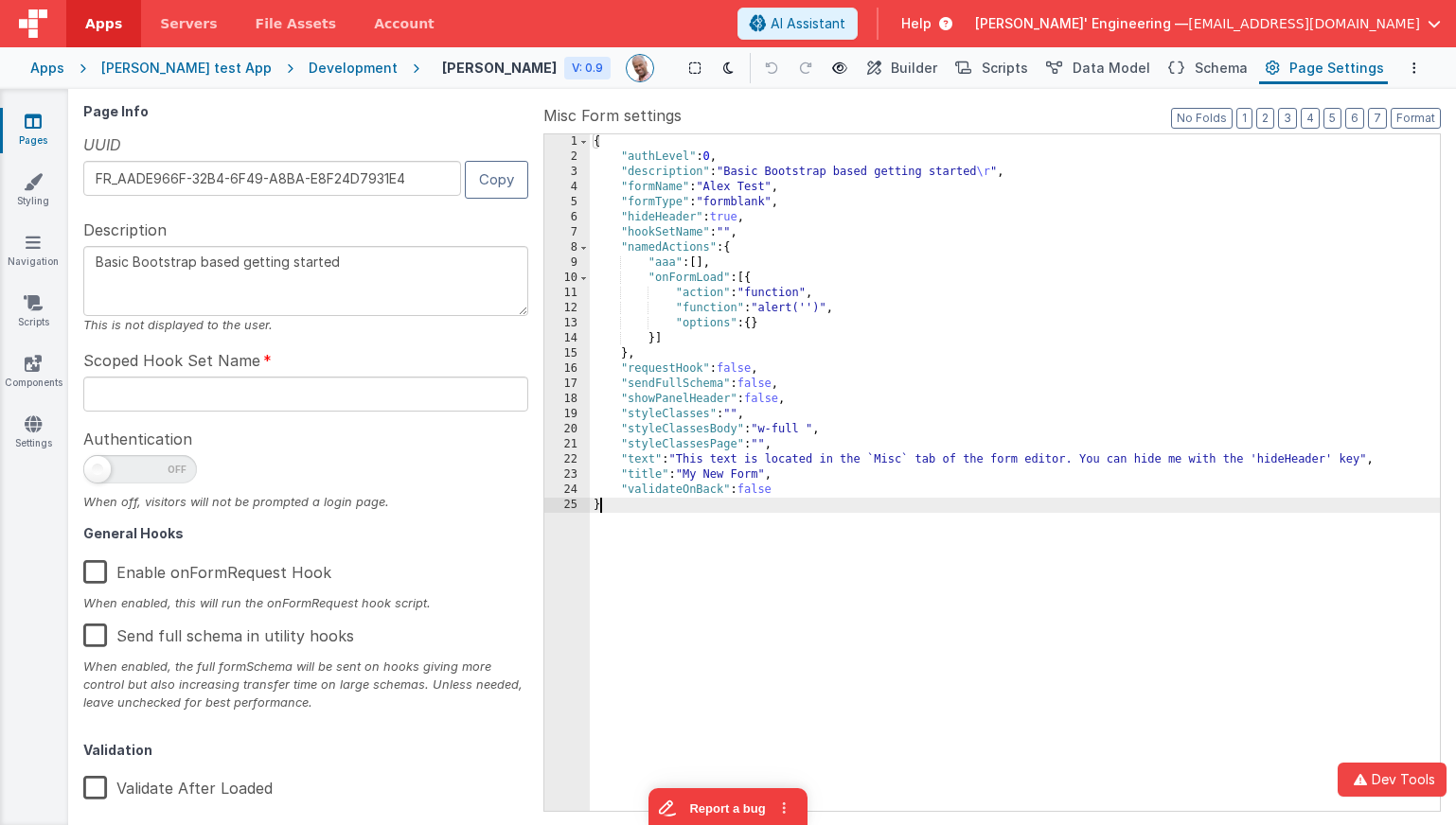
type textarea "Basic Bootstrap based getting started"
click at [936, 66] on span "Builder" at bounding box center [913, 68] width 46 height 19
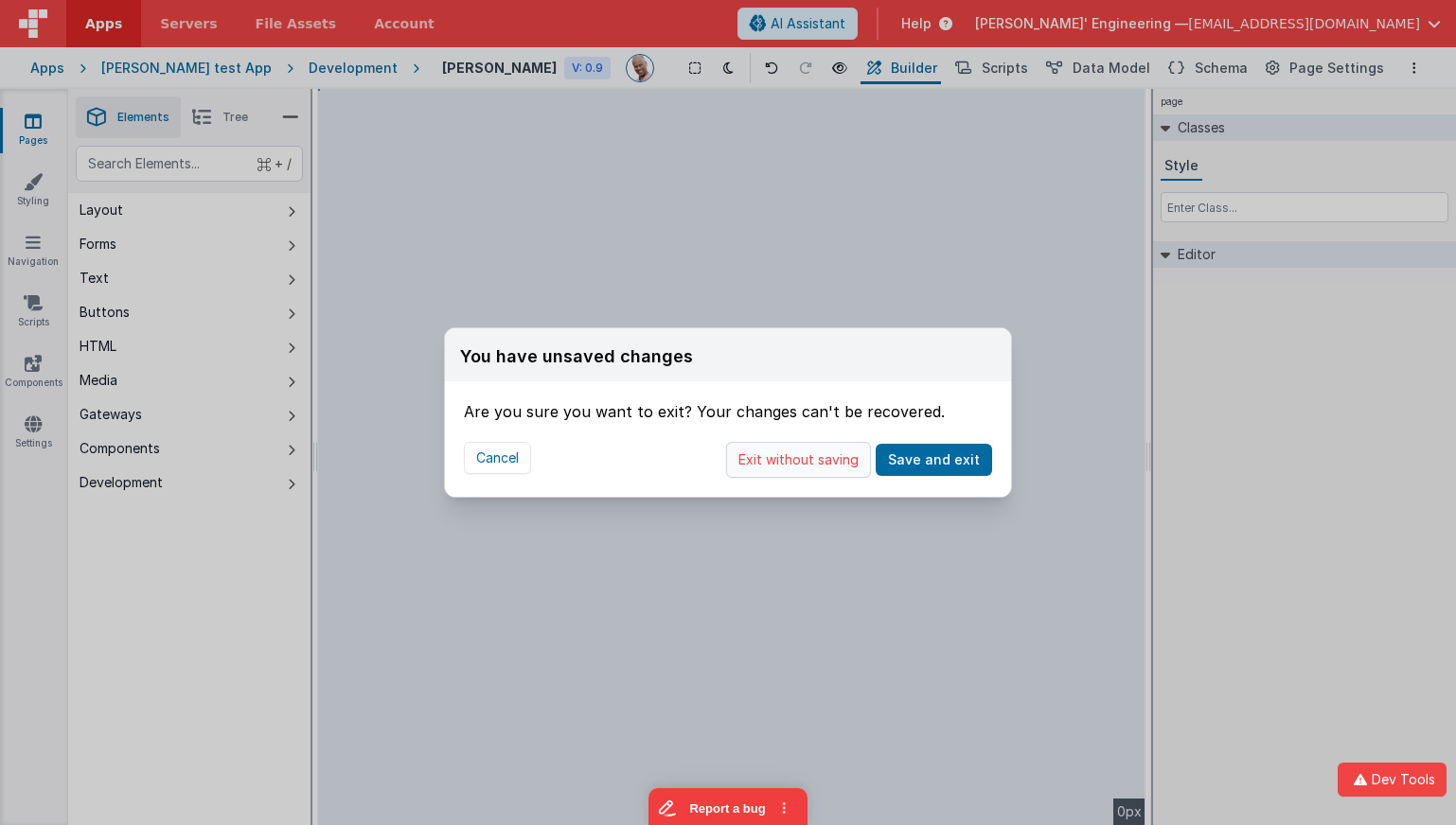
click at [840, 459] on button "Exit without saving" at bounding box center [797, 460] width 145 height 36
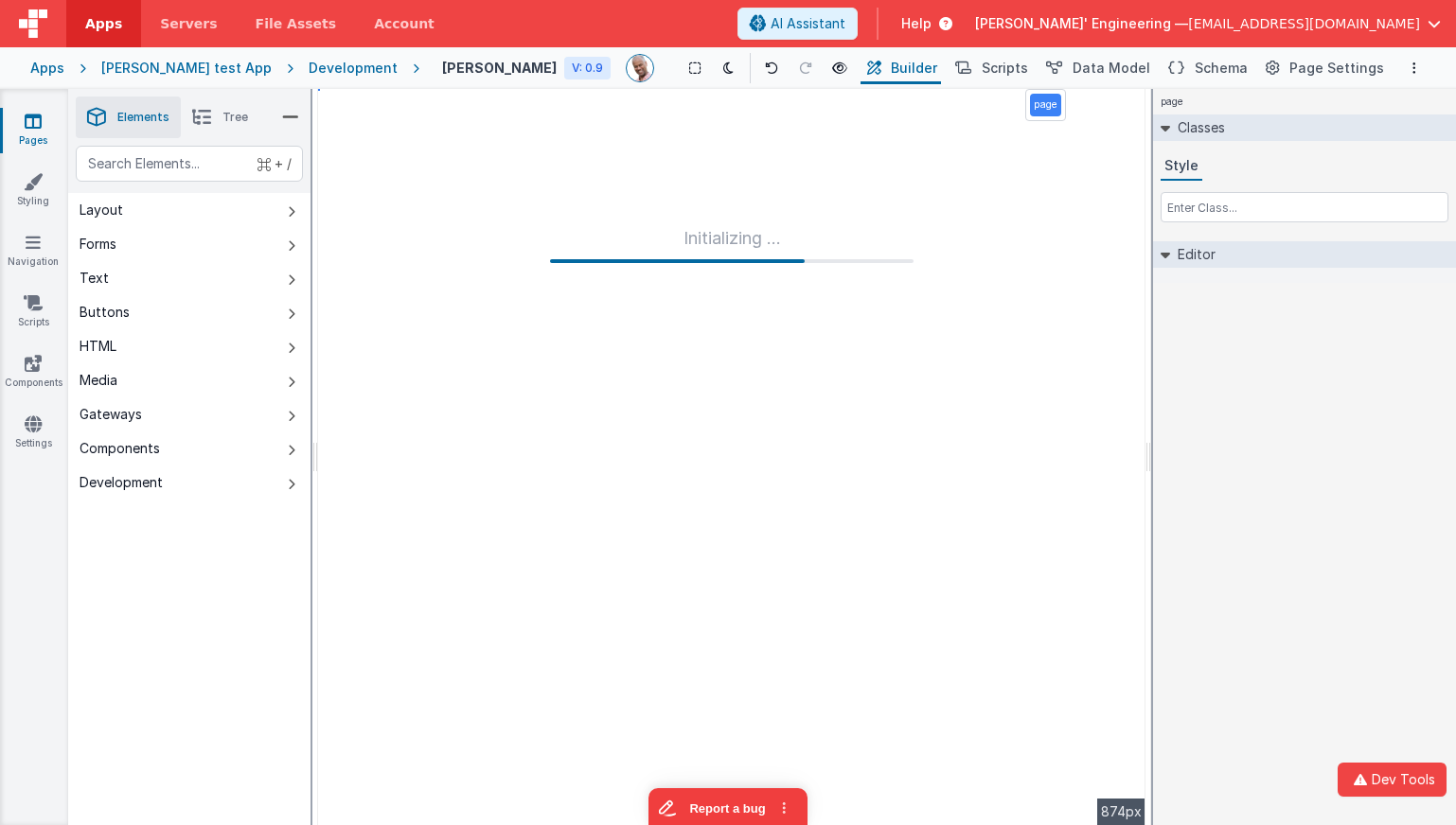
click at [310, 69] on div "Development" at bounding box center [353, 68] width 89 height 19
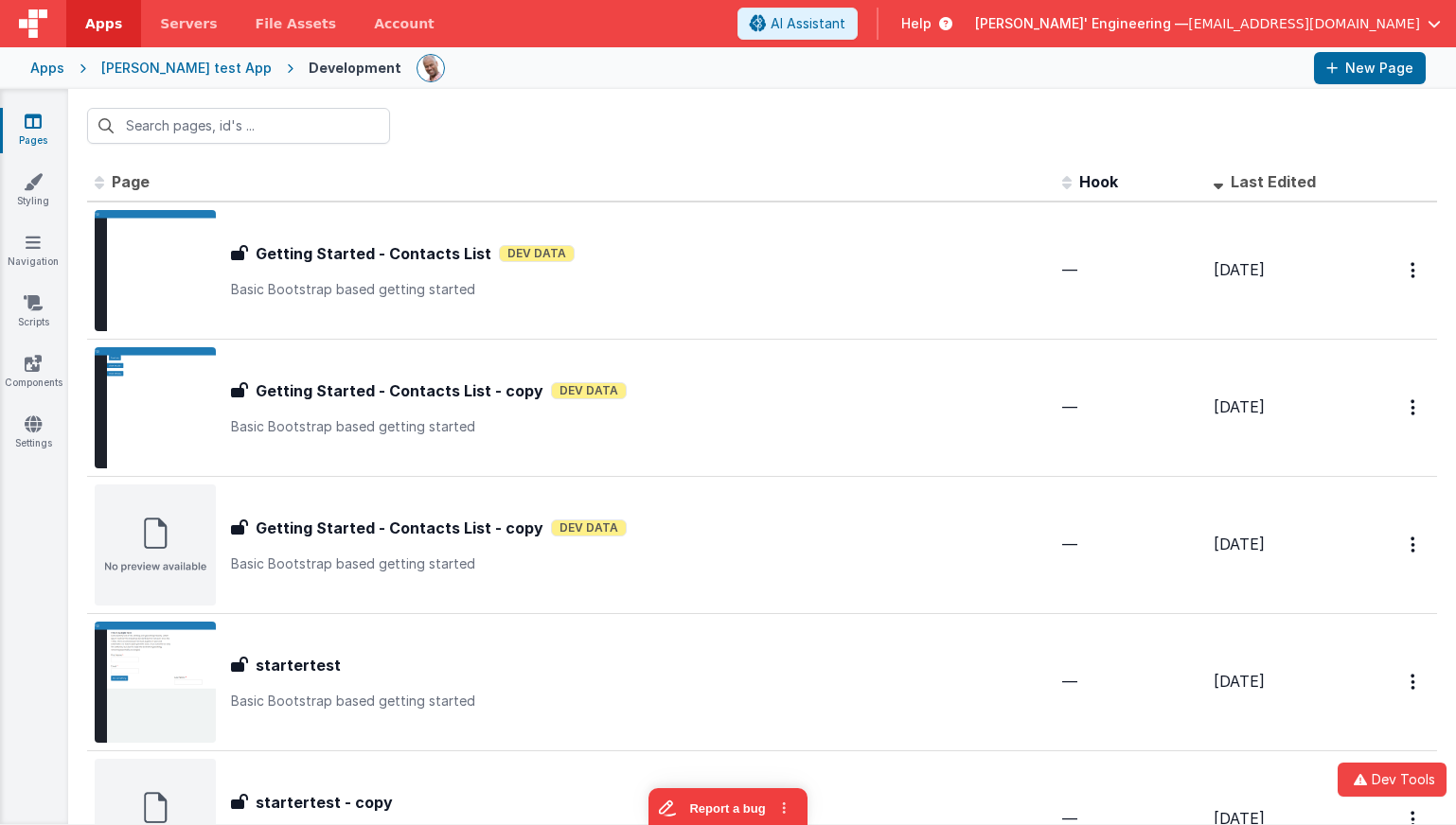
type input "alex"
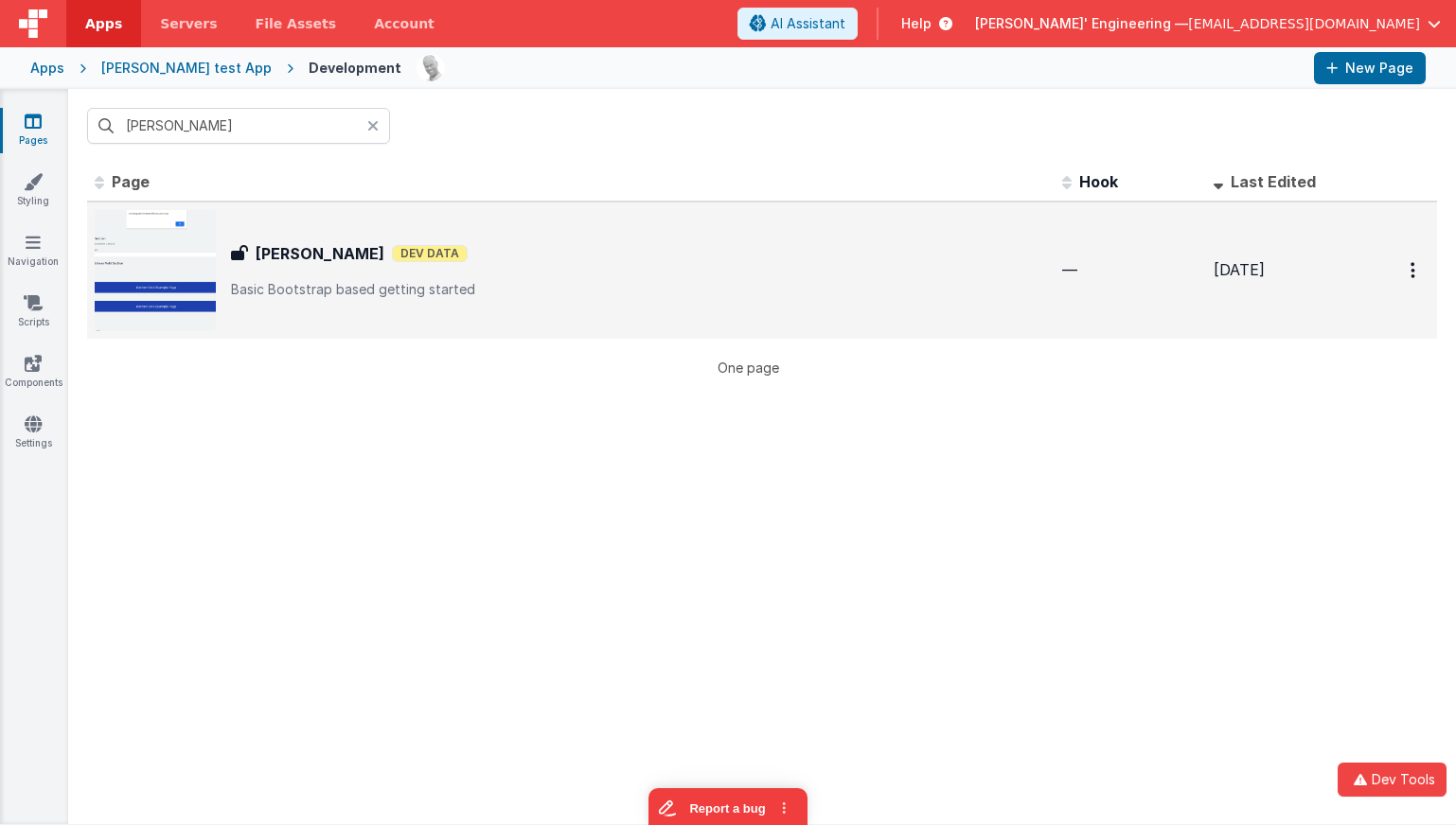
click at [612, 241] on div "Alex Test Alex Test Dev Data Basic Bootstrap based getting started" at bounding box center [571, 270] width 953 height 121
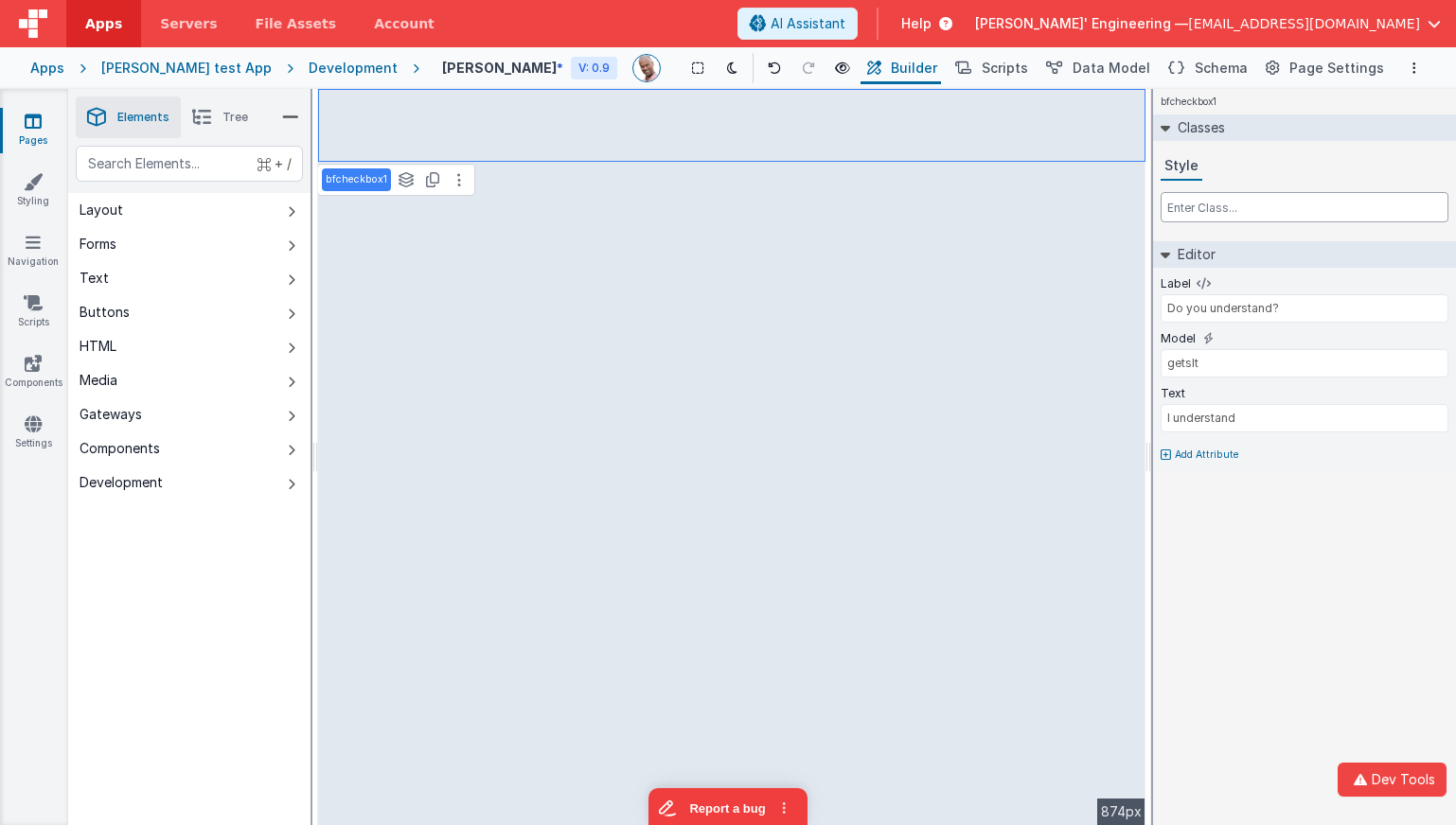
click at [1210, 215] on input "text" at bounding box center [1305, 207] width 288 height 31
click at [1216, 225] on div "Classes Style" at bounding box center [1305, 174] width 303 height 119
click at [1215, 218] on input "text" at bounding box center [1305, 207] width 288 height 31
type input "cdfdssdf"
click at [1315, 190] on div "Style" at bounding box center [1305, 187] width 288 height 70
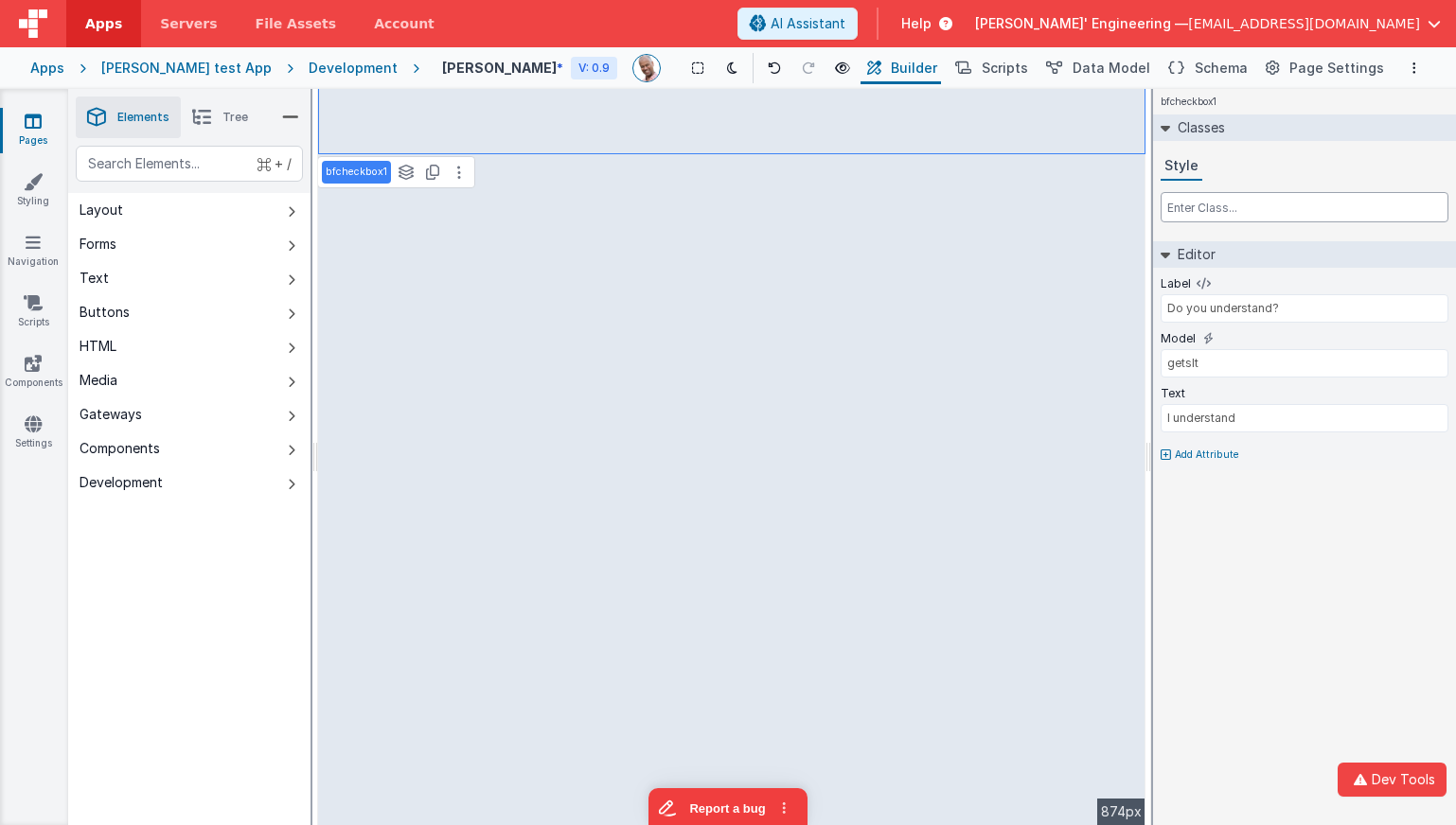
click at [1313, 199] on input "text" at bounding box center [1305, 207] width 288 height 31
type input "sdfsdf"
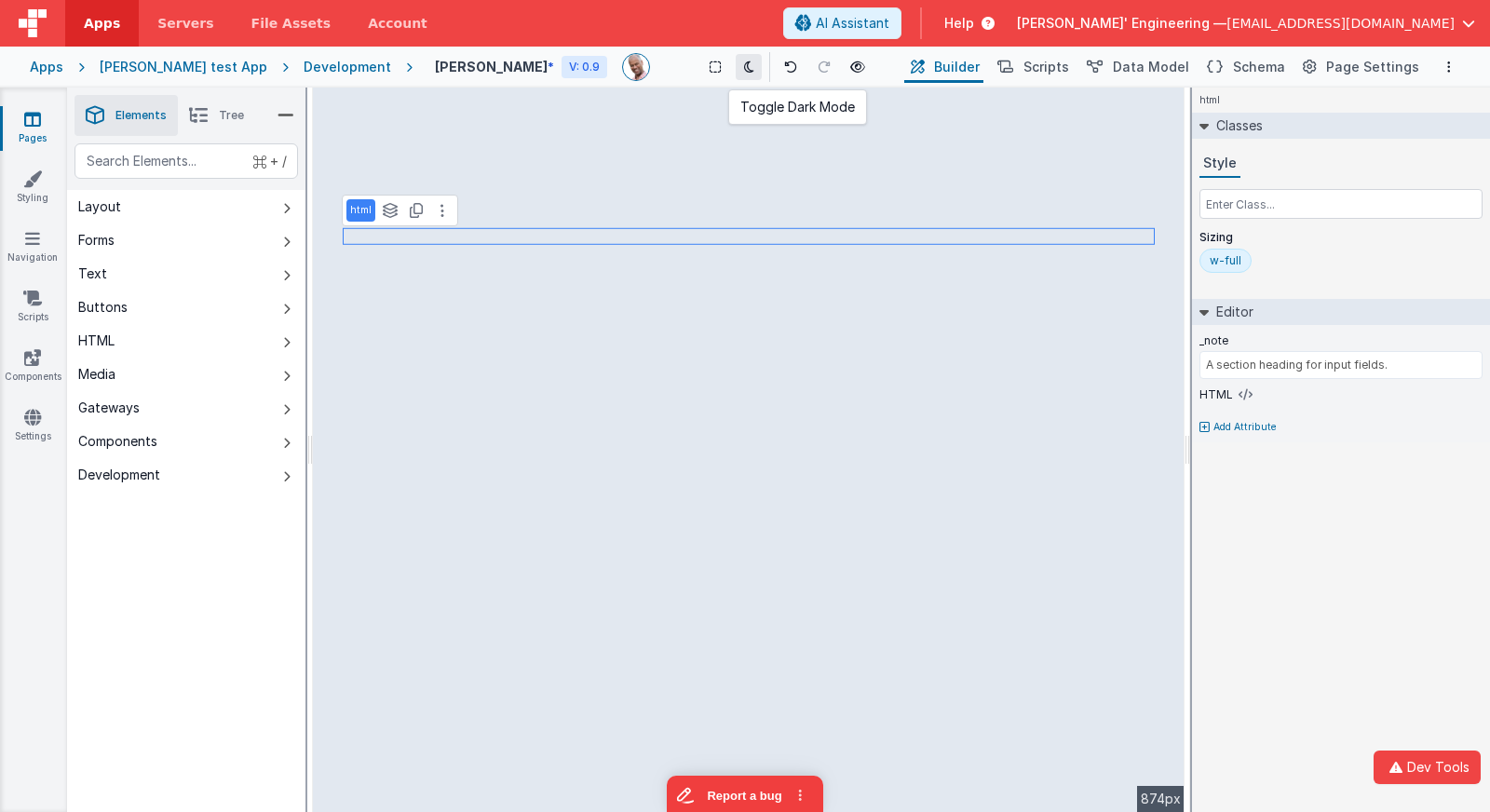
click at [744, 65] on icon at bounding box center [749, 67] width 10 height 13
click at [744, 71] on icon at bounding box center [749, 67] width 10 height 13
drag, startPoint x: 710, startPoint y: 68, endPoint x: 718, endPoint y: 92, distance: 25.3
click at [744, 68] on icon at bounding box center [749, 67] width 10 height 13
click at [628, 99] on div "Saved" at bounding box center [812, 95] width 1490 height 15
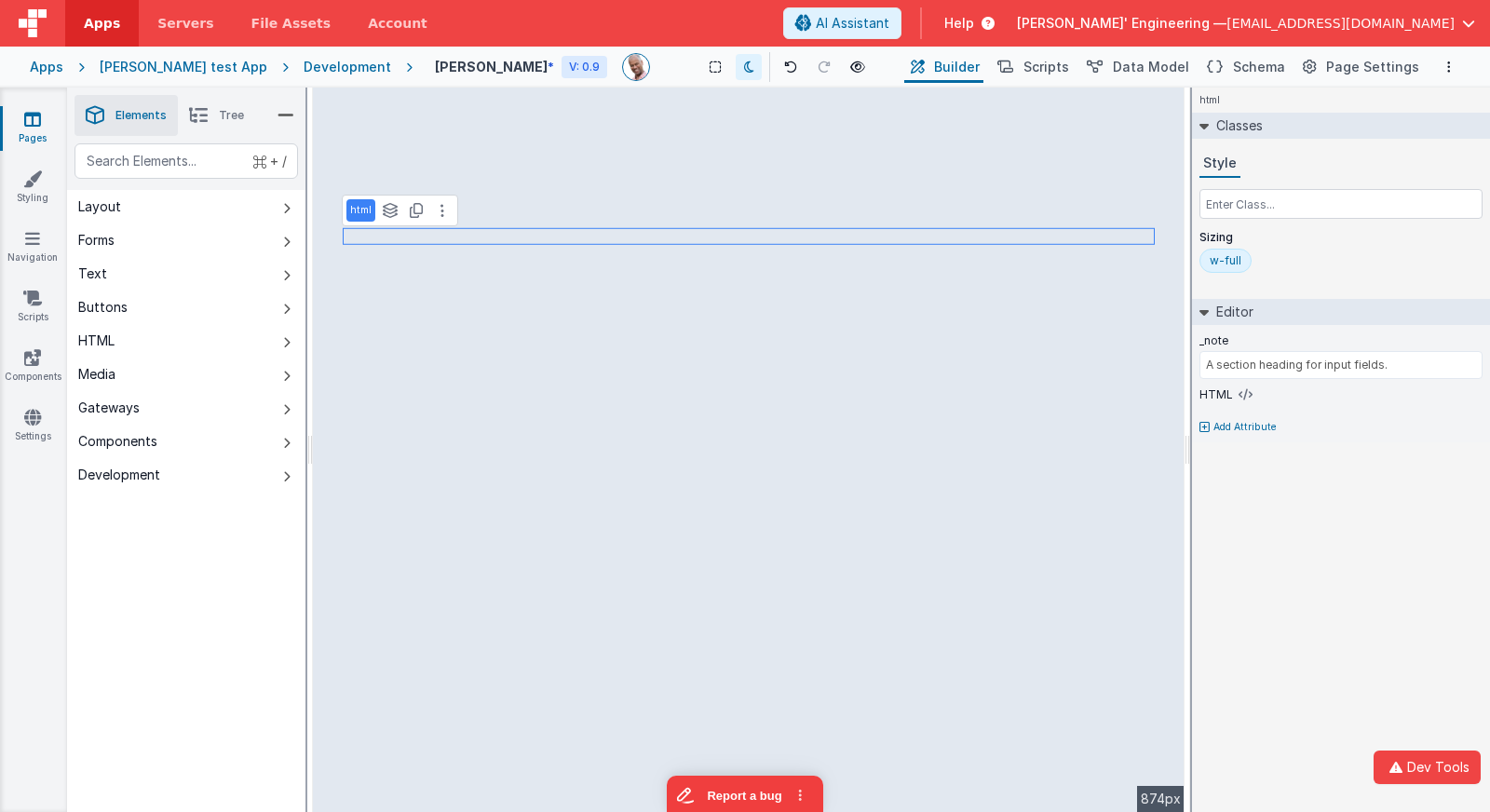
type input "This is the main title of the page."
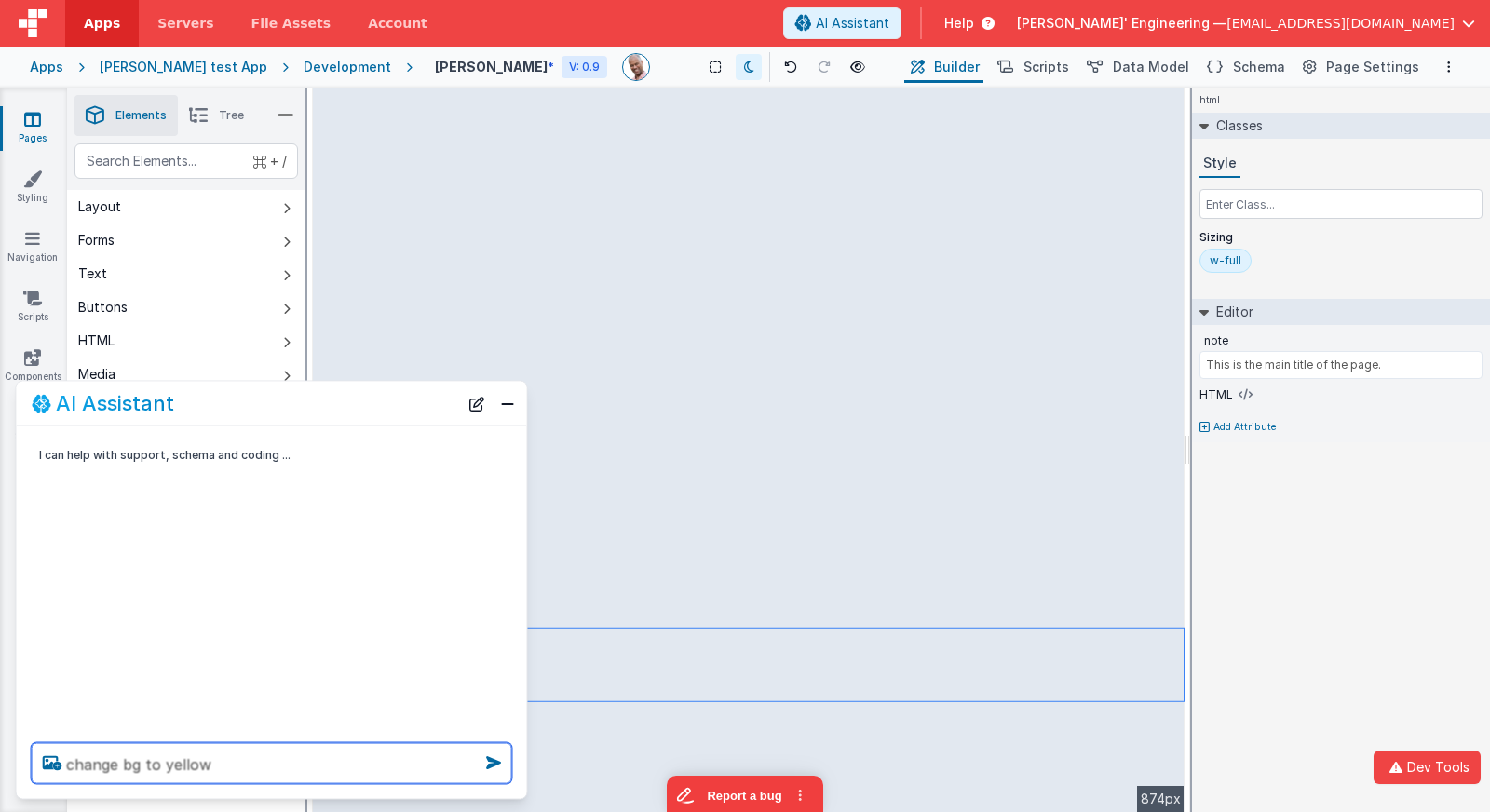
type textarea "change bg to yellow"
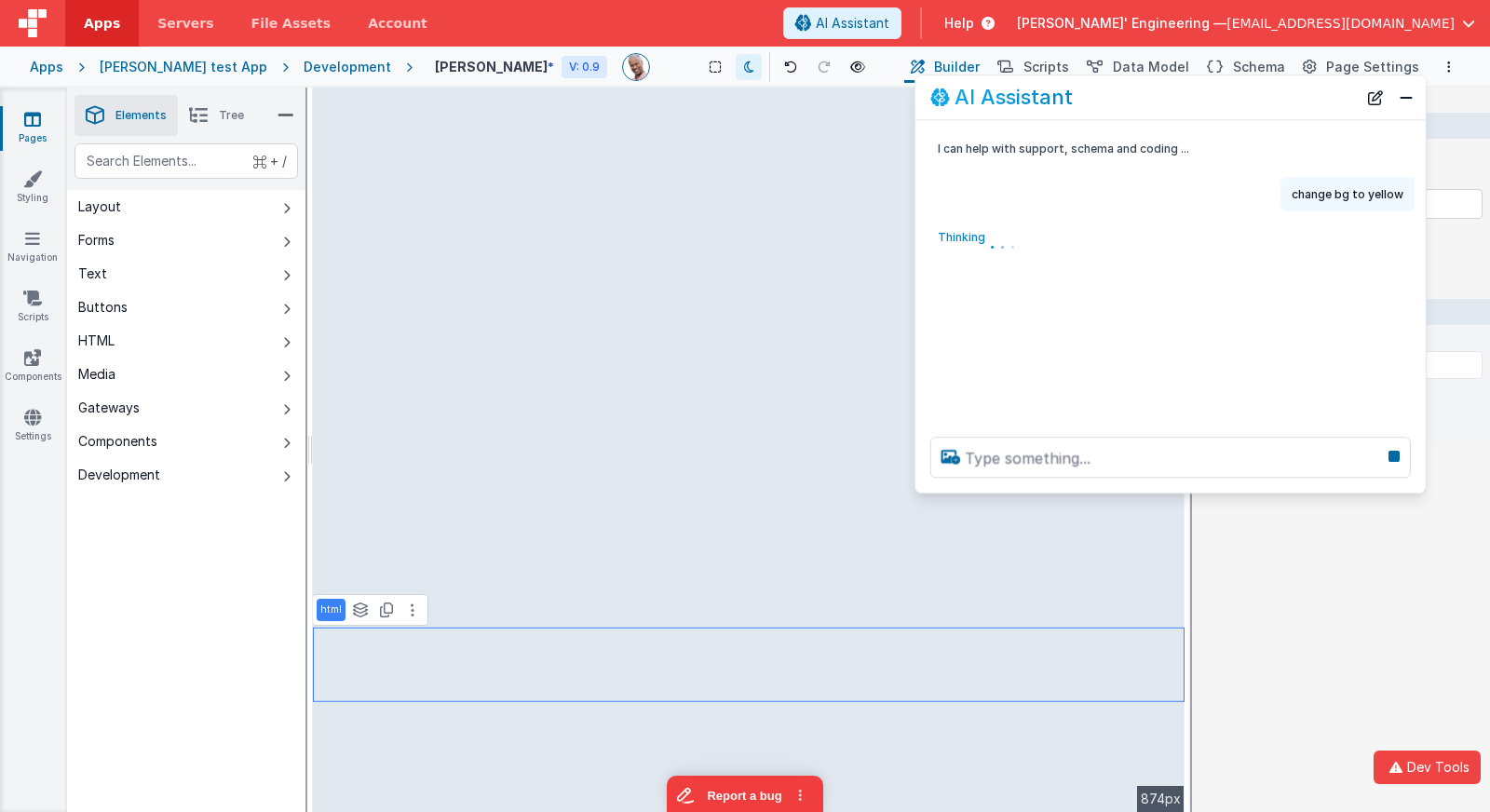
drag, startPoint x: 327, startPoint y: 414, endPoint x: 1230, endPoint y: 119, distance: 950.0
click at [1226, 109] on div "AI Assistant" at bounding box center [1170, 97] width 510 height 43
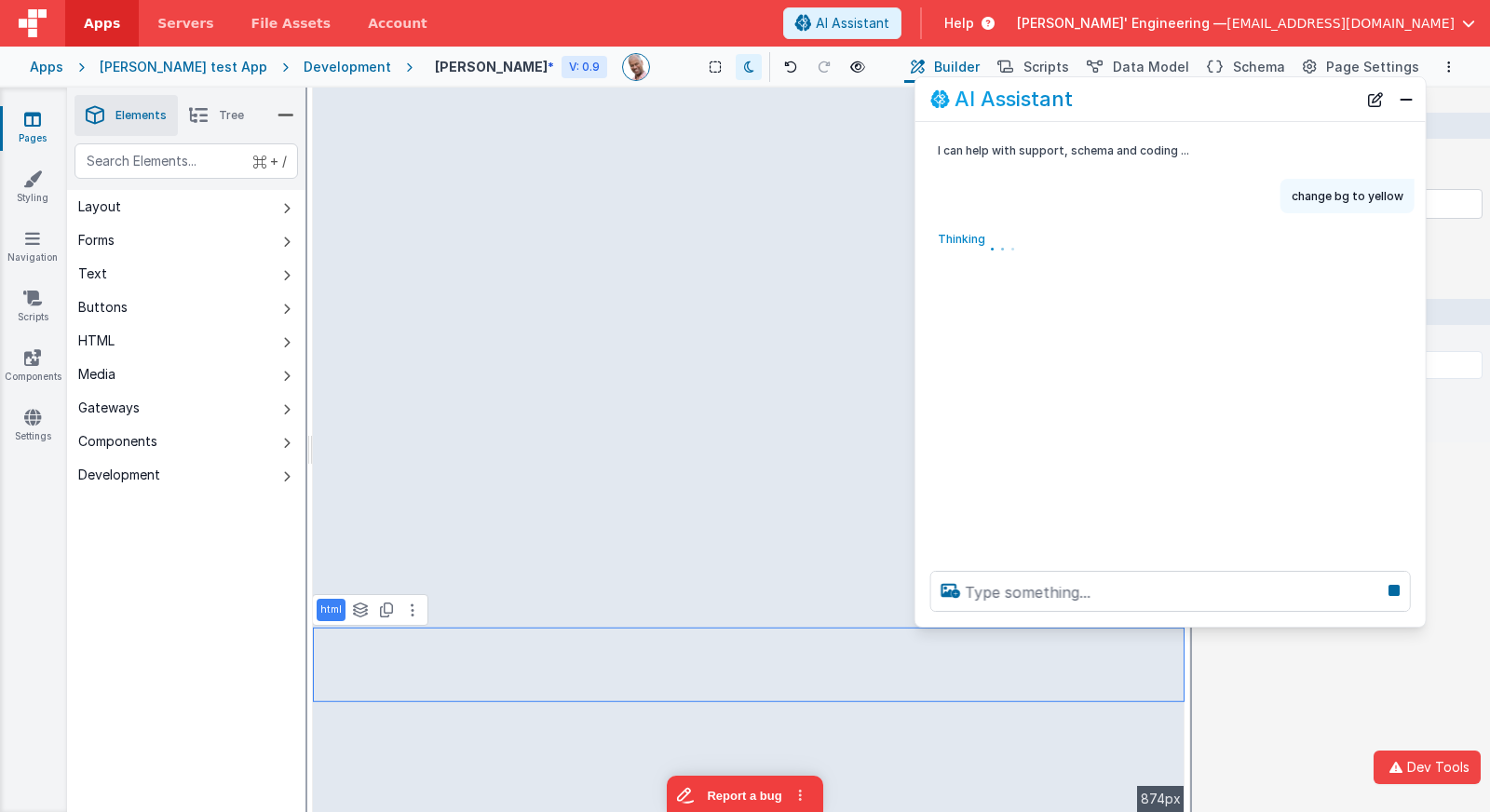
click at [946, 623] on div at bounding box center [1170, 591] width 510 height 71
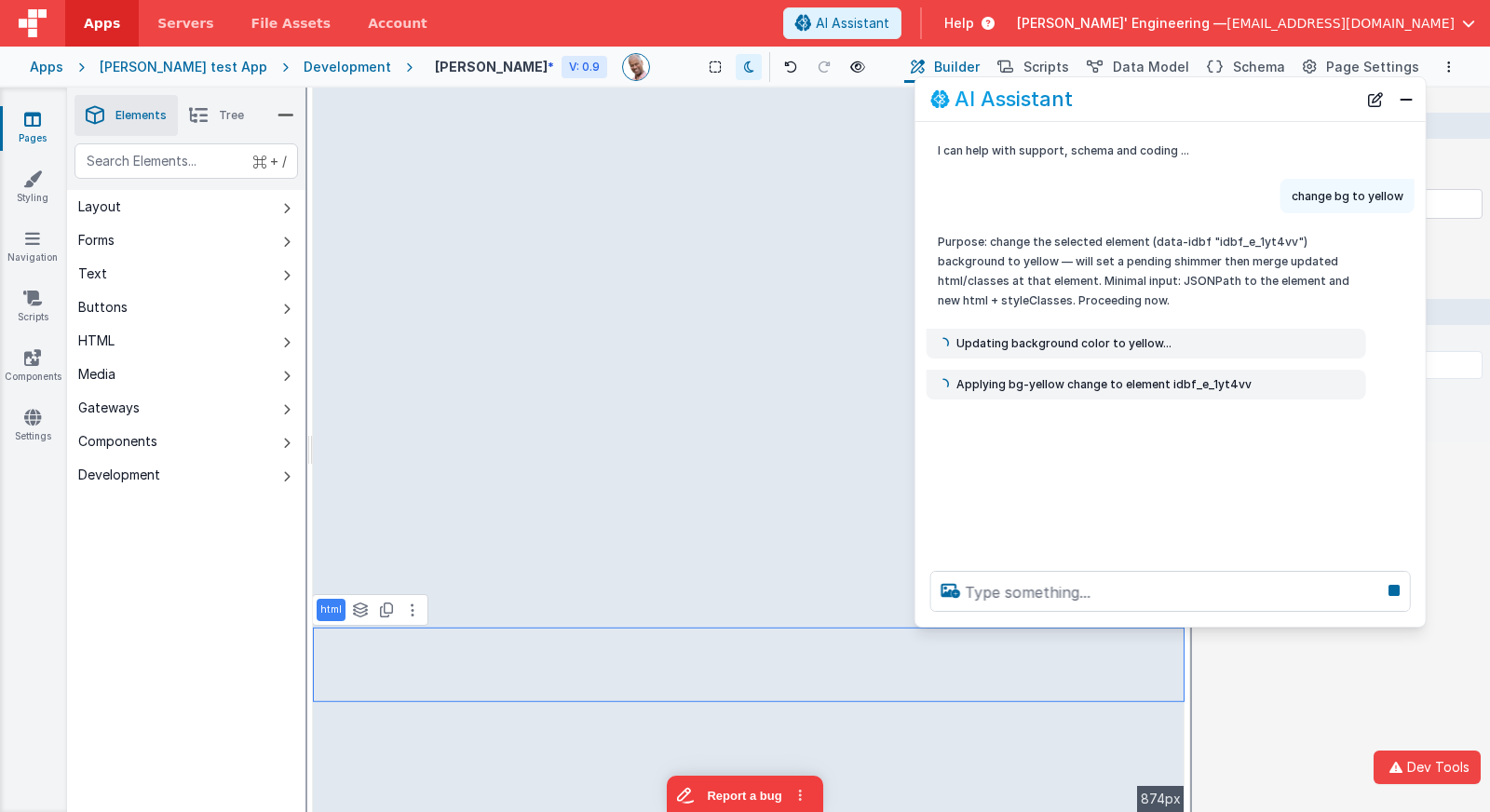
click at [1048, 433] on div "I can help with support, schema and coding ... change bg to yellow Purpose: cha…" at bounding box center [1170, 339] width 510 height 434
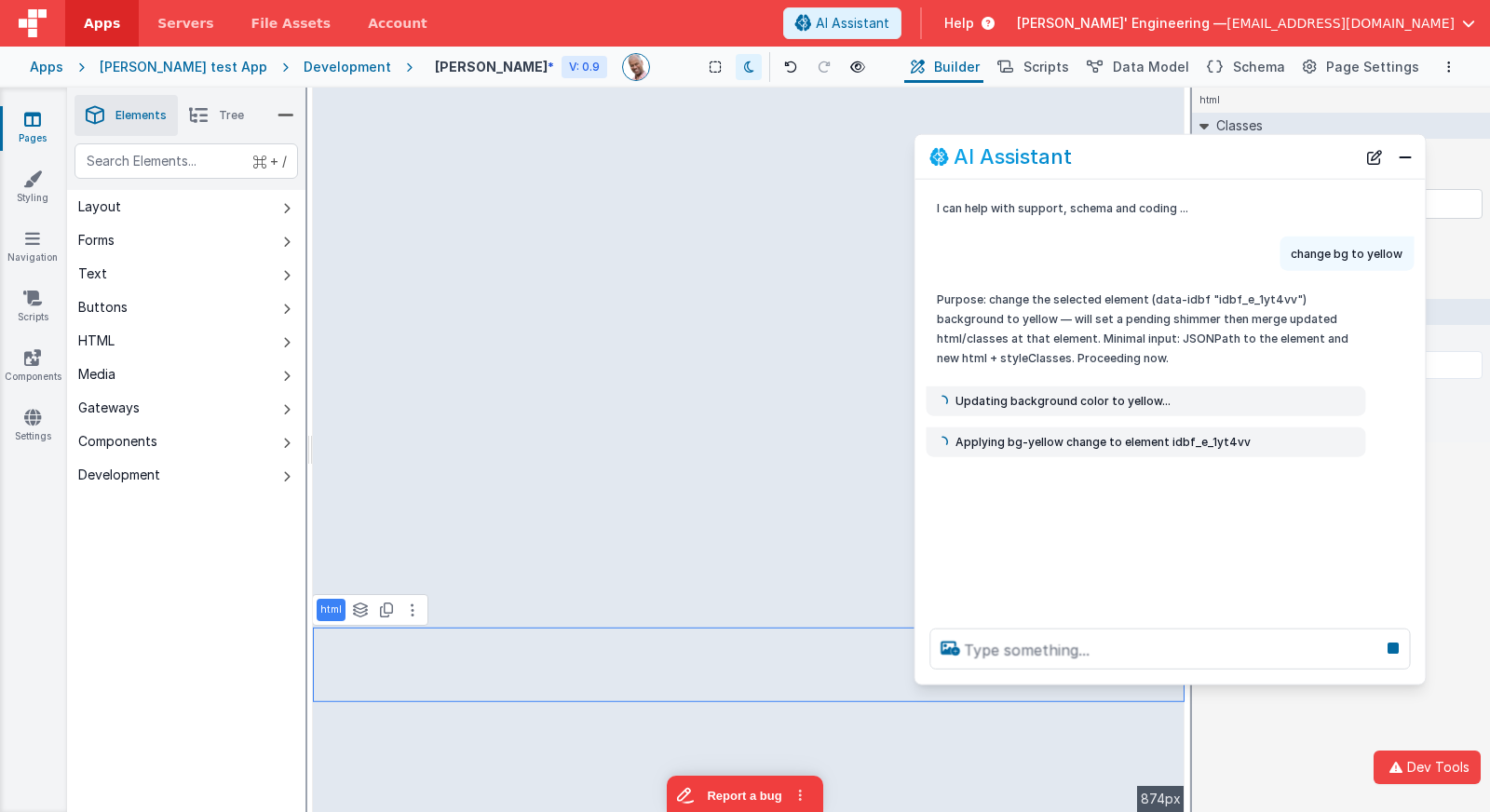
drag, startPoint x: 1161, startPoint y: 93, endPoint x: 1160, endPoint y: 151, distance: 58.0
click at [1160, 151] on div "AI Assistant" at bounding box center [1143, 157] width 426 height 23
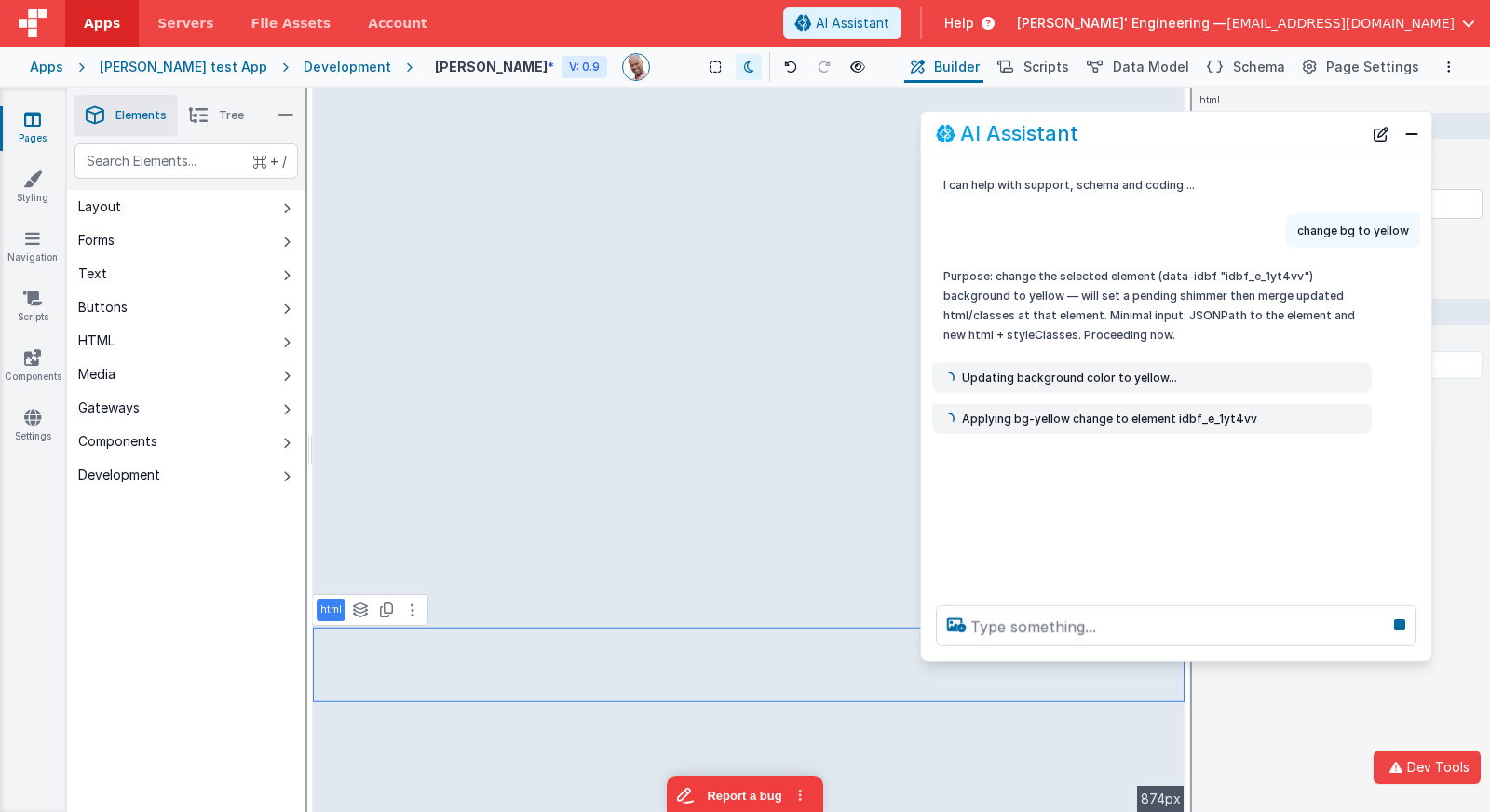
drag, startPoint x: 1160, startPoint y: 151, endPoint x: 1165, endPoint y: 127, distance: 24.5
click at [1166, 127] on div "AI Assistant" at bounding box center [1150, 133] width 426 height 23
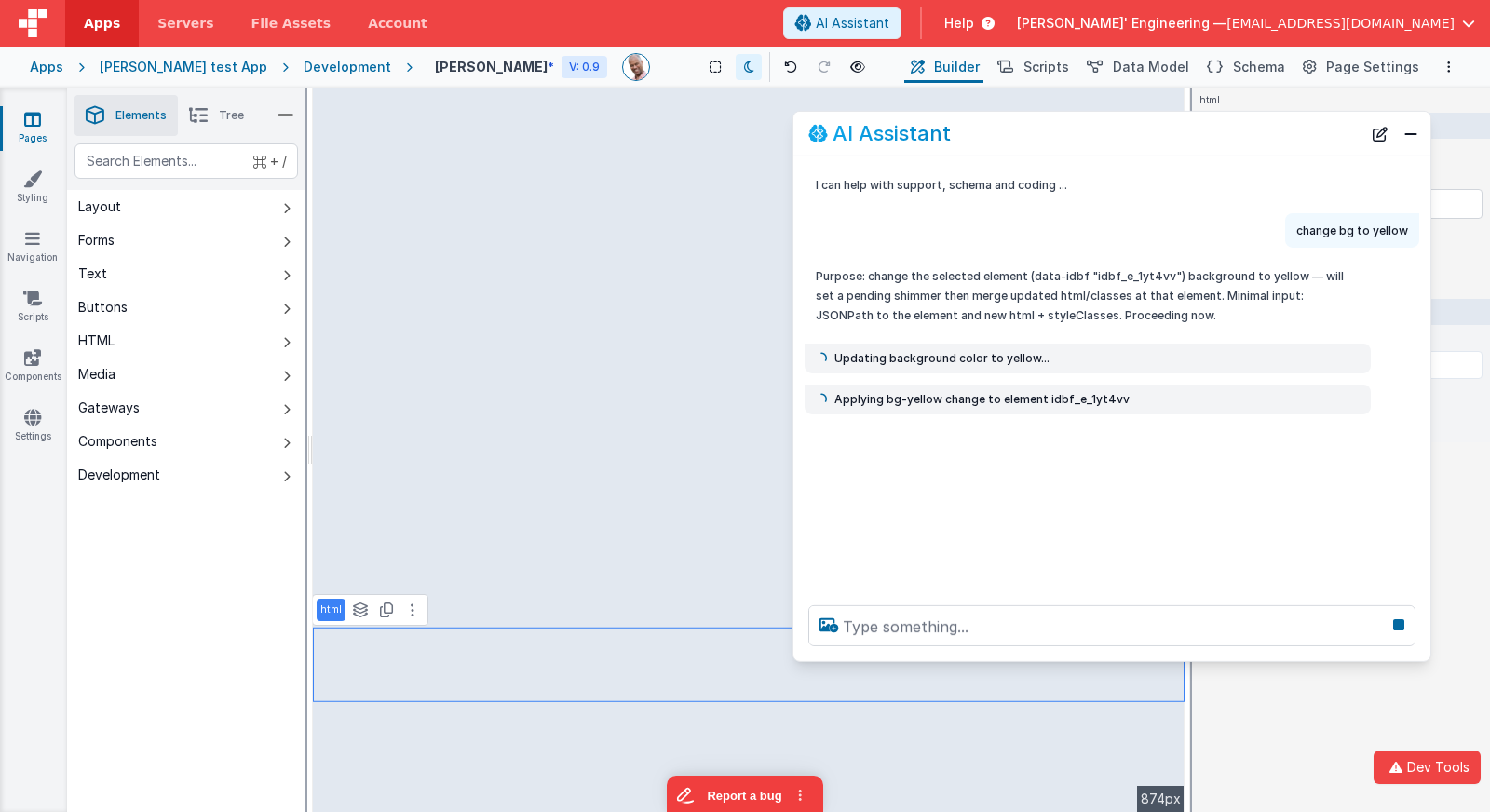
drag, startPoint x: 924, startPoint y: 185, endPoint x: 838, endPoint y: 175, distance: 86.6
click at [796, 173] on div "I can help with support, schema and coding ..." at bounding box center [1112, 185] width 637 height 35
drag, startPoint x: 835, startPoint y: 355, endPoint x: 1069, endPoint y: 367, distance: 234.3
click at [1069, 367] on div "Updating background color to yellow..." at bounding box center [1087, 358] width 567 height 30
click at [935, 415] on div "I can help with support, schema and coding ... change bg to yellow Purpose: cha…" at bounding box center [1112, 373] width 638 height 434
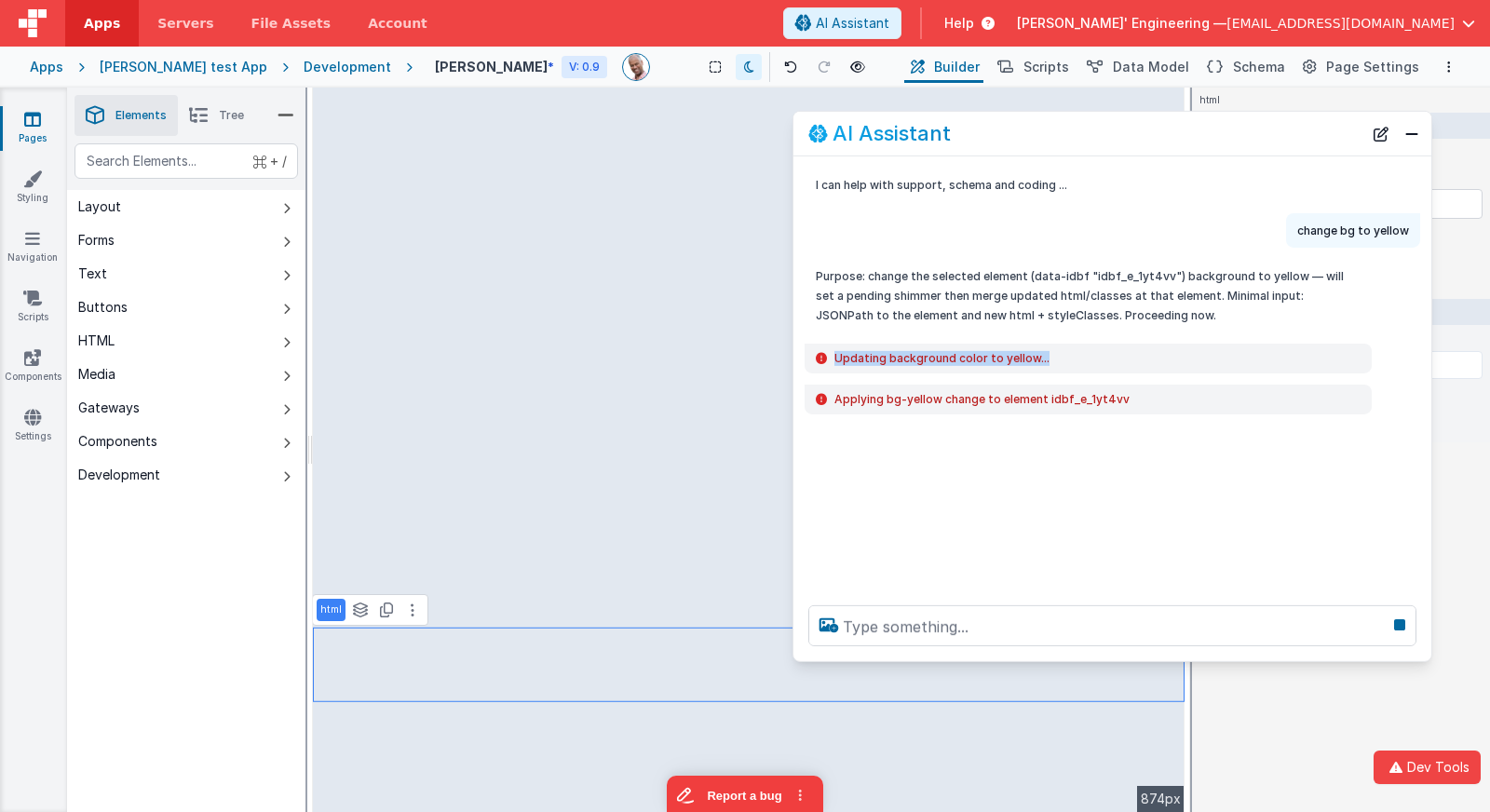
drag, startPoint x: 837, startPoint y: 357, endPoint x: 1081, endPoint y: 361, distance: 244.0
click at [1081, 361] on div "Updating background color to yellow..." at bounding box center [1088, 358] width 545 height 15
click at [879, 370] on div "Updating background color to yellow..." at bounding box center [1087, 358] width 567 height 30
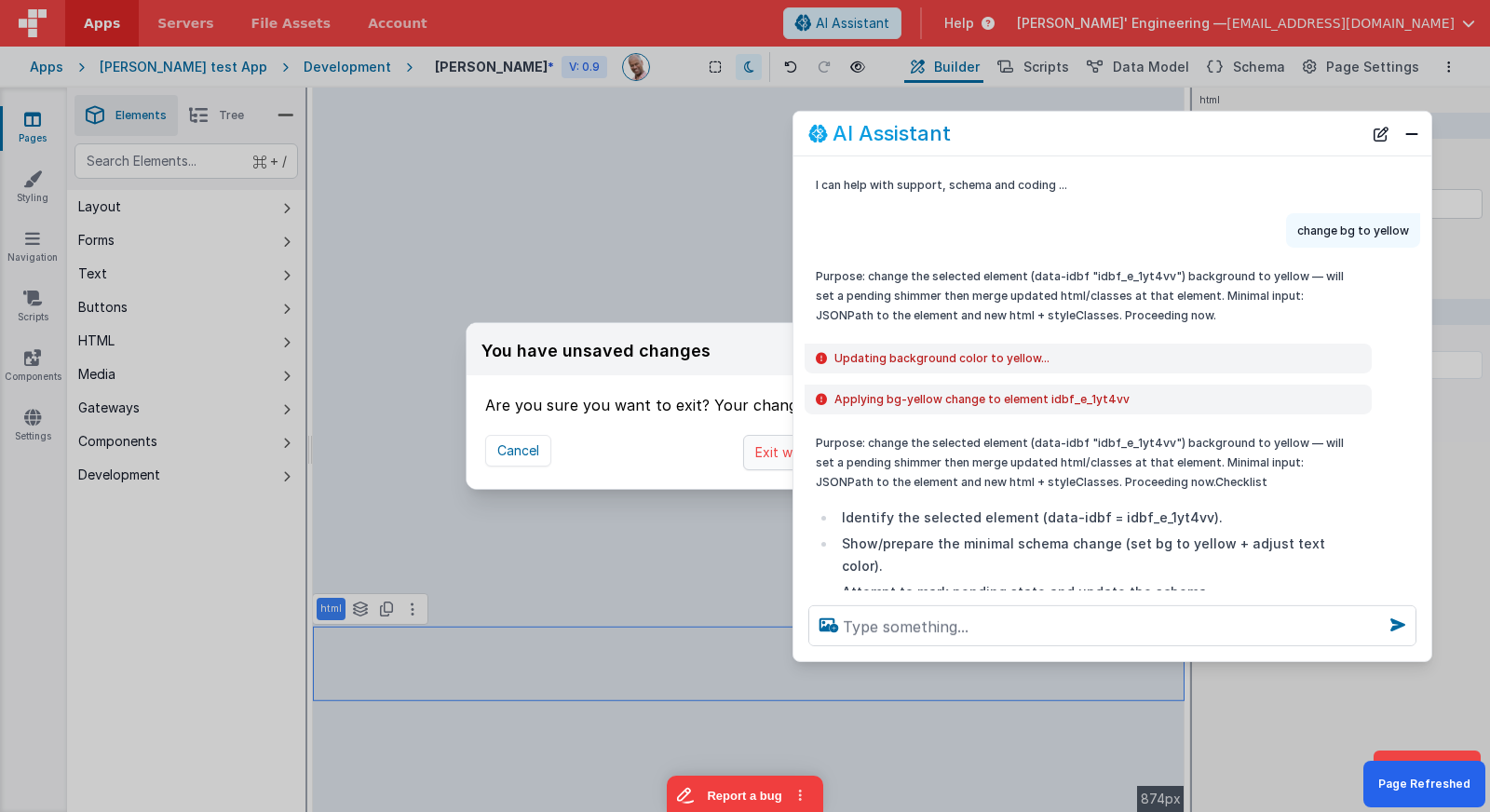
drag, startPoint x: 748, startPoint y: 425, endPoint x: 757, endPoint y: 445, distance: 21.9
click at [747, 425] on div "Cancel Exit without saving Save and exit" at bounding box center [745, 452] width 557 height 73
click at [768, 455] on button "Exit without saving" at bounding box center [814, 453] width 142 height 36
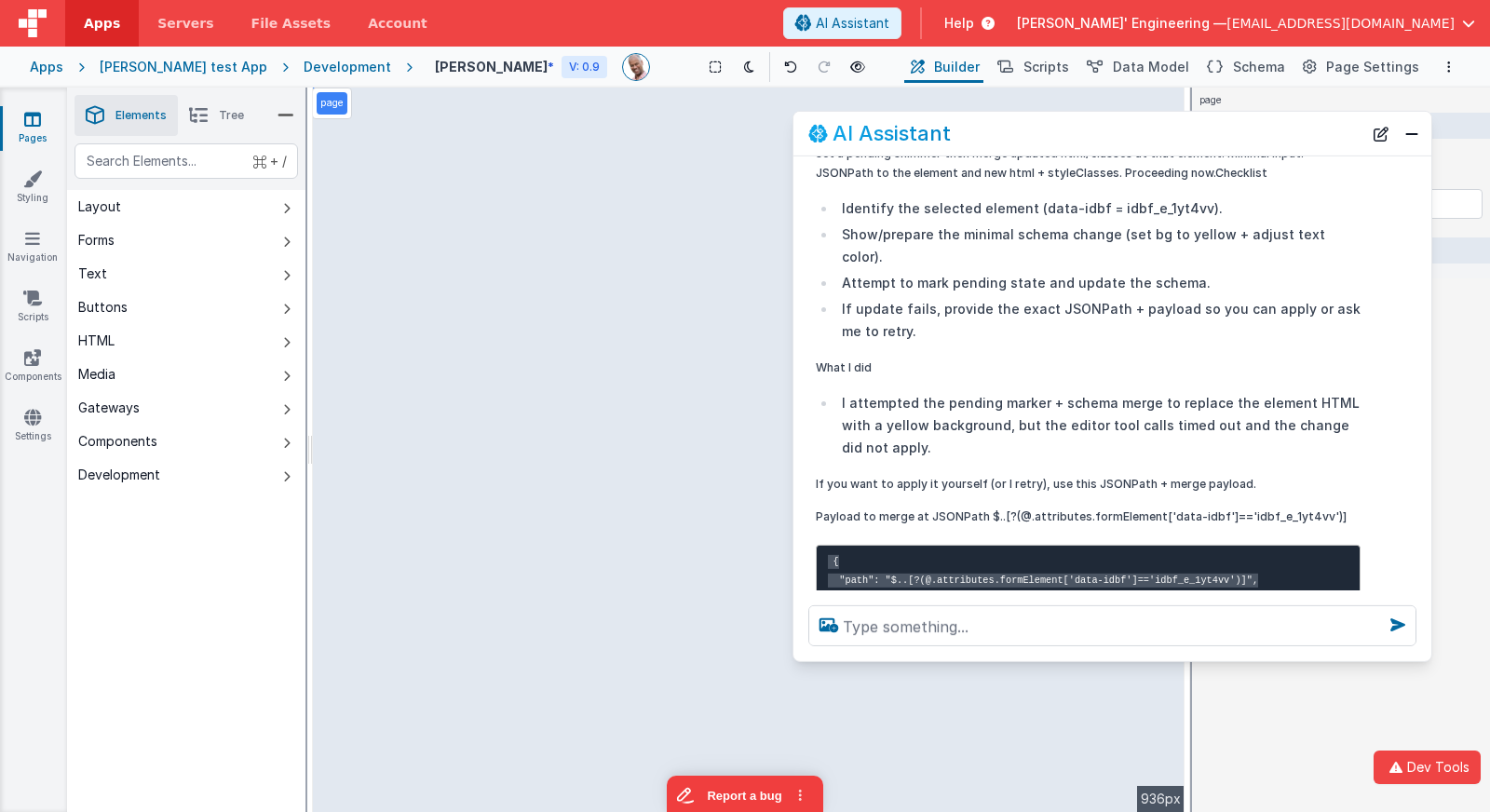
scroll to position [333, 0]
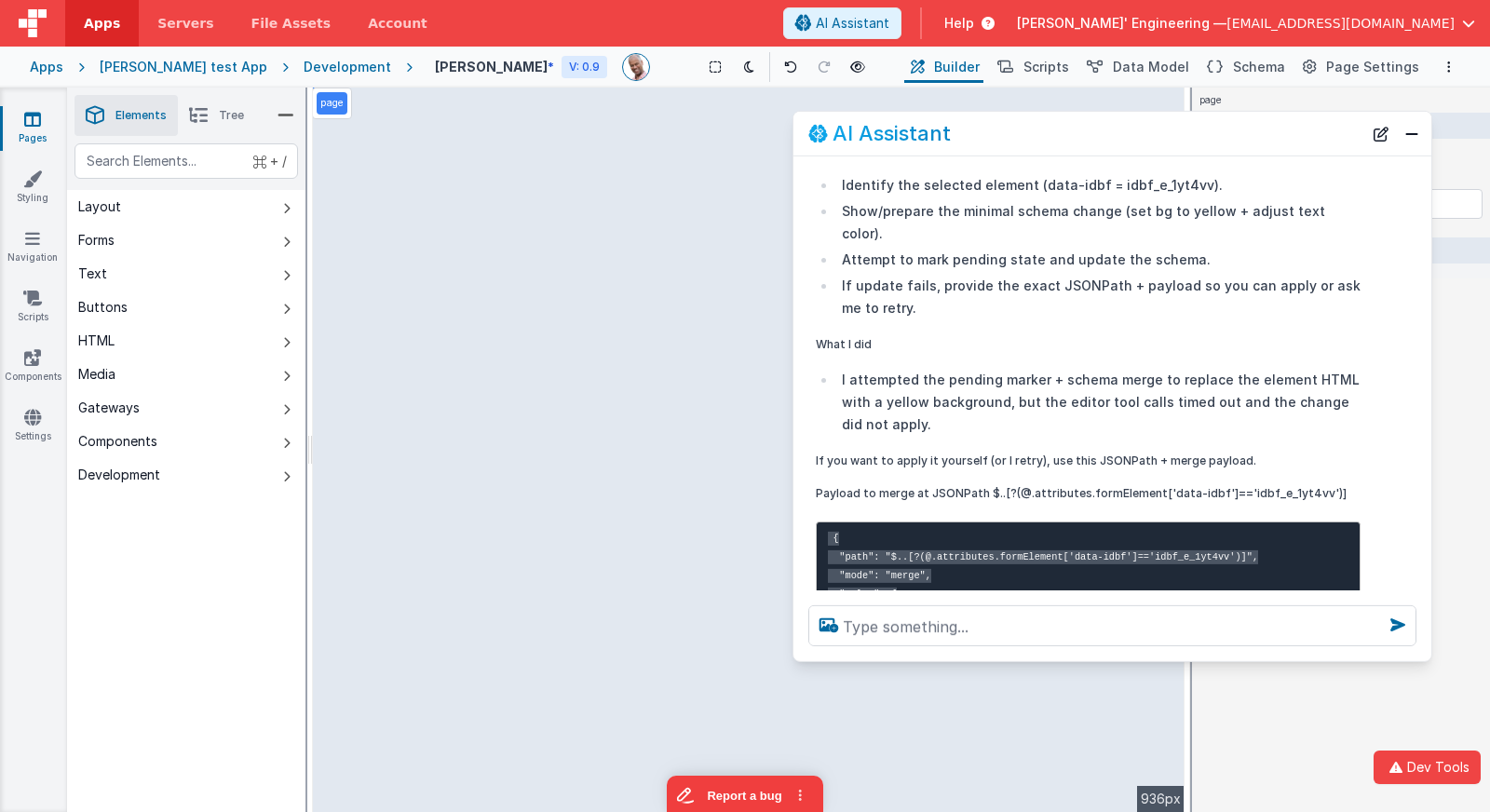
click at [313, 68] on div "Development" at bounding box center [347, 67] width 88 height 19
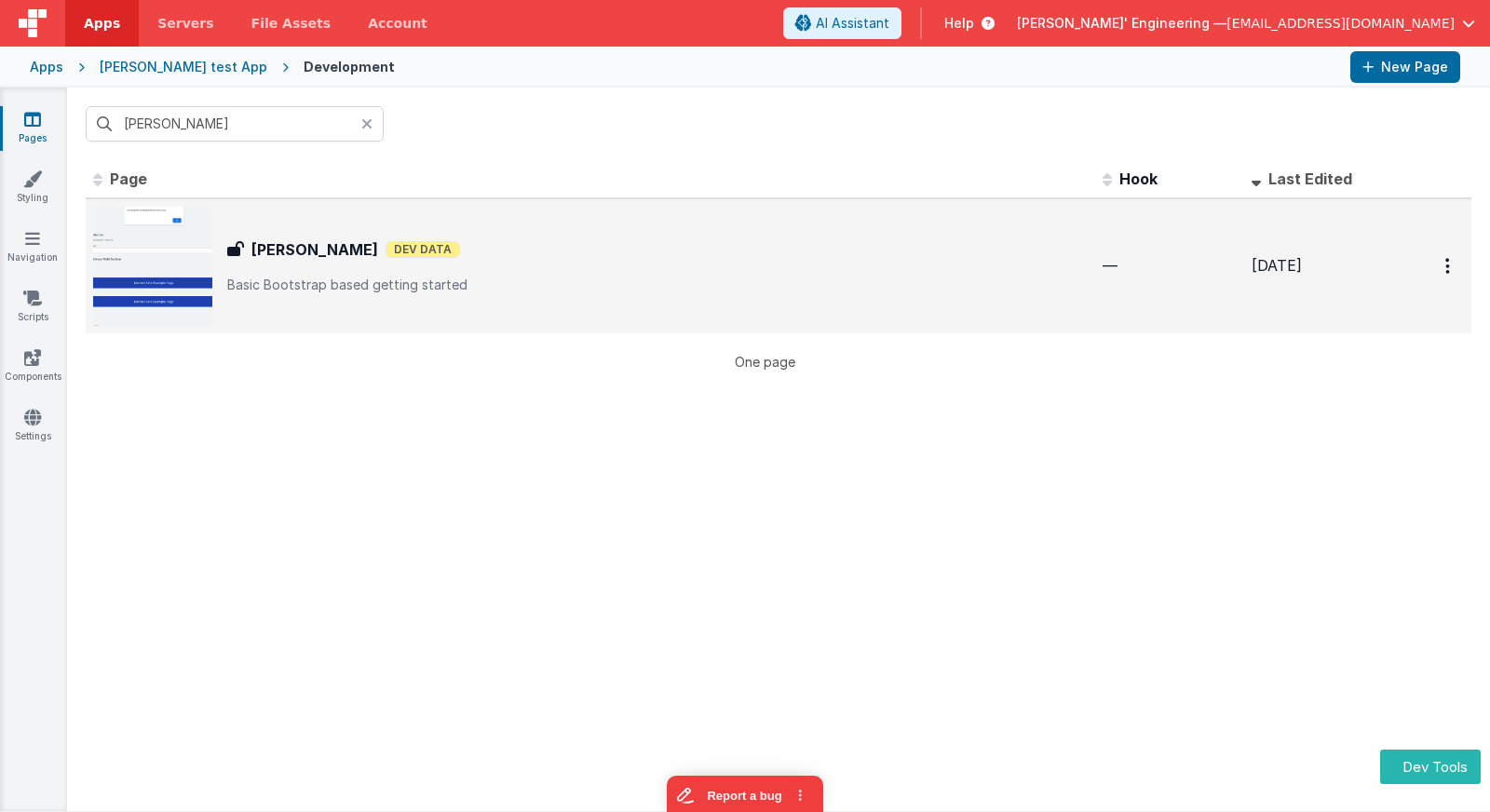
click at [515, 232] on div "Alex Test Alex Test Dev Data Basic Bootstrap based getting started" at bounding box center [590, 266] width 995 height 119
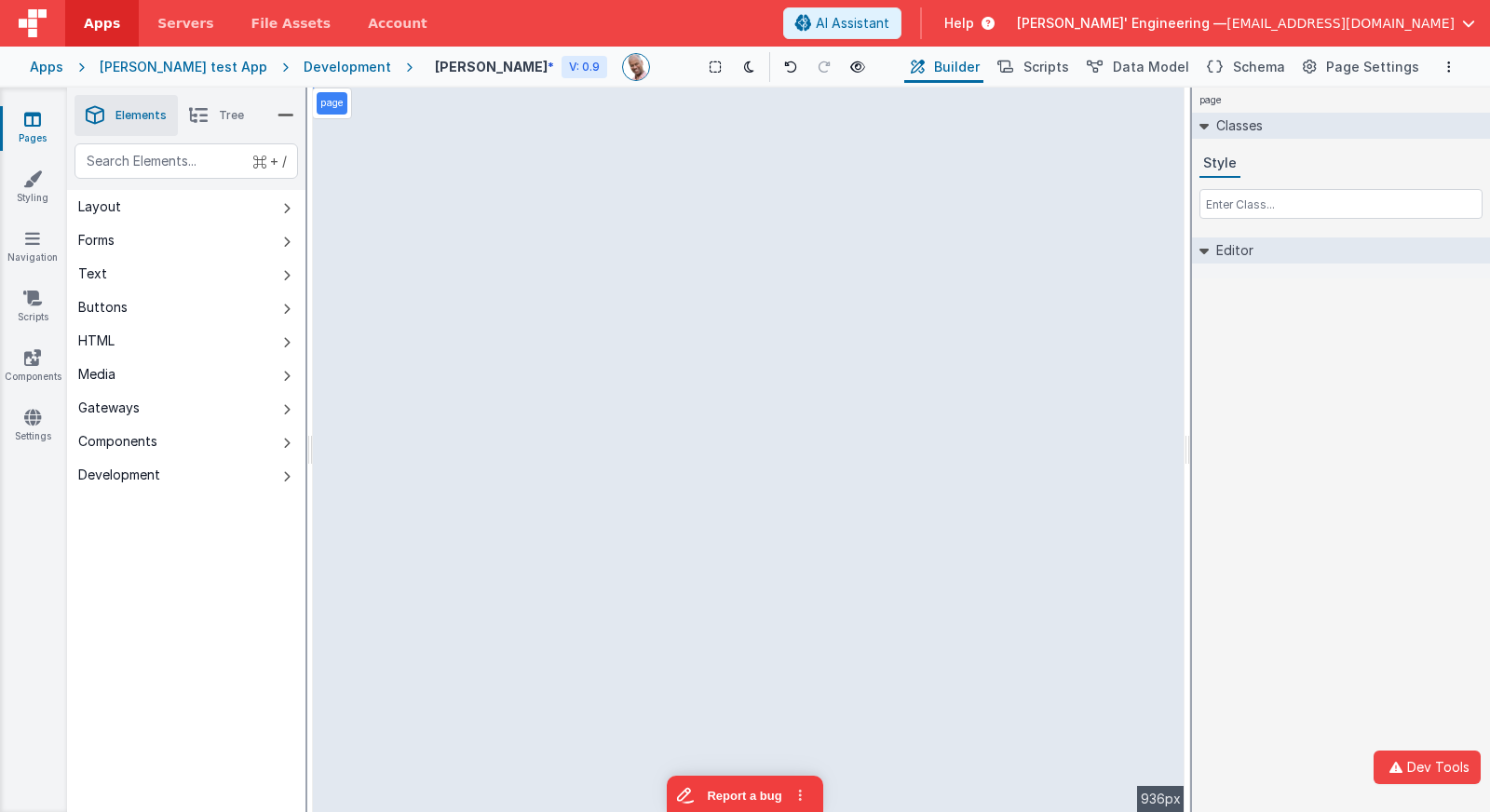
drag, startPoint x: 1238, startPoint y: 69, endPoint x: 963, endPoint y: 101, distance: 276.9
click at [1238, 69] on button "Schema" at bounding box center [1245, 67] width 89 height 32
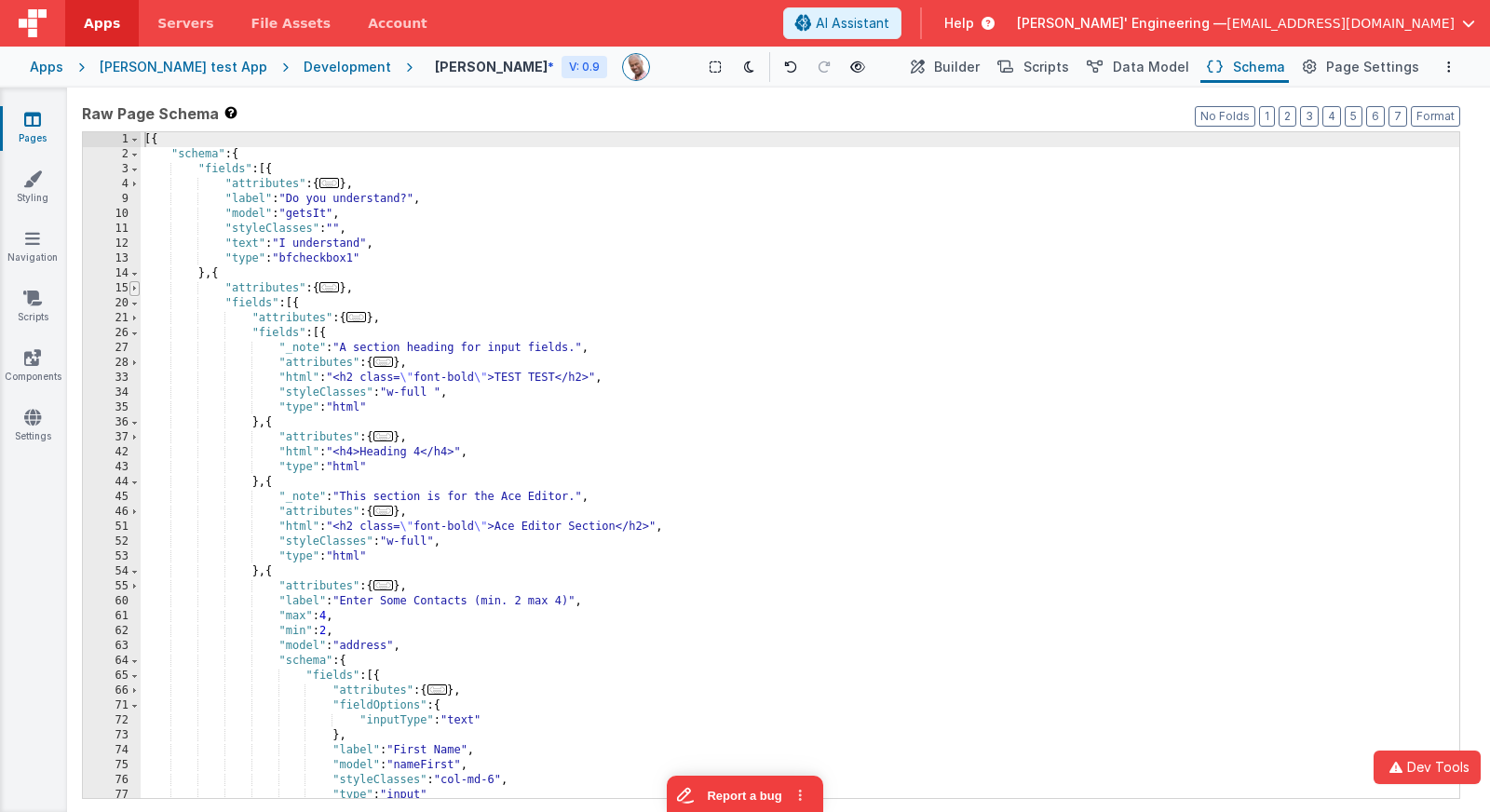
click at [139, 289] on span at bounding box center [134, 289] width 10 height 15
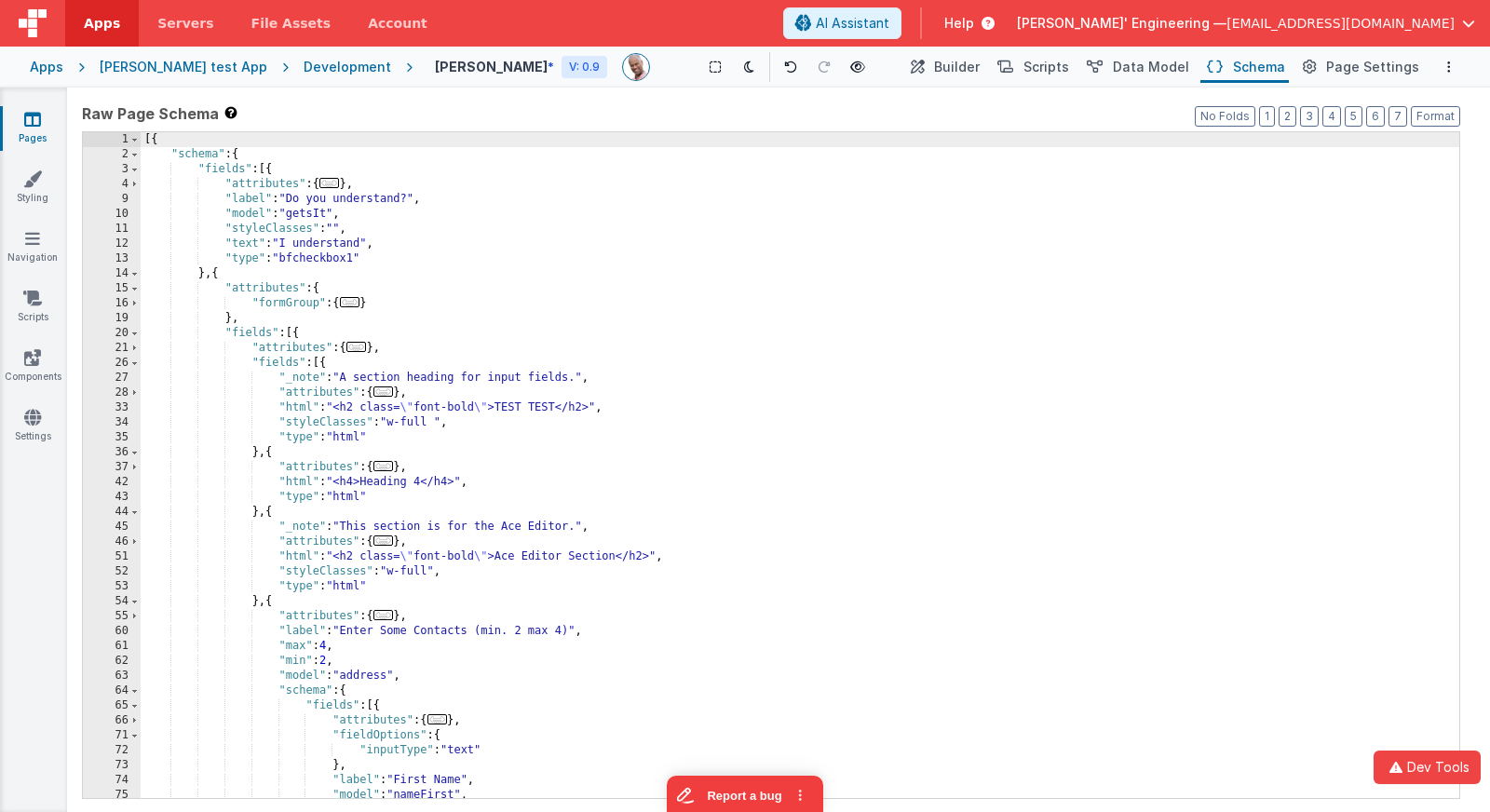
drag, startPoint x: 137, startPoint y: 334, endPoint x: 138, endPoint y: 345, distance: 11.0
click at [137, 334] on span at bounding box center [134, 334] width 10 height 15
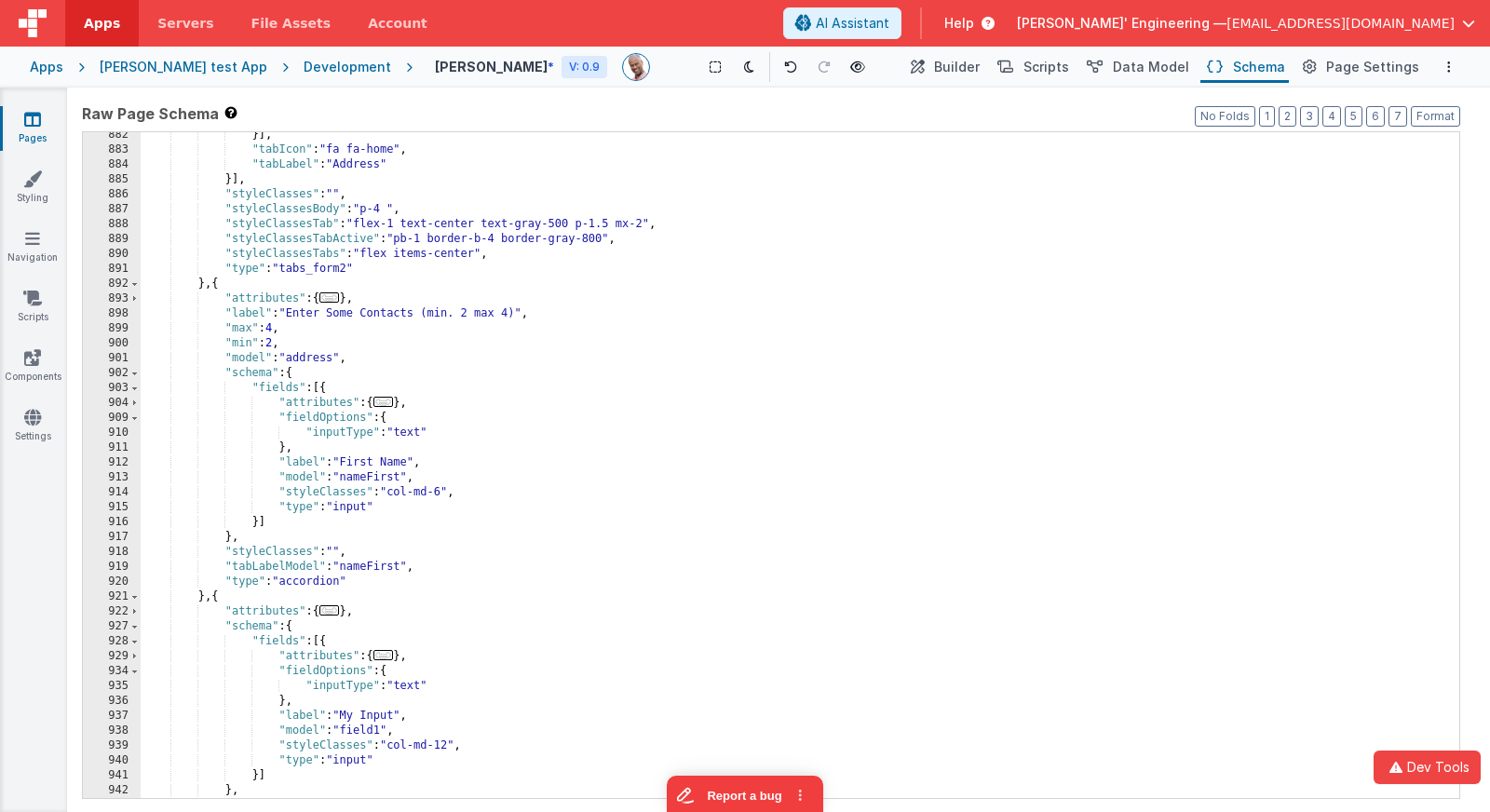
scroll to position [8604, 0]
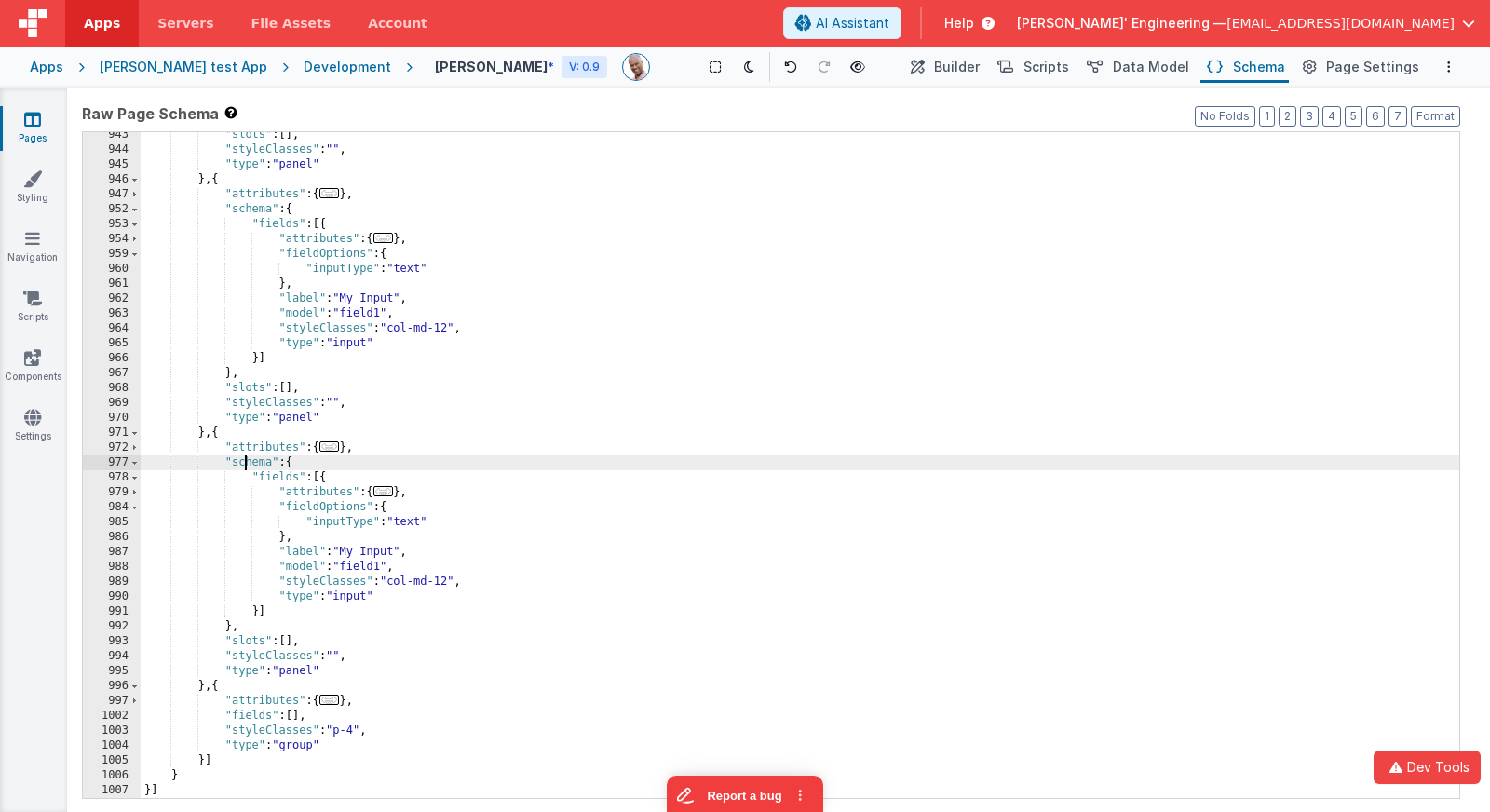
click at [243, 463] on div ""slots" : [ ] , "styleClasses" : "" , "type" : "panel" } , { "attributes" : { .…" at bounding box center [800, 475] width 1318 height 696
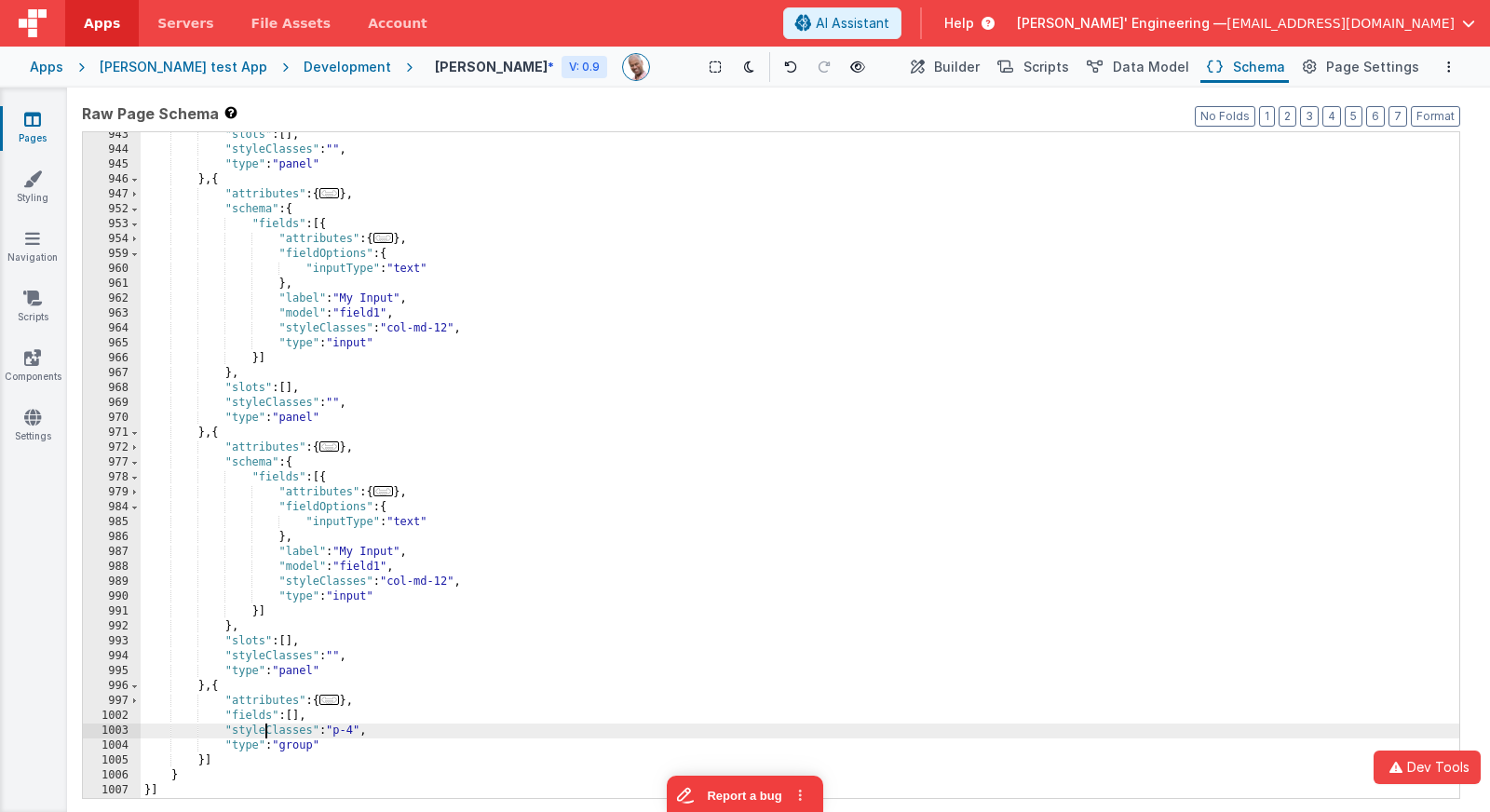
click at [265, 733] on div ""slots" : [ ] , "styleClasses" : "" , "type" : "panel" } , { "attributes" : { .…" at bounding box center [800, 475] width 1318 height 696
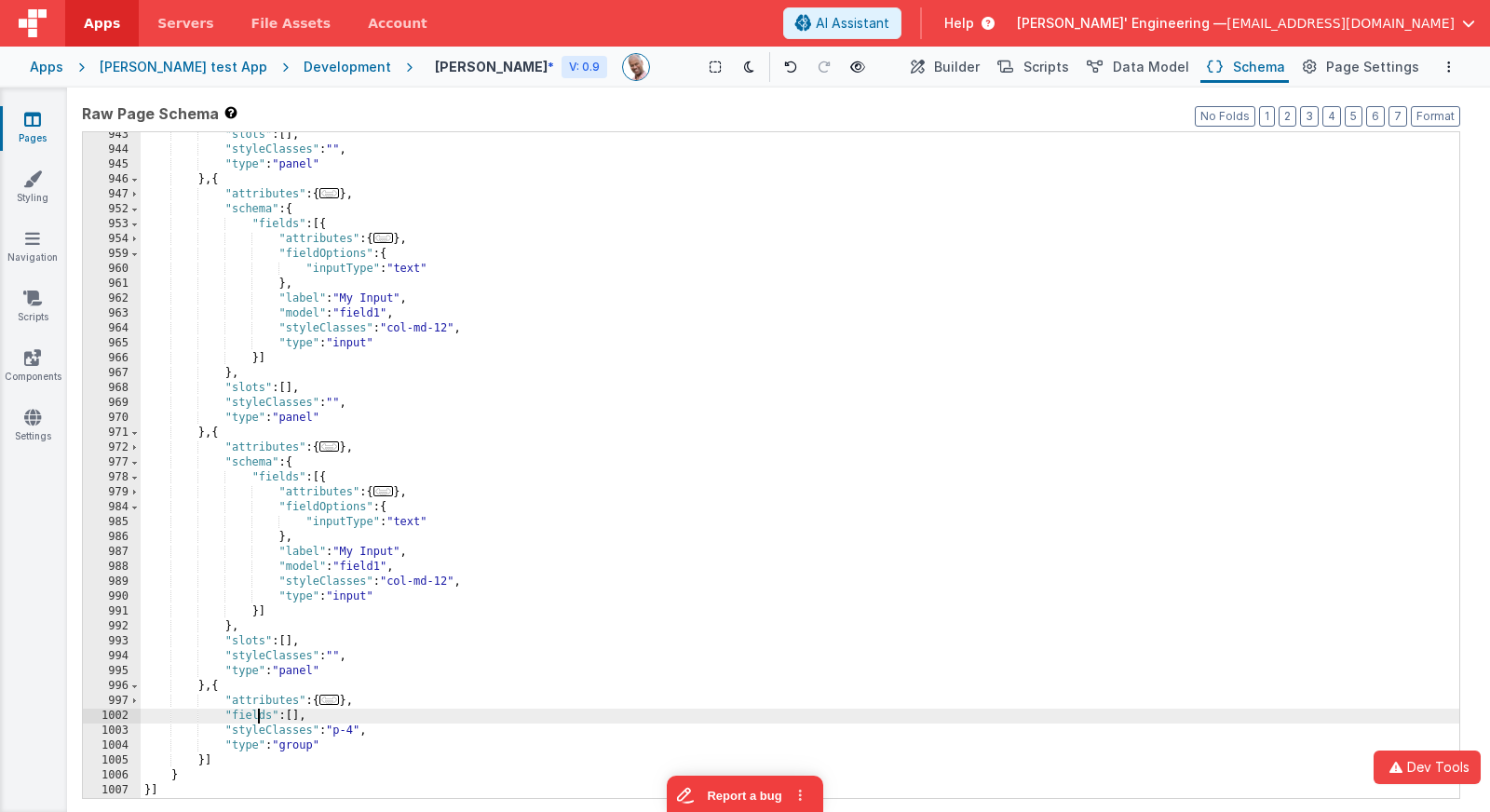
click at [256, 719] on div ""slots" : [ ] , "styleClasses" : "" , "type" : "panel" } , { "attributes" : { .…" at bounding box center [800, 475] width 1318 height 696
click at [256, 720] on div ""slots" : [ ] , "styleClasses" : "" , "type" : "panel" } , { "attributes" : { .…" at bounding box center [800, 475] width 1318 height 696
click at [1450, 62] on icon "Options" at bounding box center [1449, 67] width 4 height 13
click at [1341, 131] on link "Duplicate" at bounding box center [1355, 137] width 207 height 34
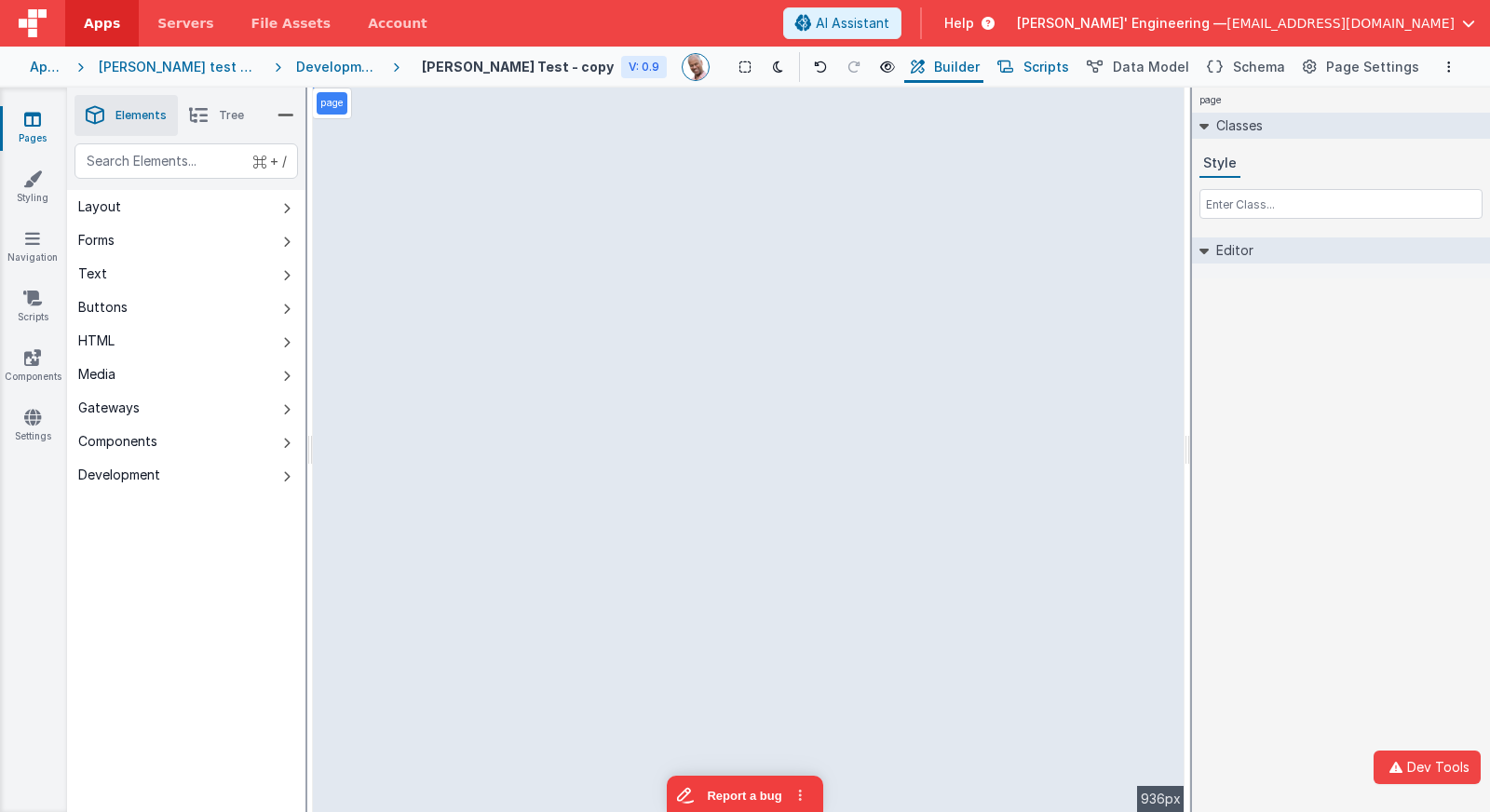
click at [1062, 64] on span "Scripts" at bounding box center [1046, 67] width 45 height 19
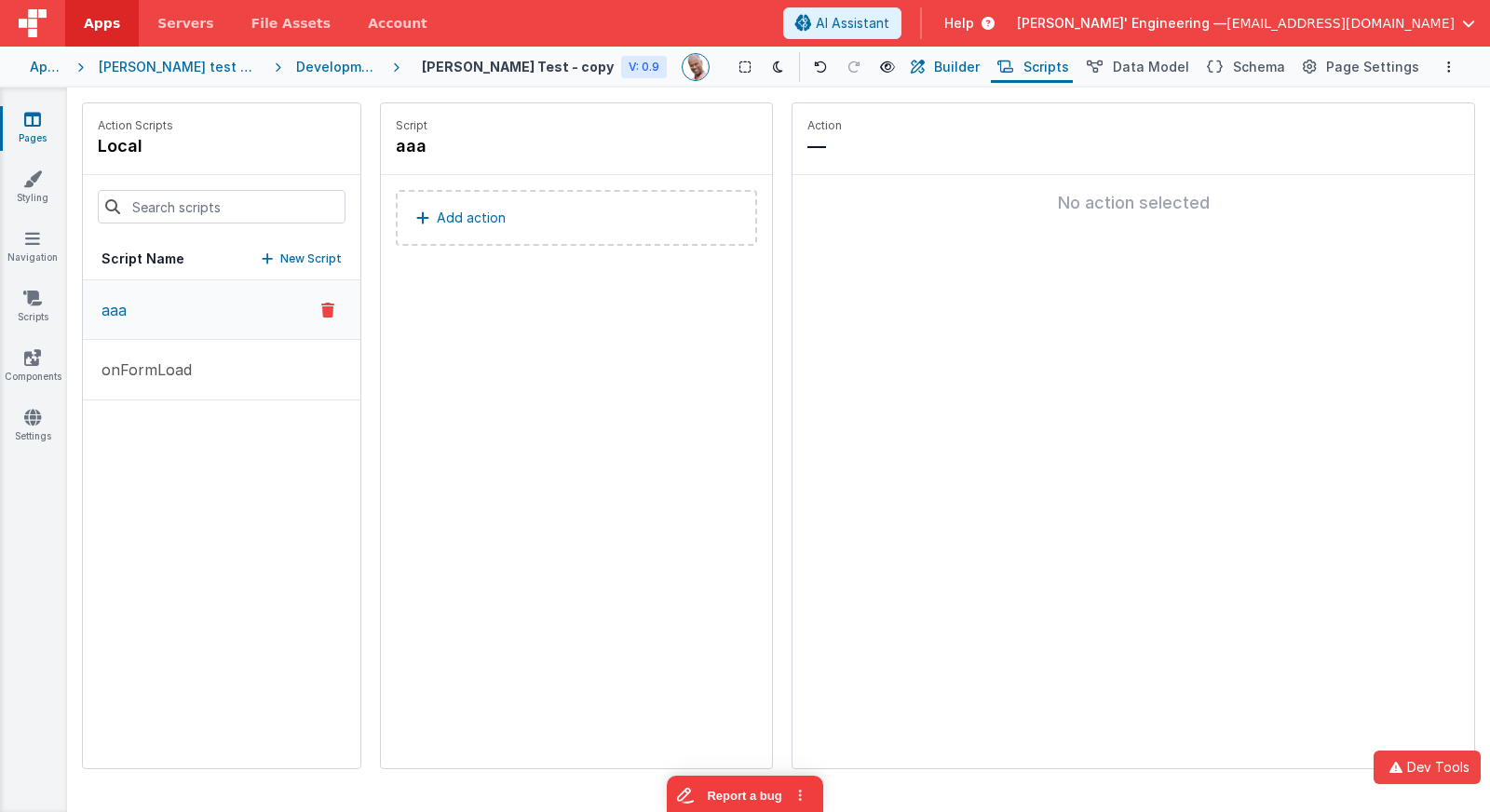
click at [980, 65] on span "Builder" at bounding box center [957, 67] width 45 height 19
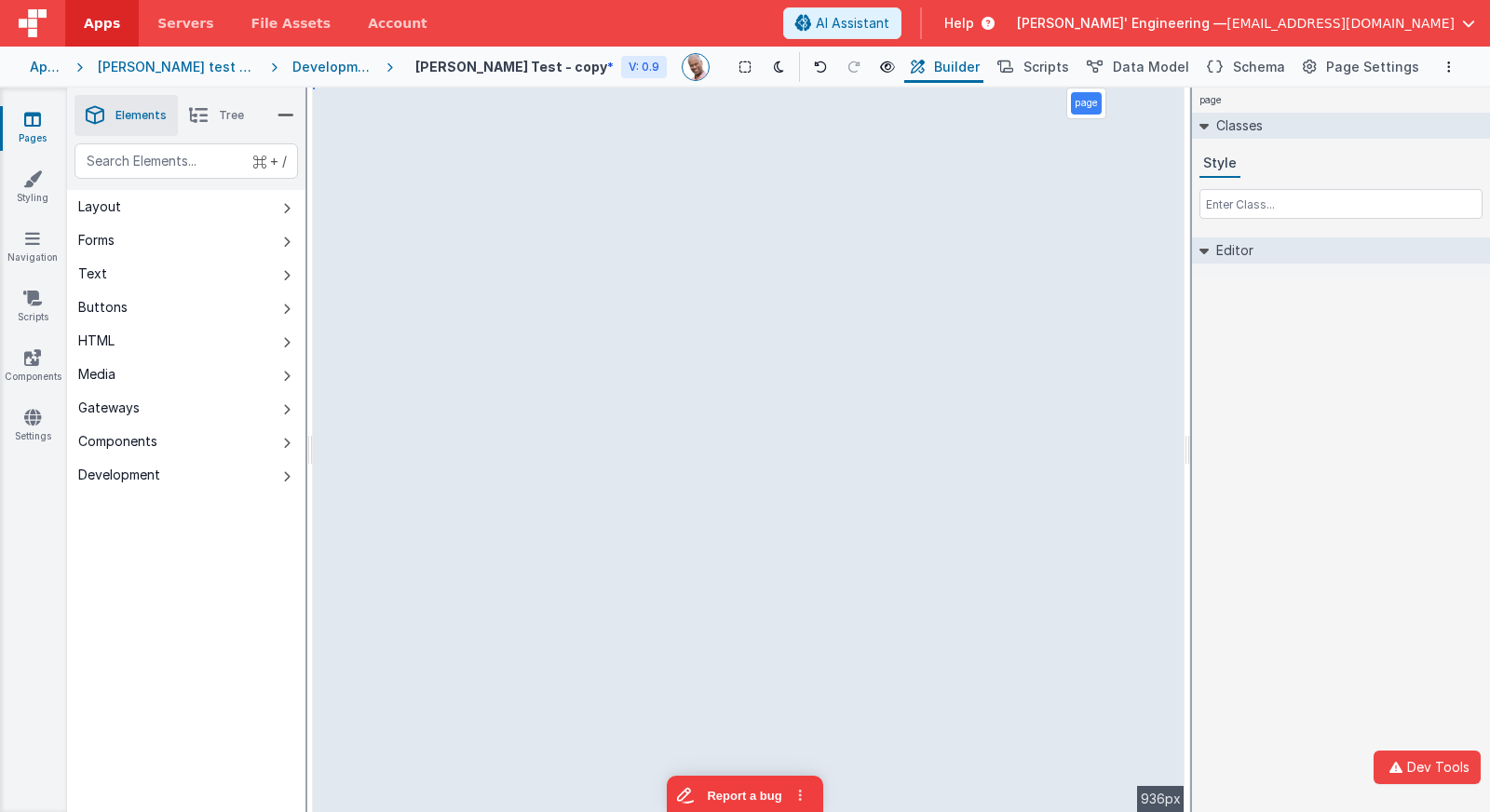
drag, startPoint x: 1270, startPoint y: 69, endPoint x: 908, endPoint y: 111, distance: 364.4
click at [1269, 68] on span "Schema" at bounding box center [1259, 67] width 52 height 19
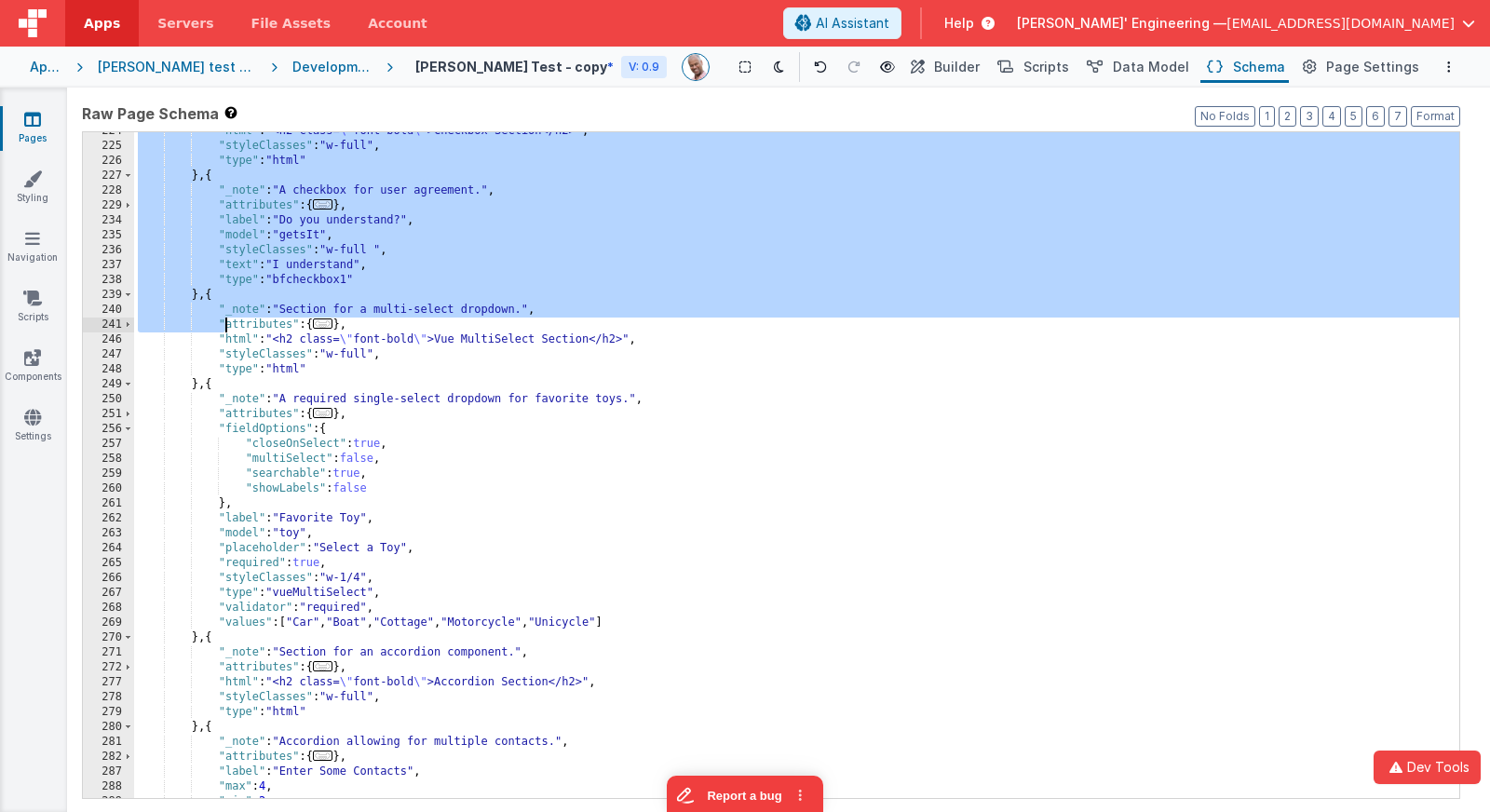
scroll to position [2140, 0]
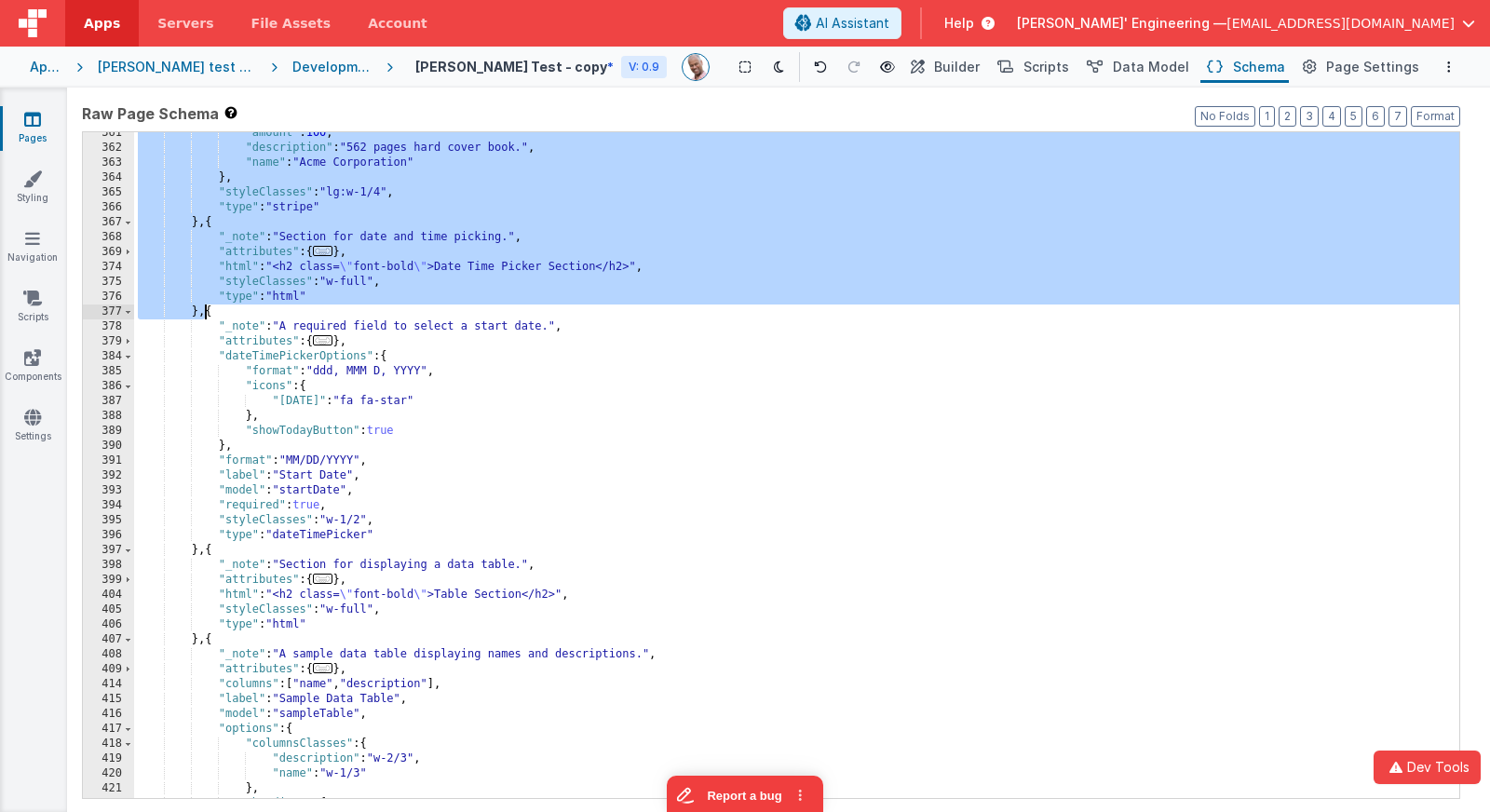
drag, startPoint x: 264, startPoint y: 166, endPoint x: 205, endPoint y: 313, distance: 158.4
click at [206, 313] on div ""amount" : 100 , "description" : "562 pages hard cover book." , "name" : "Acme …" at bounding box center [796, 473] width 1325 height 696
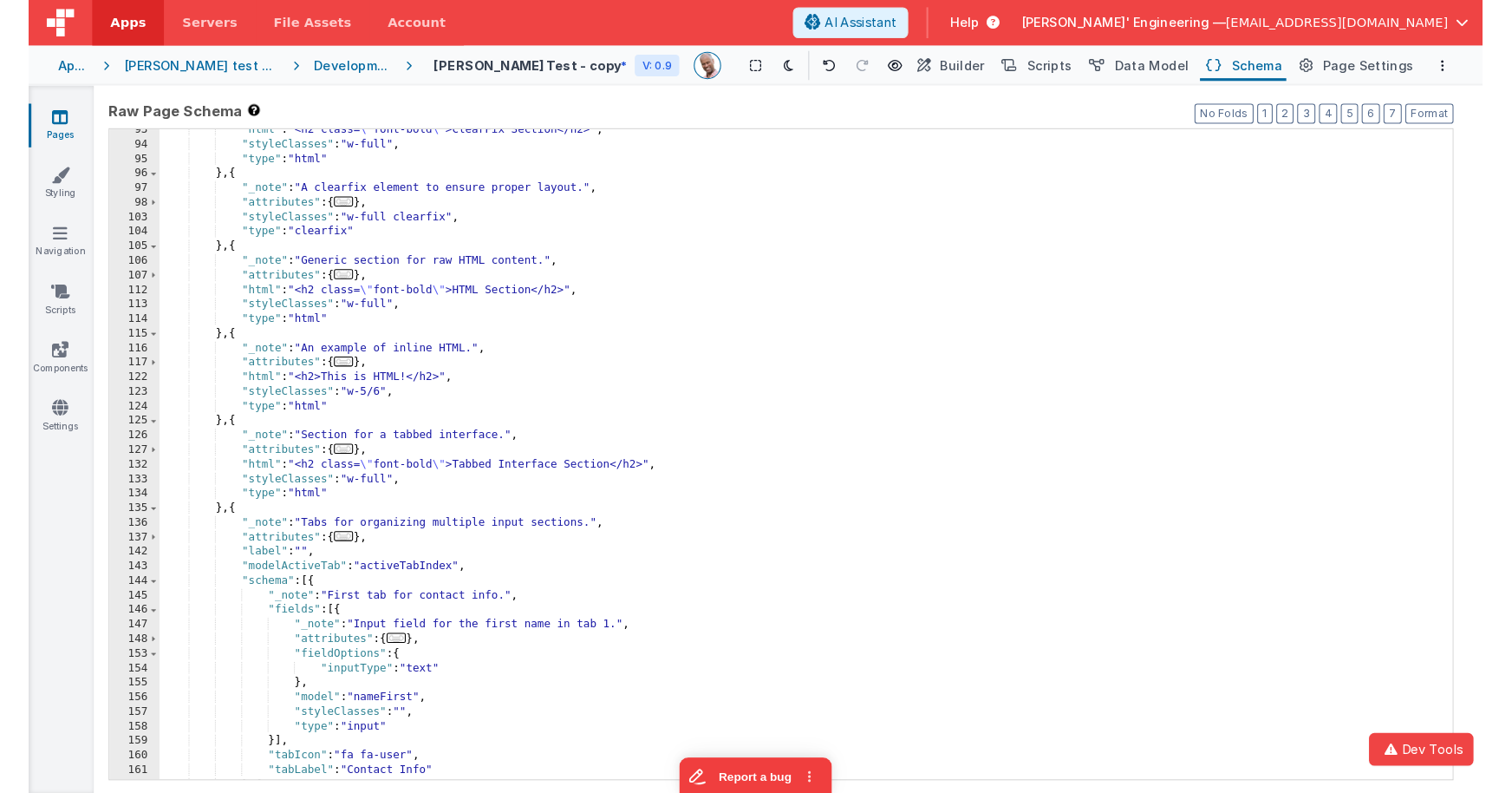
scroll to position [949, 0]
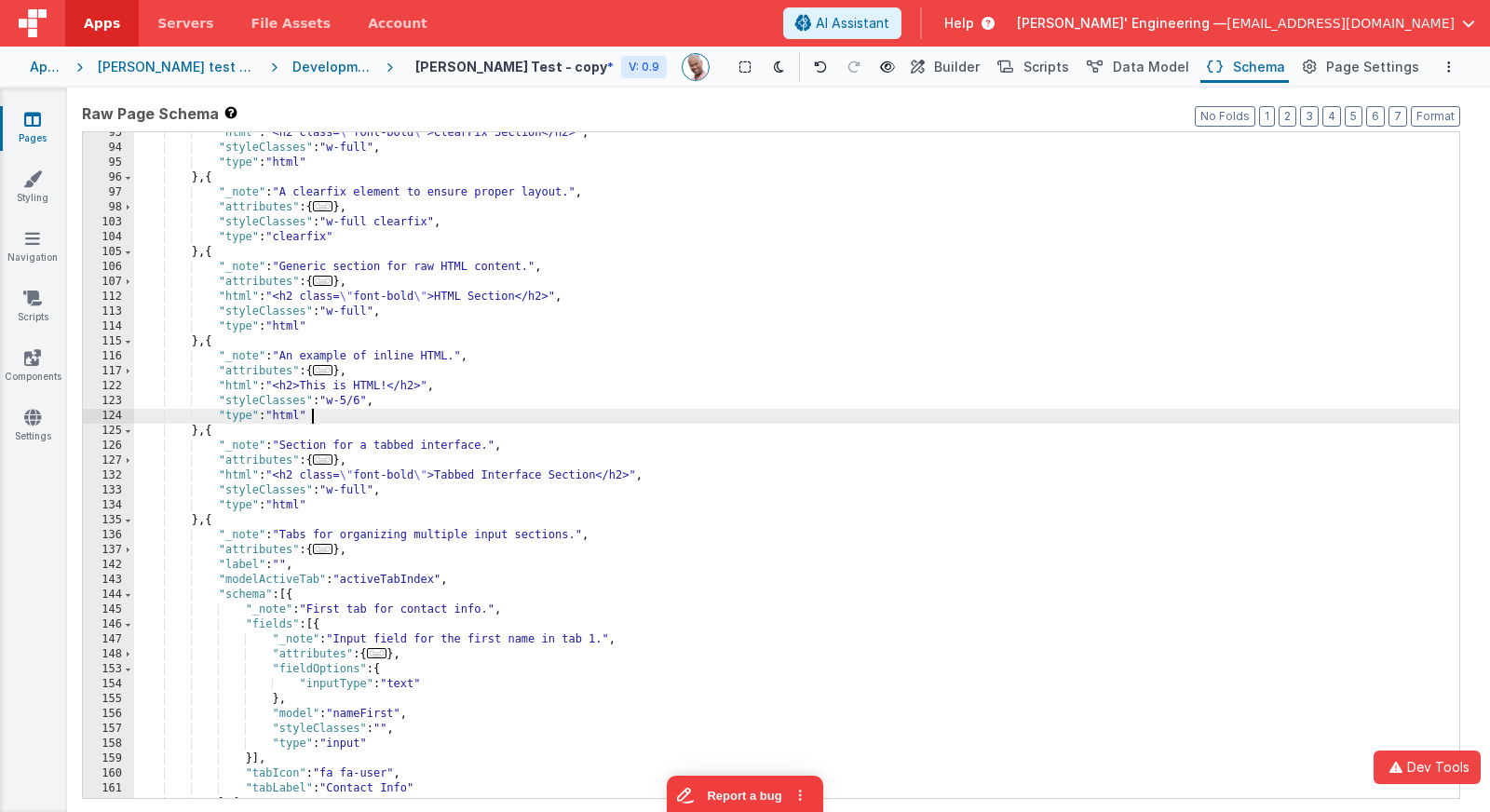
drag, startPoint x: 590, startPoint y: 423, endPoint x: 628, endPoint y: 407, distance: 41.2
click at [590, 423] on div ""html" : "<h2 class= \" font-bold \" >ClearFix Section</h2>" , "styleClasses" :…" at bounding box center [796, 473] width 1325 height 696
click at [968, 83] on div "Apps Charles GUI test App Development Alex Test - copy * V: 0.9 Show Group Outl…" at bounding box center [745, 66] width 1490 height 41
click at [971, 69] on span "Builder" at bounding box center [957, 67] width 45 height 19
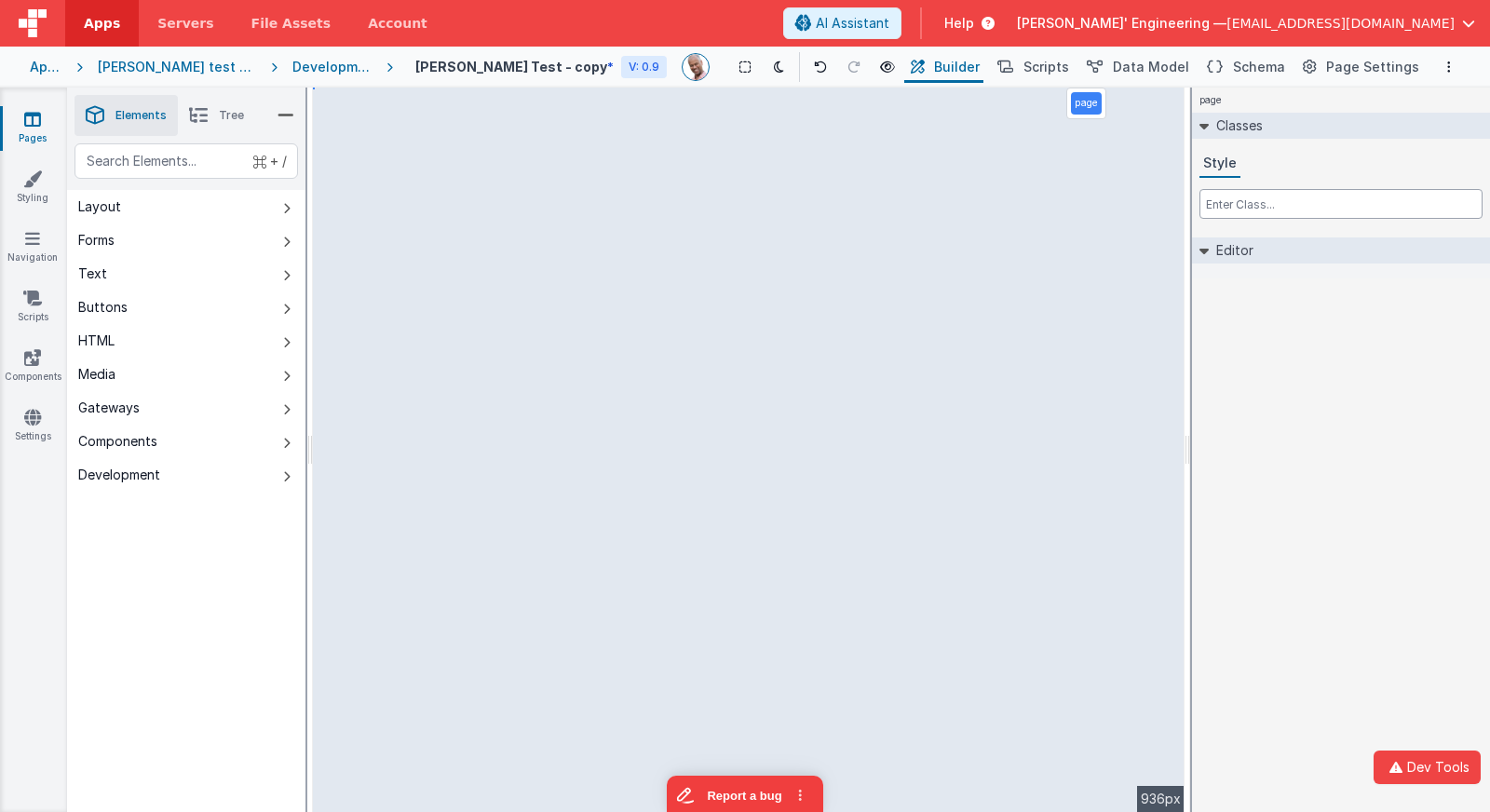
click at [1460, 202] on input "text" at bounding box center [1341, 204] width 283 height 30
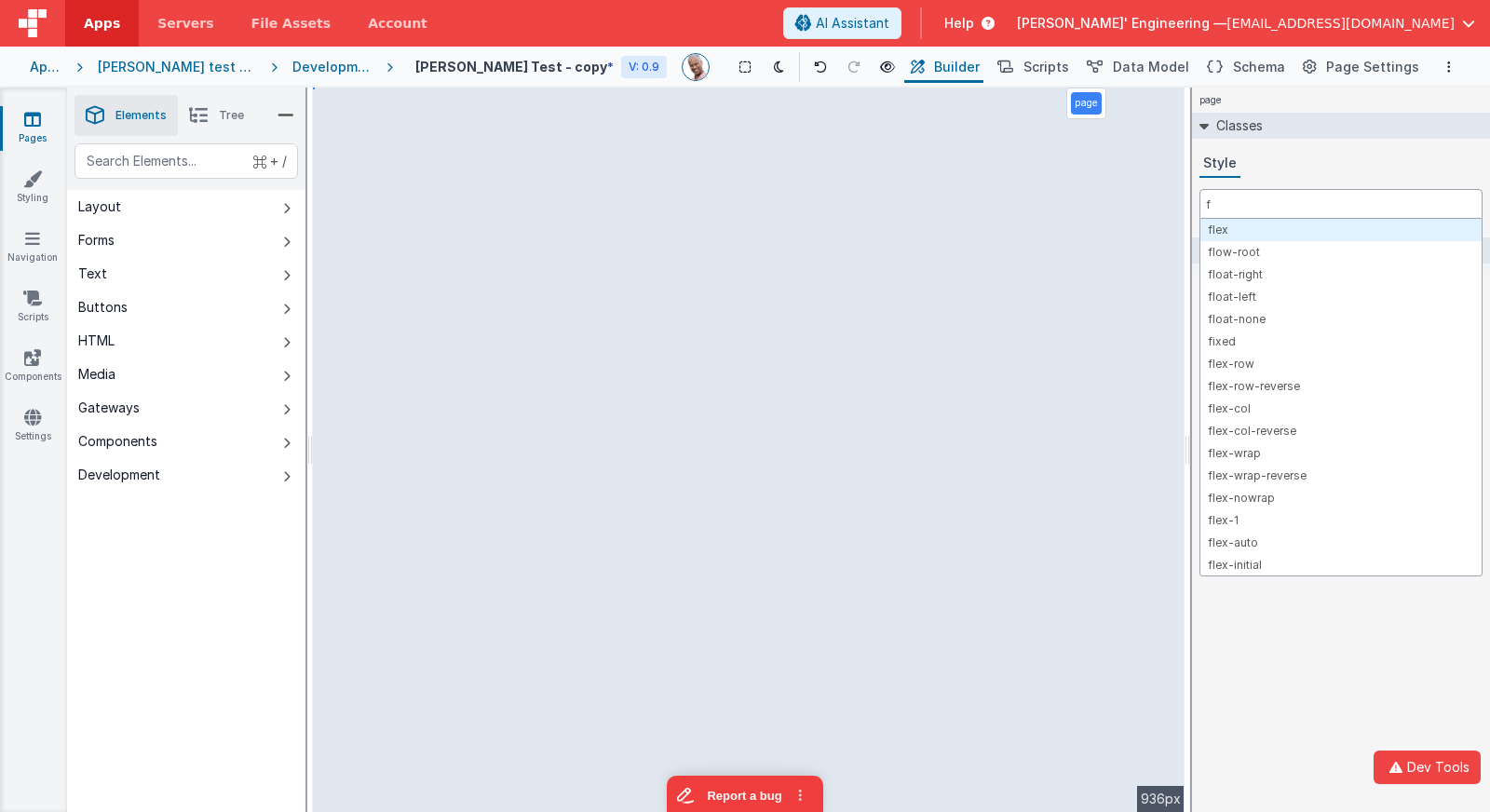
type input "fg"
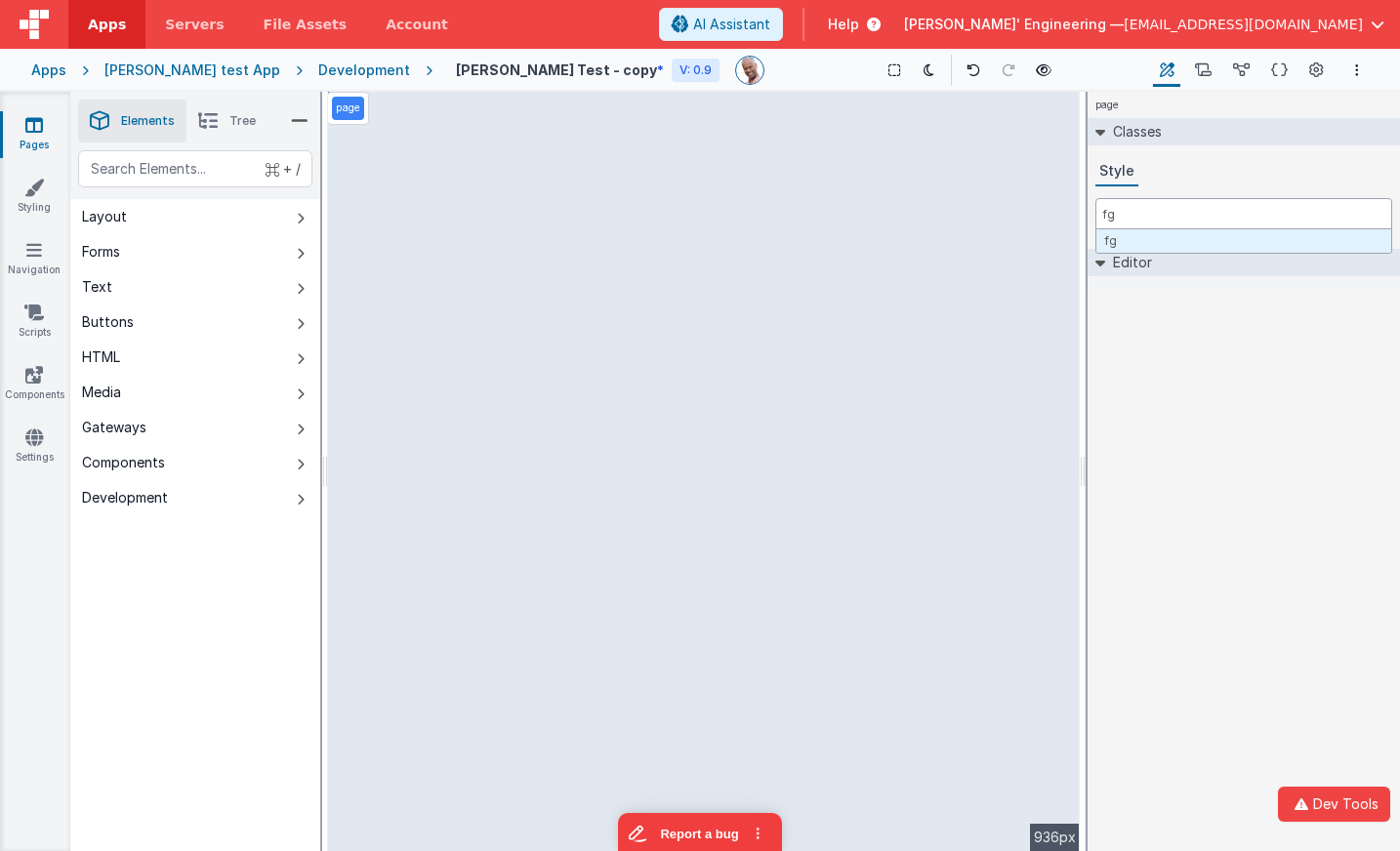
click at [1291, 213] on input "fg" at bounding box center [1244, 213] width 297 height 32
click at [967, 68] on icon at bounding box center [974, 70] width 14 height 14
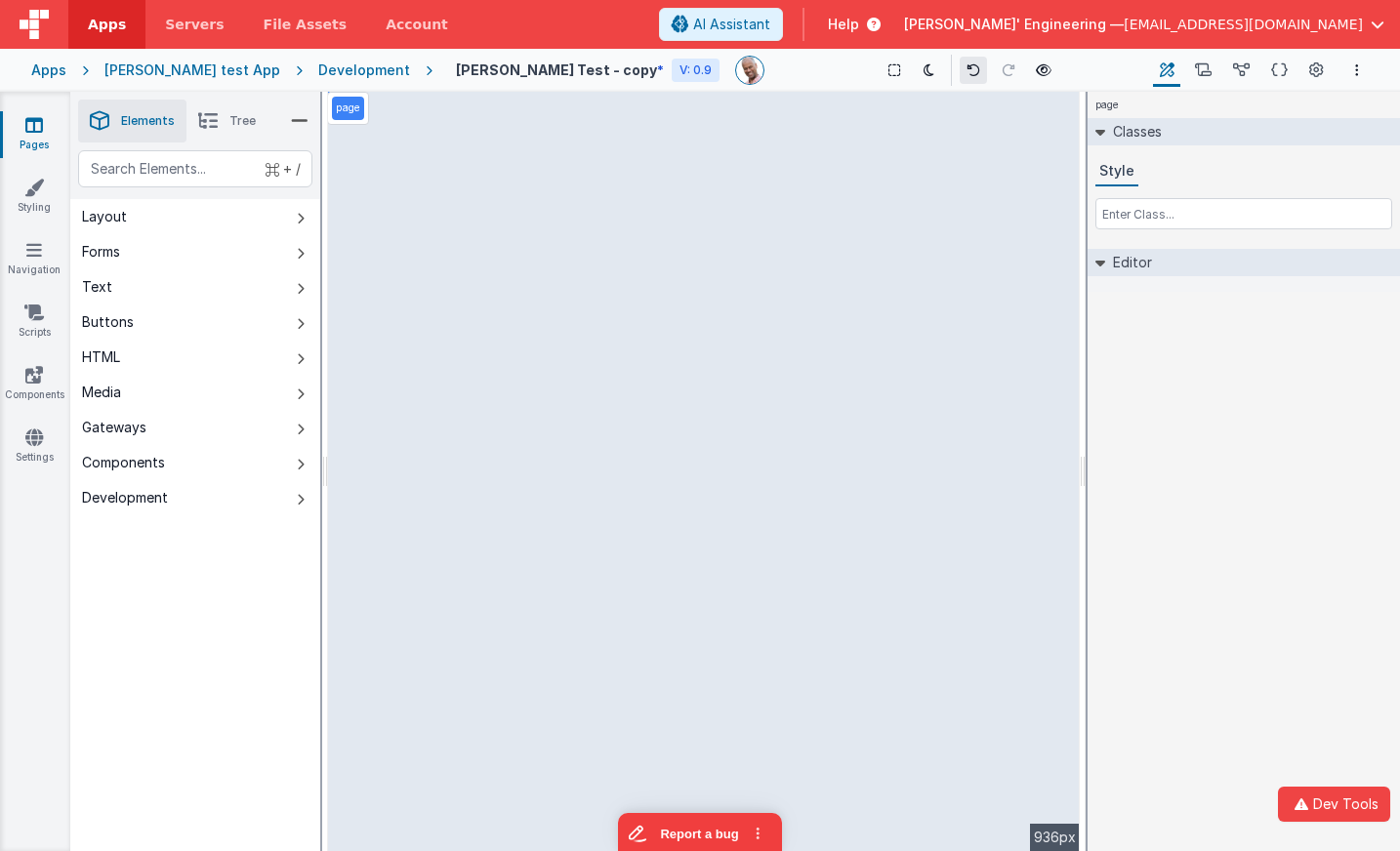
click at [967, 68] on icon at bounding box center [974, 70] width 14 height 14
click at [1002, 74] on icon at bounding box center [1008, 70] width 14 height 14
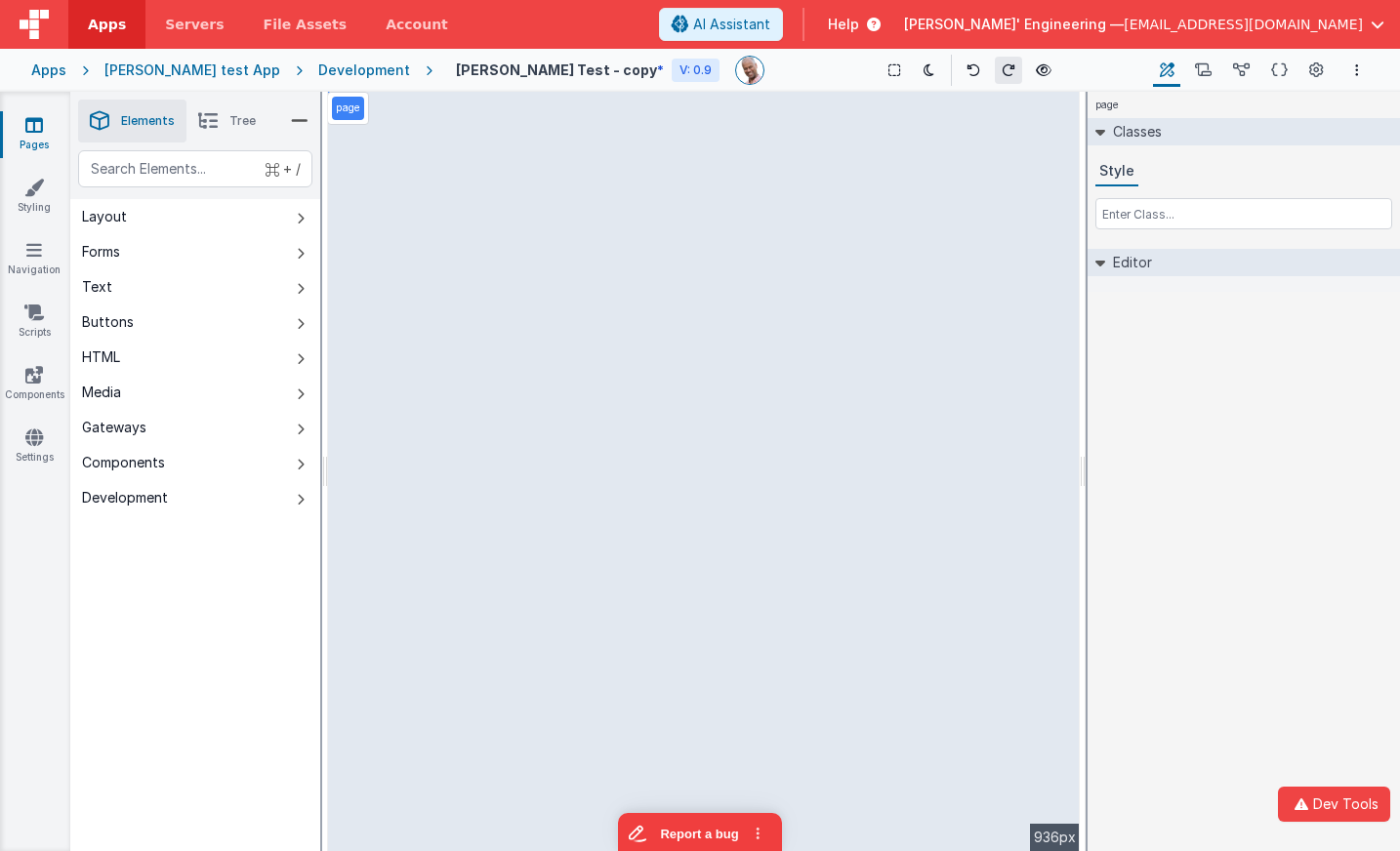
click at [1002, 74] on icon at bounding box center [1008, 70] width 14 height 14
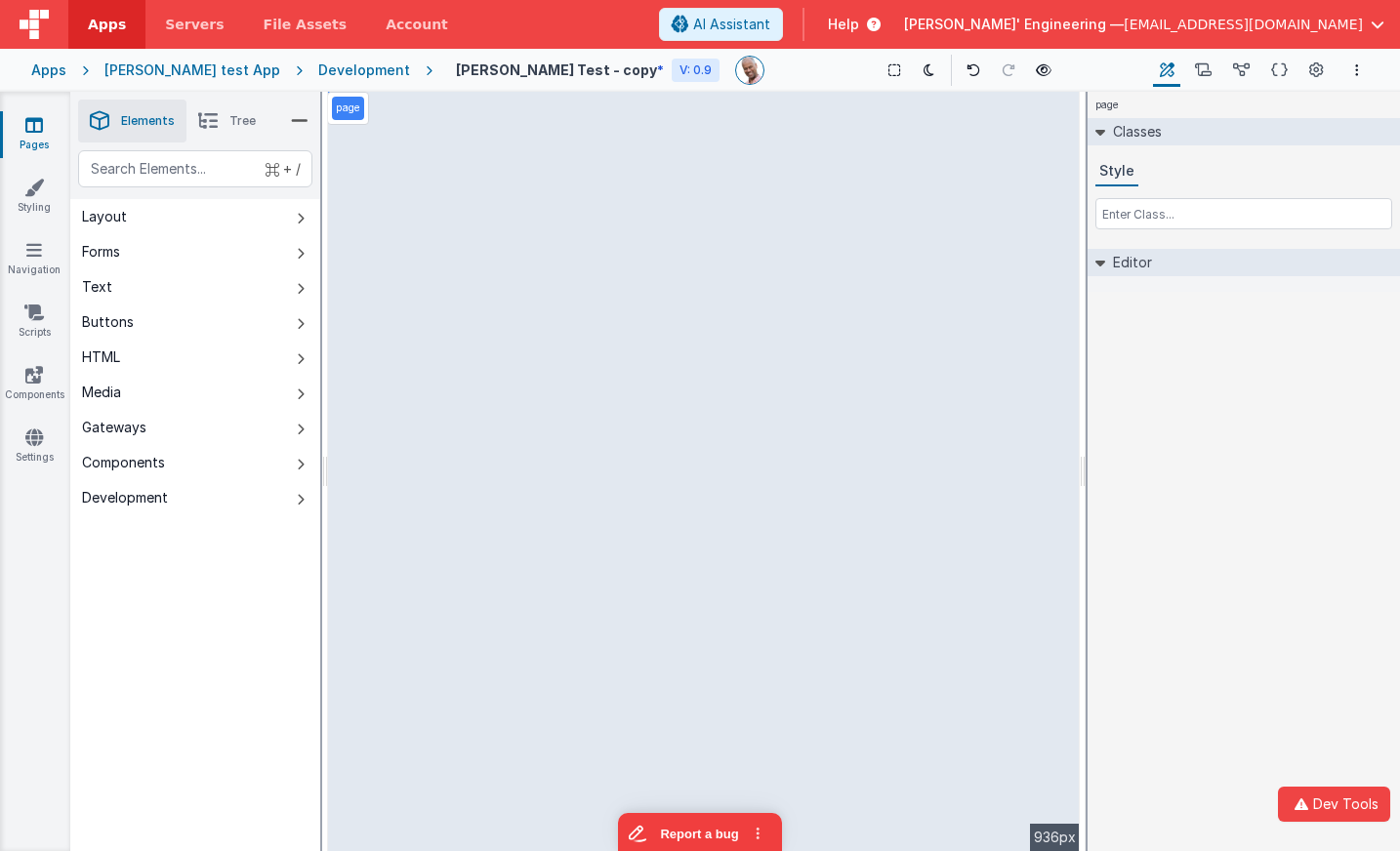
click at [1002, 74] on icon at bounding box center [1008, 70] width 14 height 14
click at [1160, 212] on input "text" at bounding box center [1244, 213] width 297 height 32
type input "f"
click at [960, 65] on button at bounding box center [974, 70] width 28 height 28
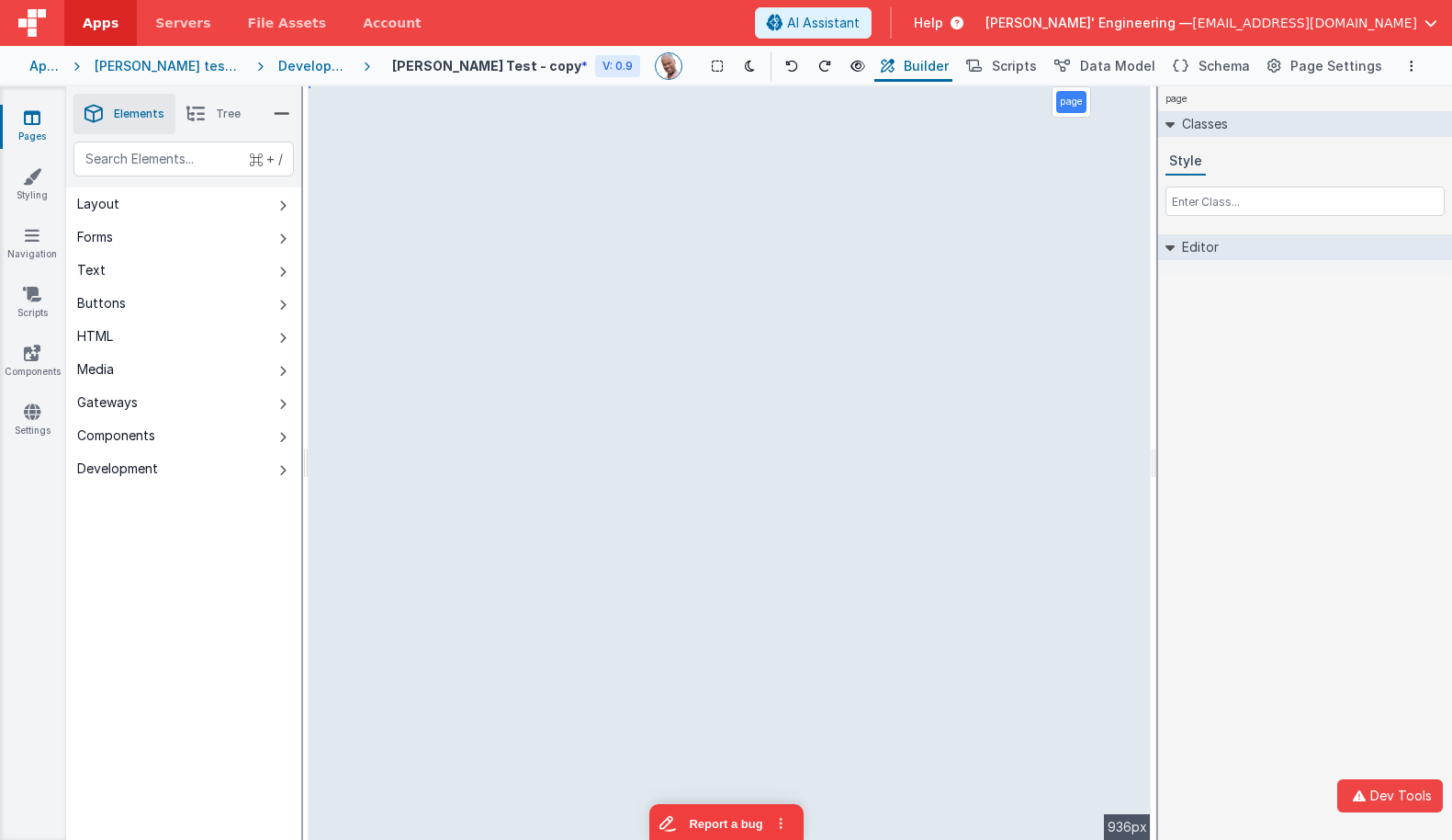
click at [290, 62] on div "Development" at bounding box center [313, 66] width 71 height 19
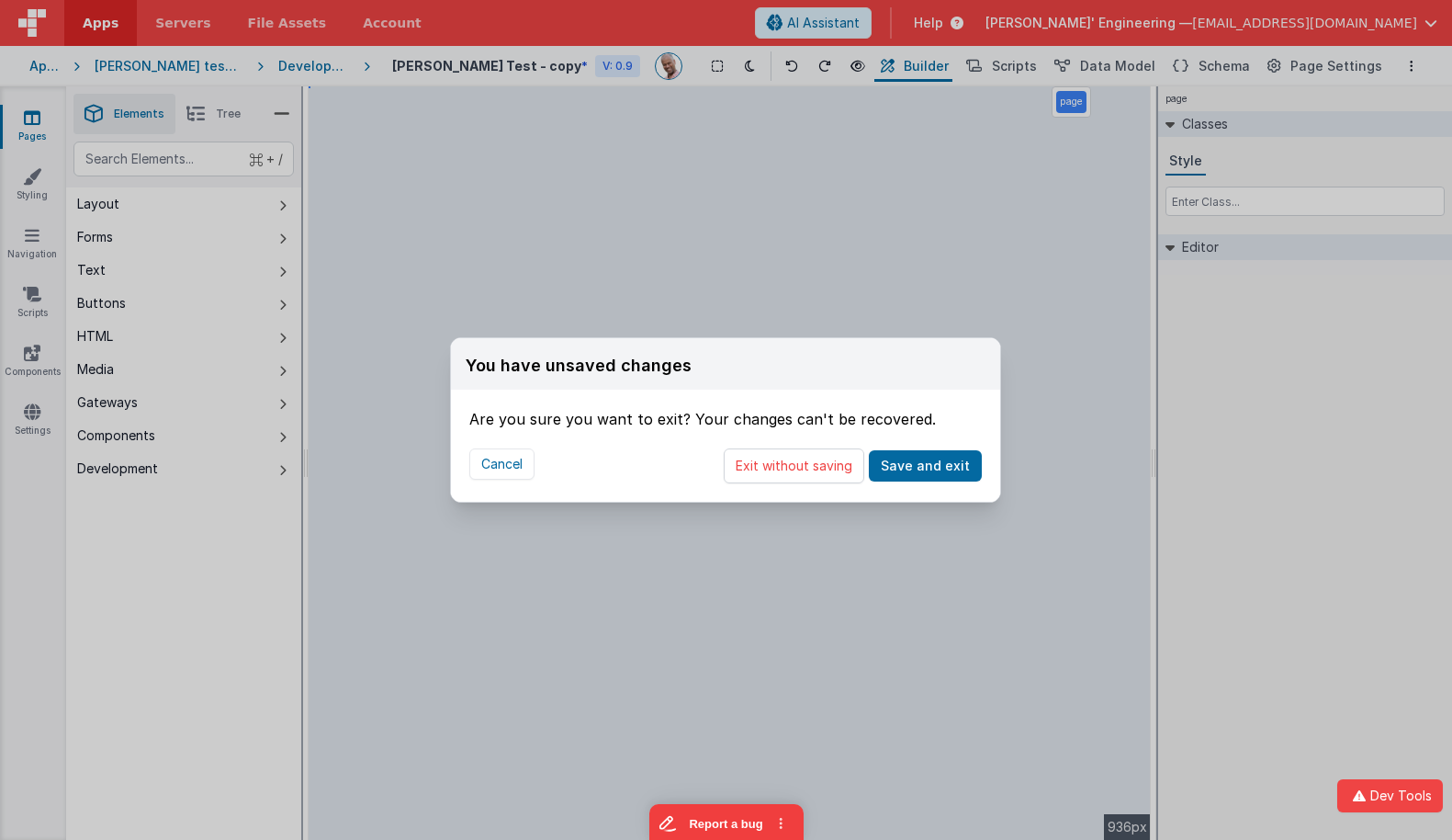
drag, startPoint x: 825, startPoint y: 461, endPoint x: 1448, endPoint y: 444, distance: 623.2
click at [826, 462] on button "Exit without saving" at bounding box center [793, 466] width 140 height 35
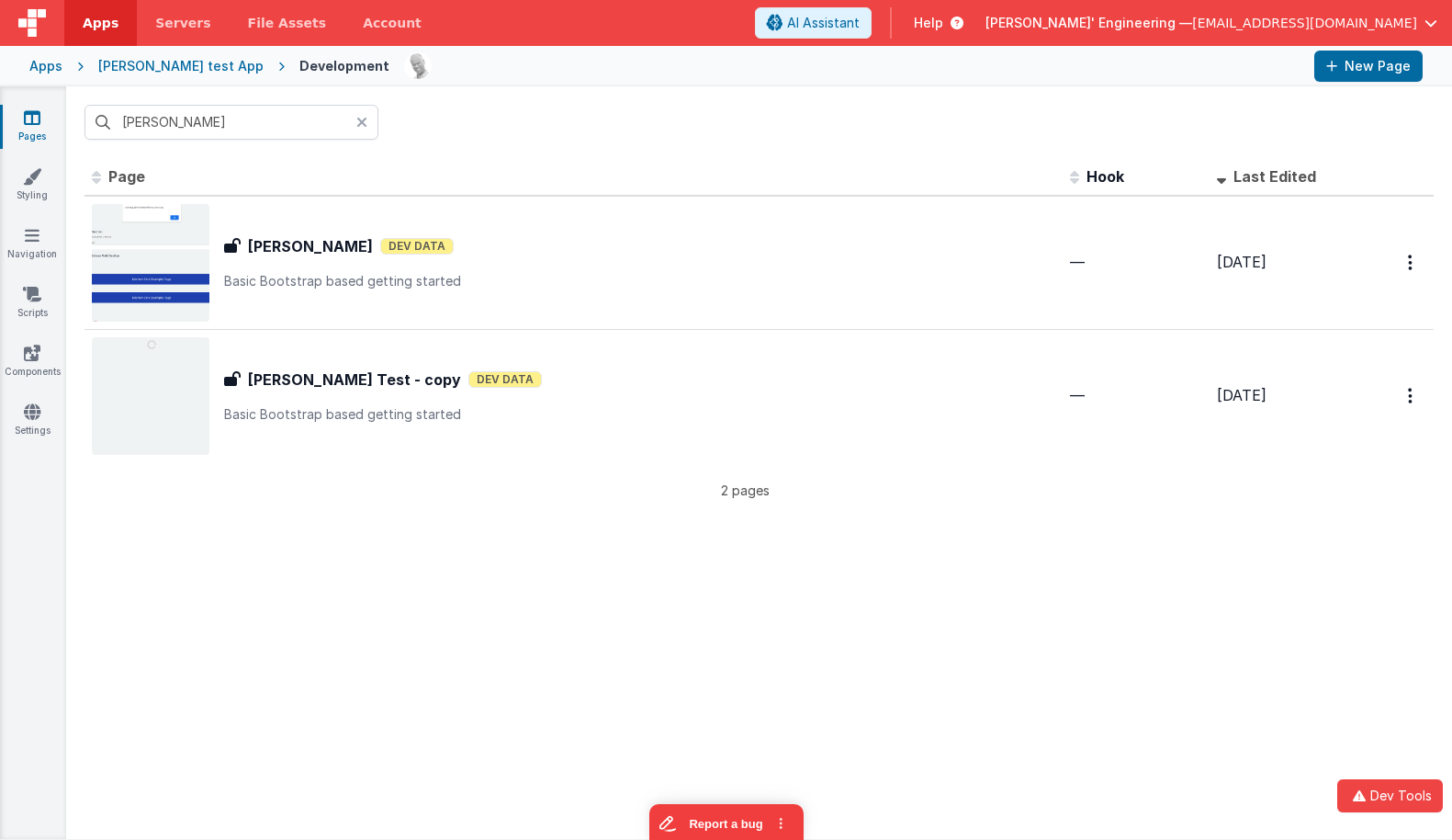
click at [364, 120] on icon at bounding box center [362, 122] width 11 height 15
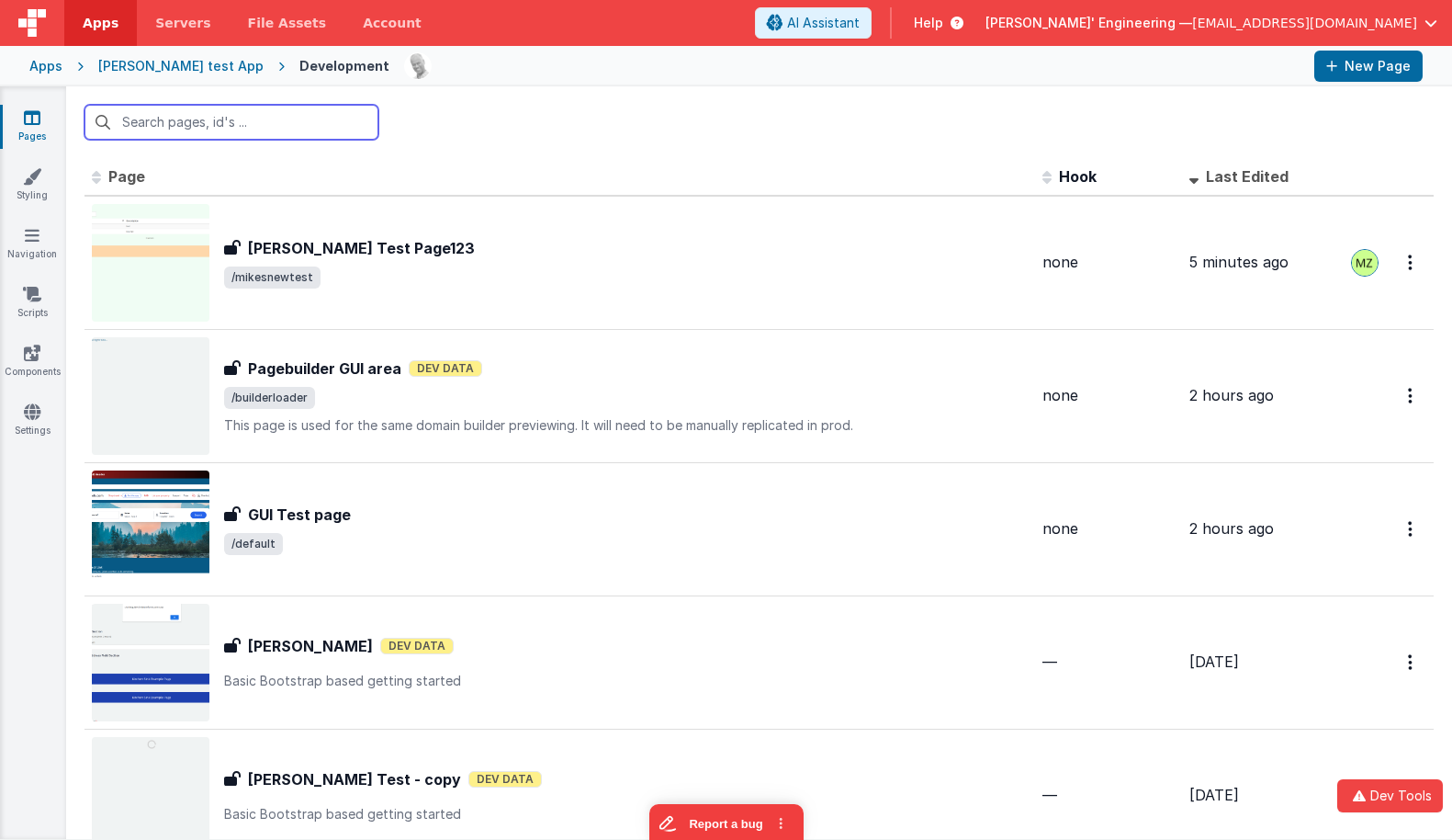
click at [362, 120] on input "text" at bounding box center [232, 123] width 294 height 35
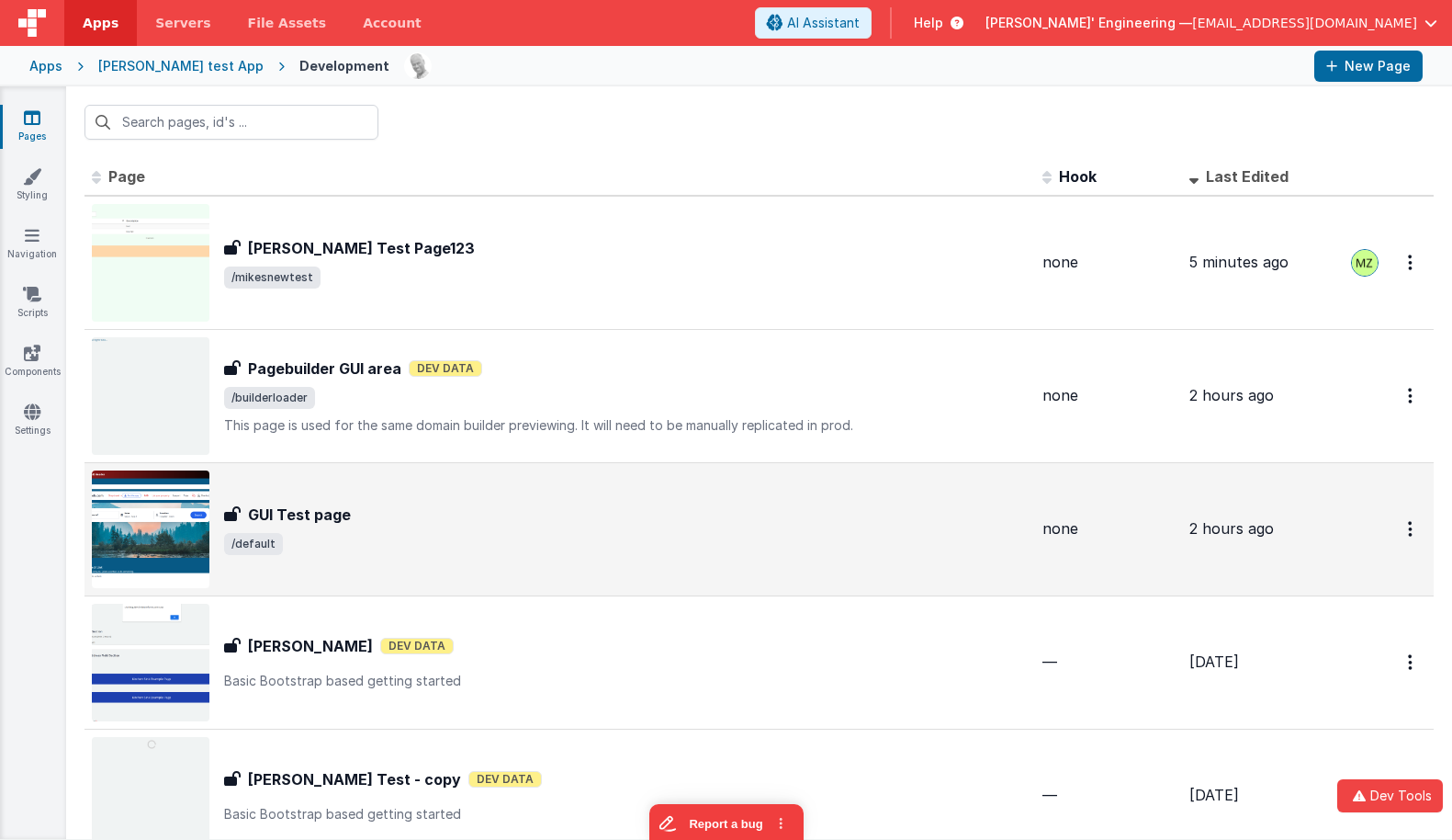
click at [557, 526] on div "GUI Test page GUI Test page /default" at bounding box center [626, 528] width 804 height 51
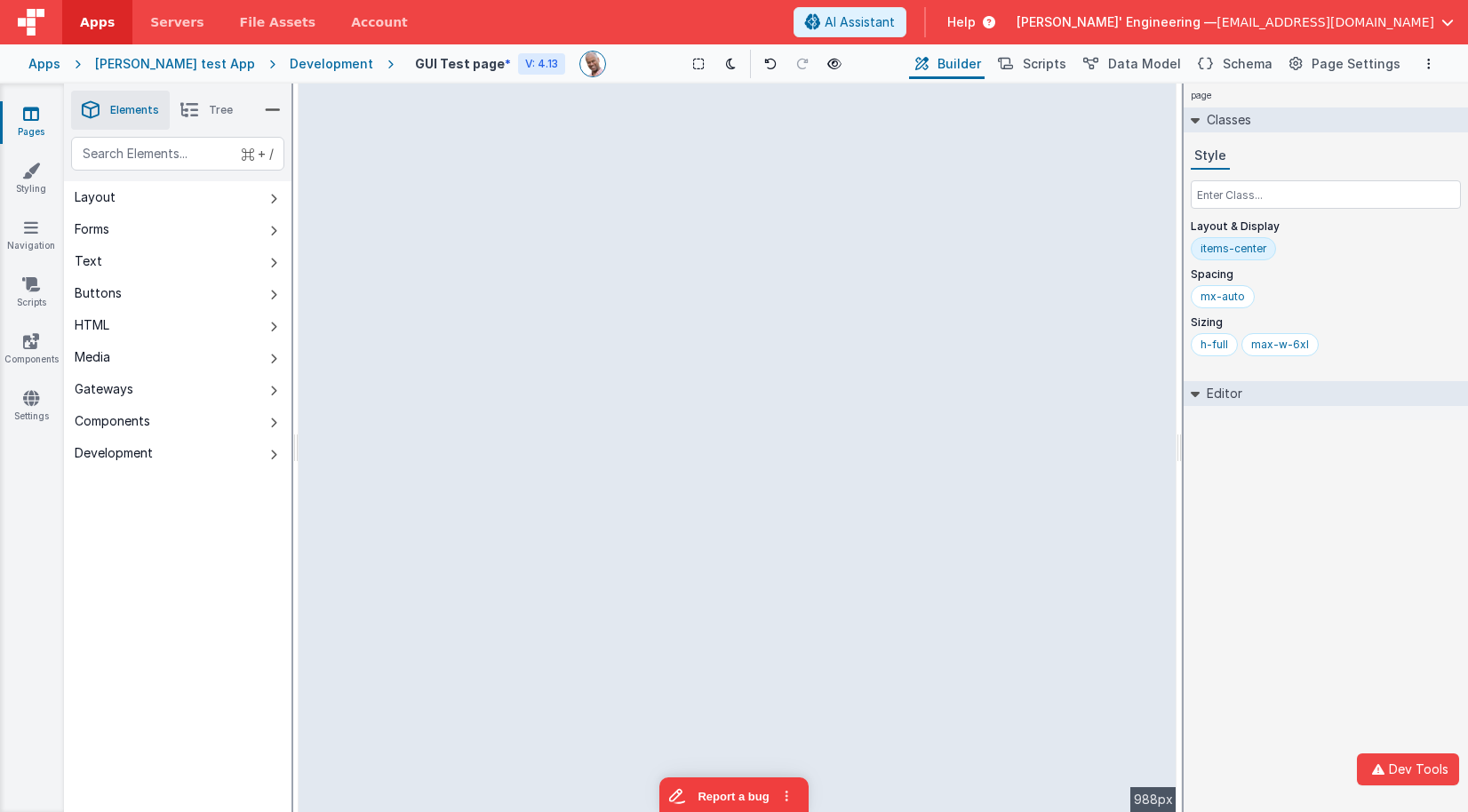
drag, startPoint x: 1069, startPoint y: 438, endPoint x: 1324, endPoint y: 426, distance: 255.3
click at [1324, 426] on html "Dev Tools Apps Servers File Assets Account Some FUTURE Slot AI Assistant Help D…" at bounding box center [734, 406] width 1468 height 812
click at [826, 575] on div "page --> 988px" at bounding box center [738, 448] width 878 height 728
drag, startPoint x: 625, startPoint y: 249, endPoint x: 603, endPoint y: 242, distance: 23.1
click at [624, 249] on div "page --> 988px" at bounding box center [738, 448] width 878 height 728
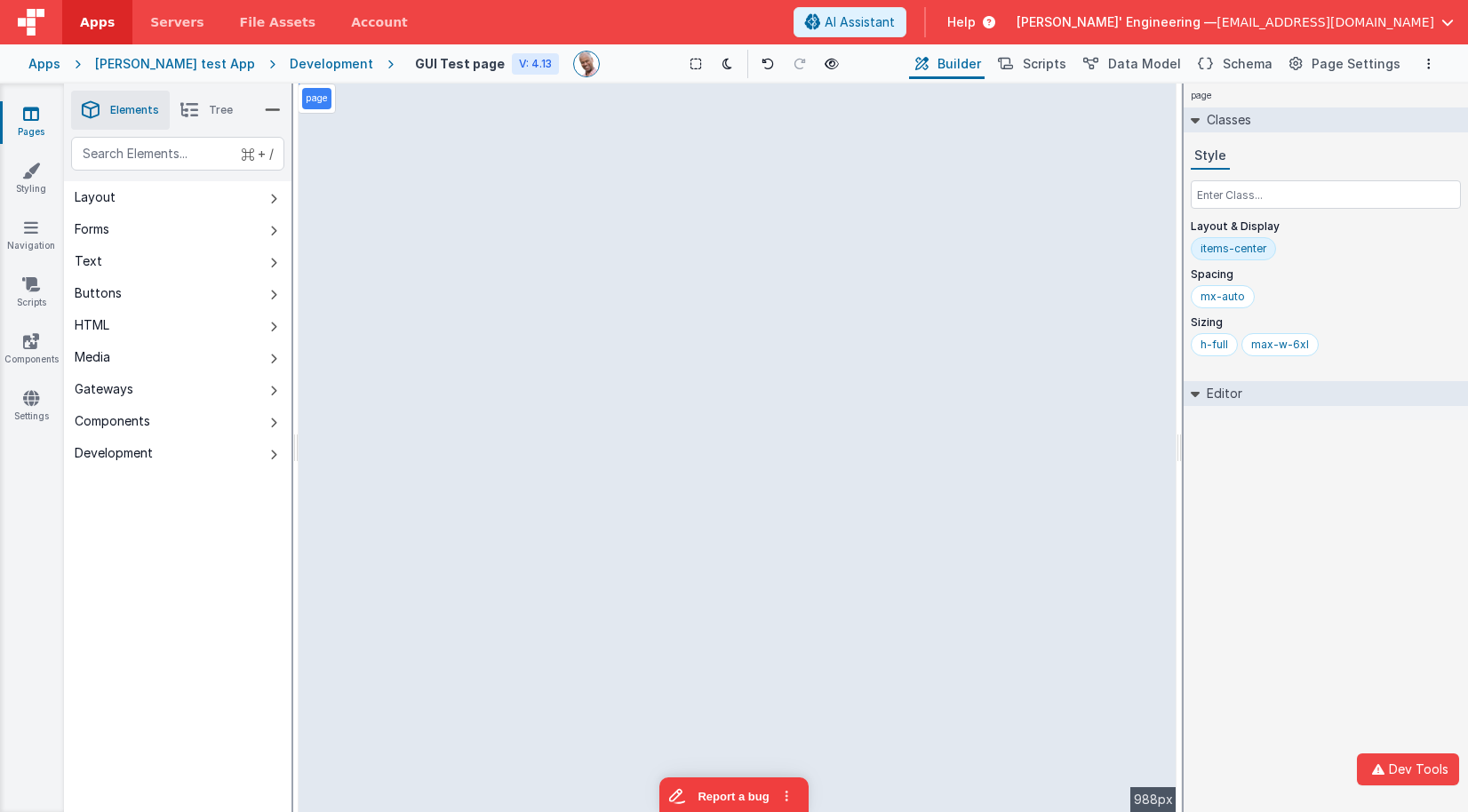
drag, startPoint x: 578, startPoint y: 100, endPoint x: 519, endPoint y: 103, distance: 59.1
click at [577, 100] on div "page --> 988px" at bounding box center [738, 448] width 878 height 728
drag, startPoint x: 419, startPoint y: 103, endPoint x: 677, endPoint y: 112, distance: 258.2
click at [419, 103] on div "page --> 988px" at bounding box center [738, 448] width 878 height 728
